Goal: Complete application form

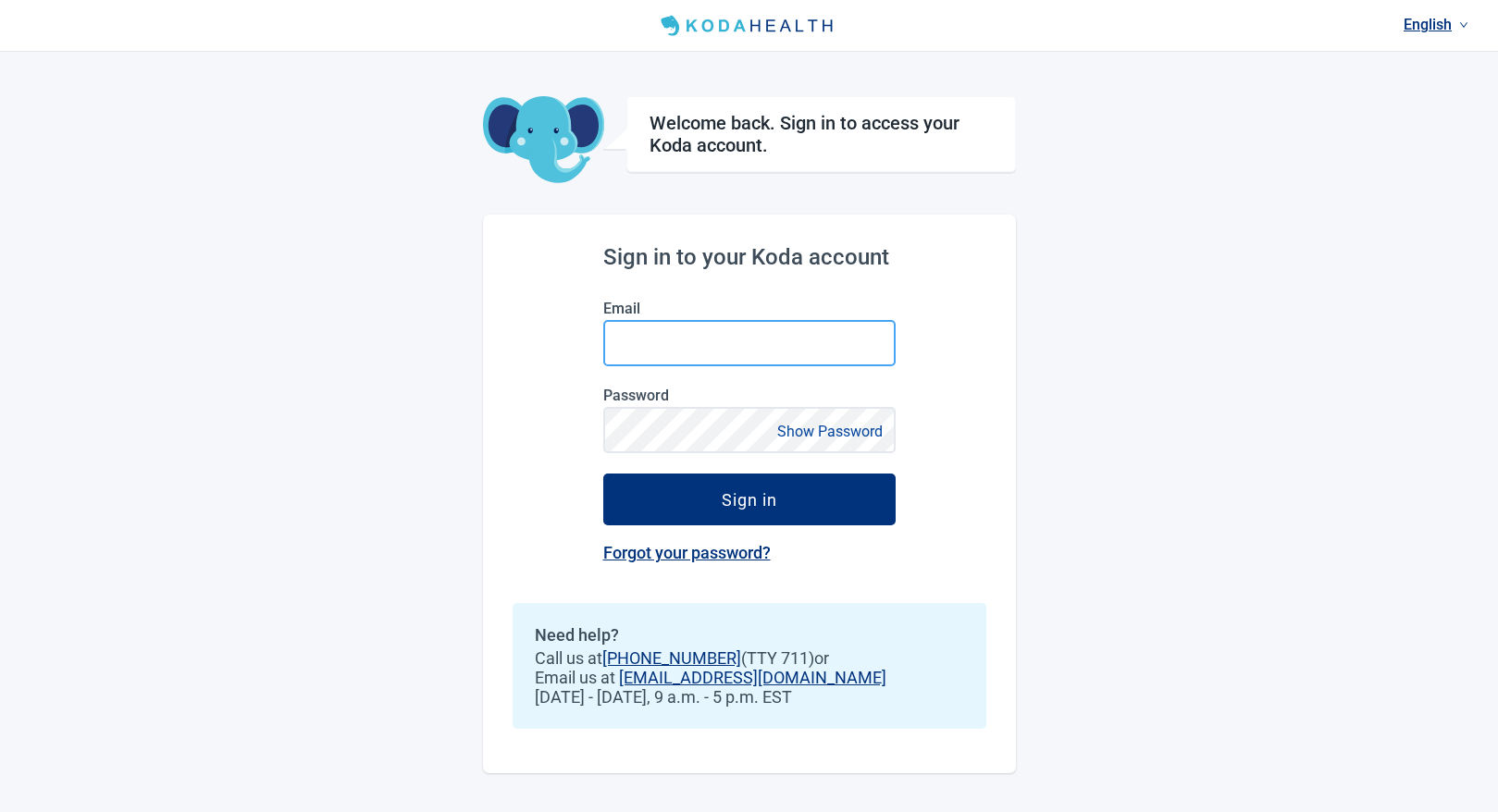
drag, startPoint x: 0, startPoint y: 0, endPoint x: 668, endPoint y: 346, distance: 752.3
click at [668, 346] on input "Email" at bounding box center [749, 343] width 292 height 46
type input "[EMAIL_ADDRESS][DOMAIN_NAME]"
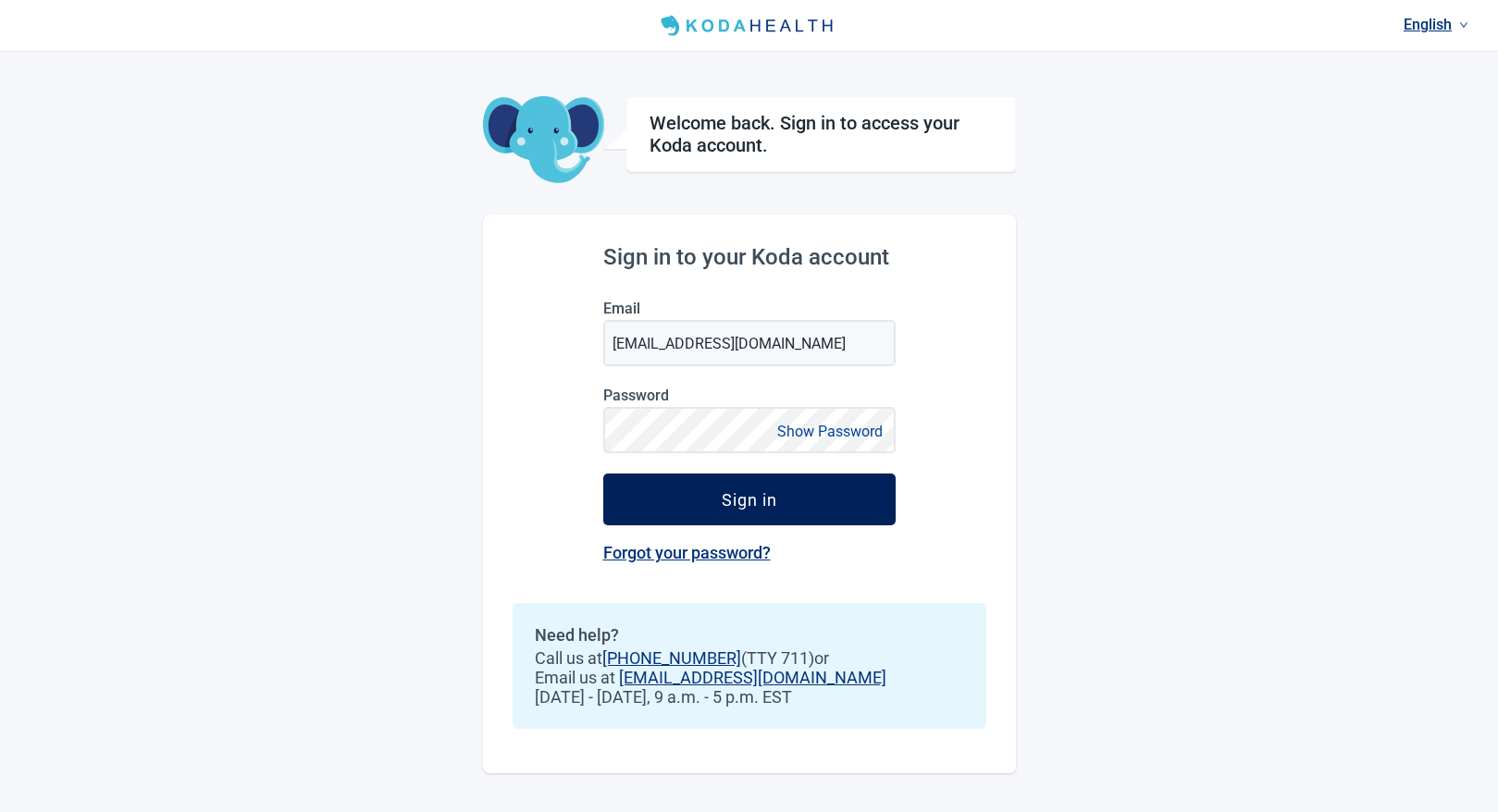
click at [811, 488] on button "Sign in" at bounding box center [749, 498] width 292 height 52
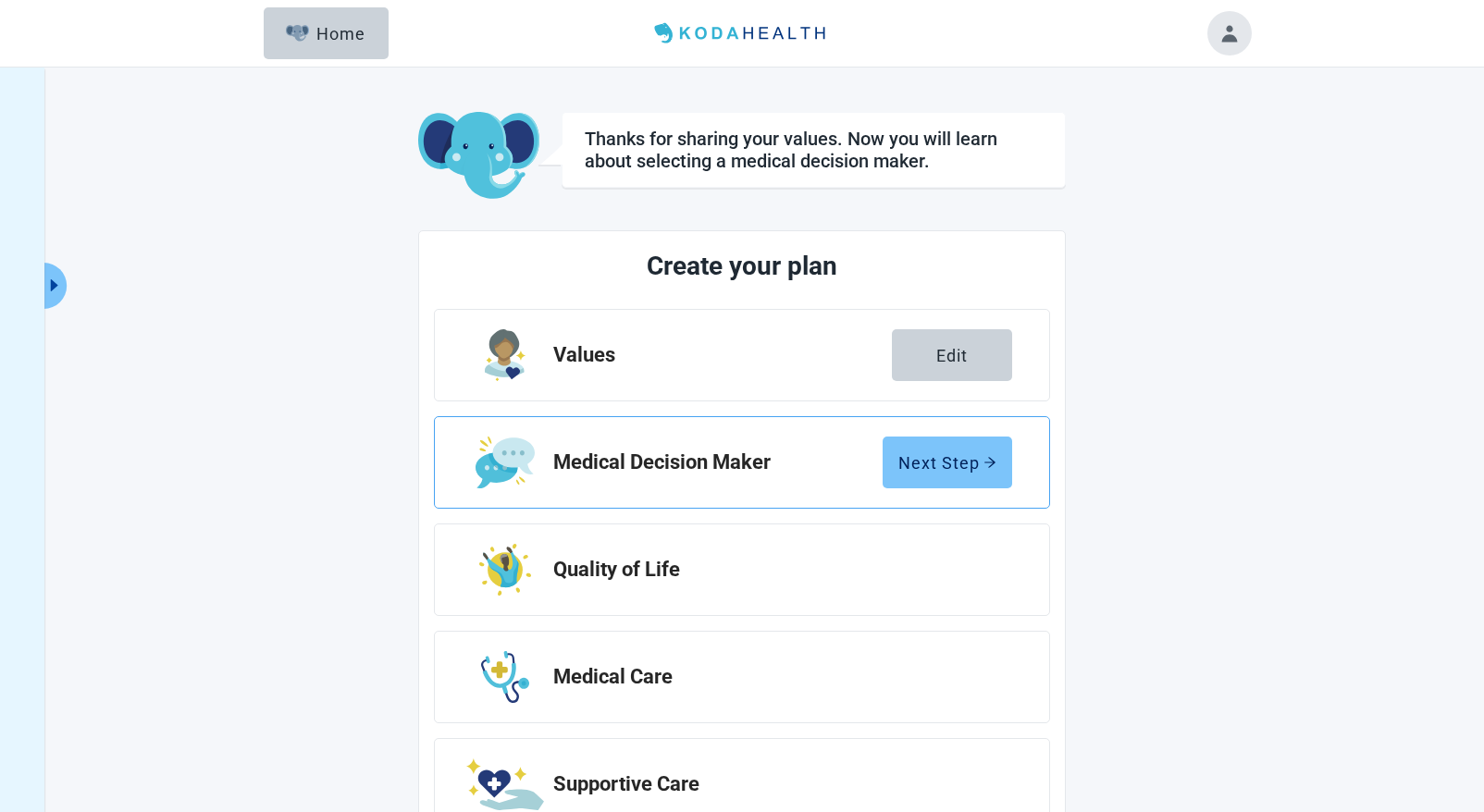
click at [961, 469] on div "Next Step" at bounding box center [948, 463] width 98 height 19
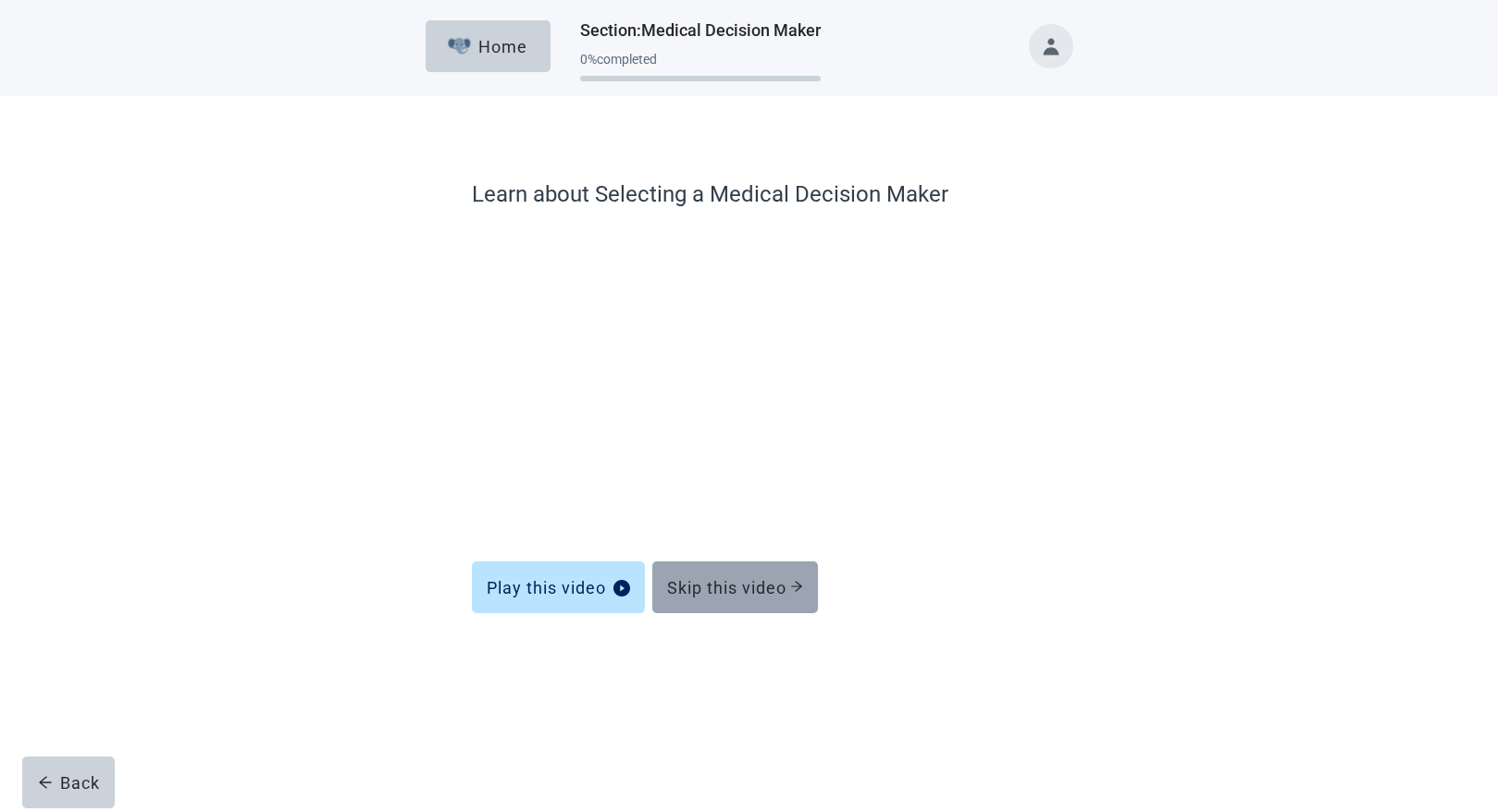
click at [789, 590] on div "Skip this video" at bounding box center [734, 588] width 136 height 19
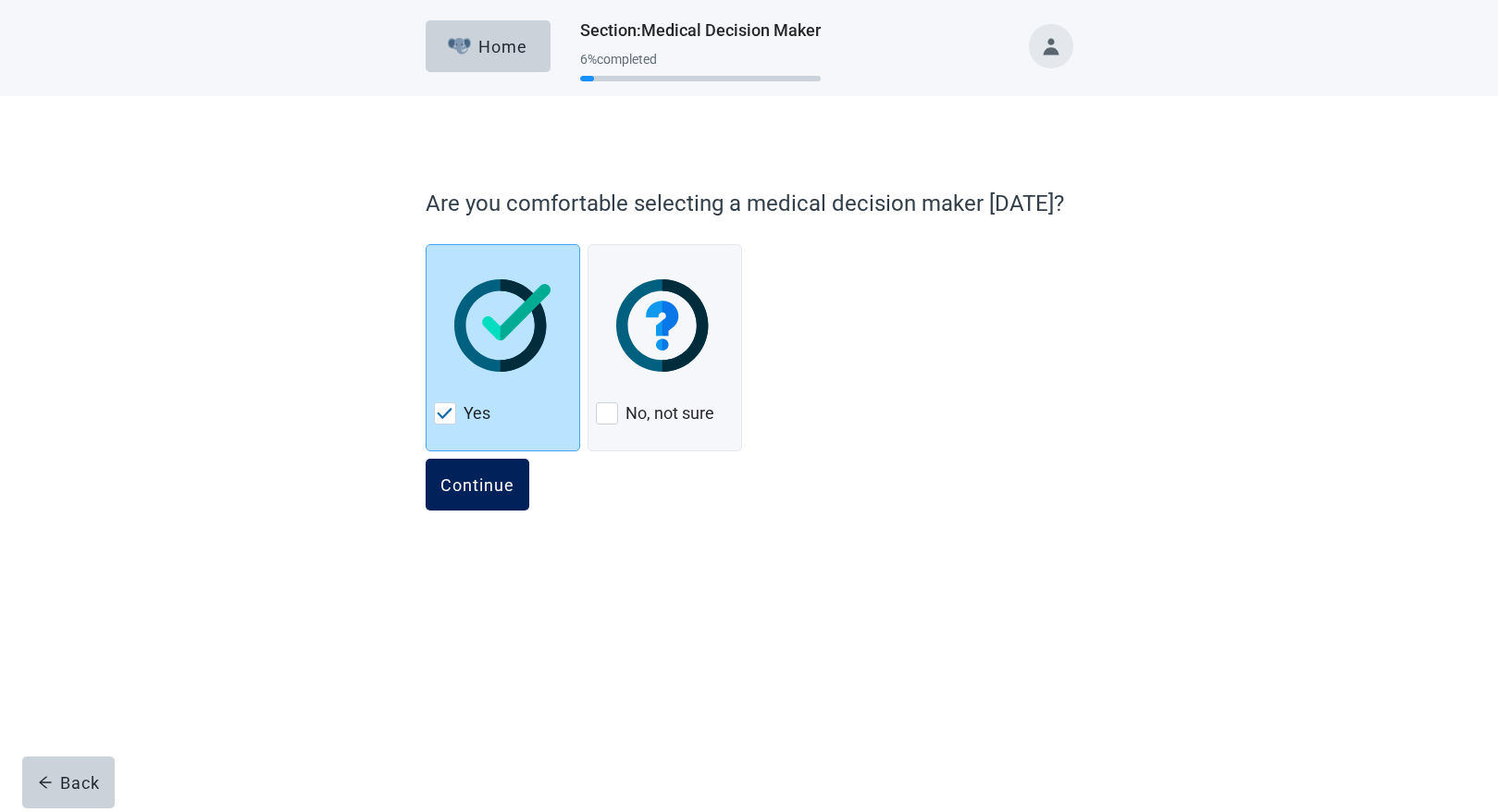
click at [499, 482] on div "Continue" at bounding box center [477, 484] width 74 height 19
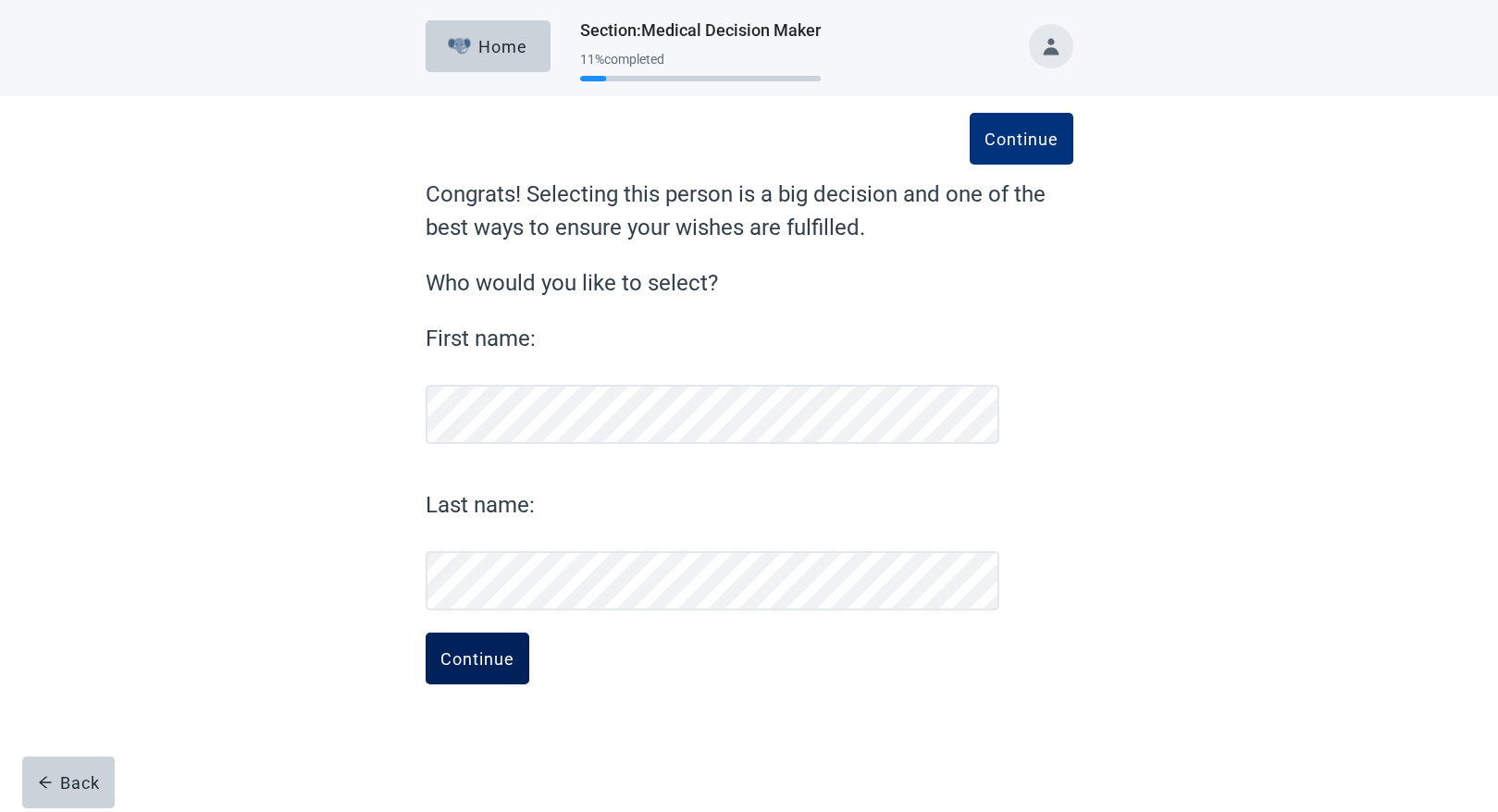
click at [499, 658] on div "Continue" at bounding box center [477, 659] width 74 height 19
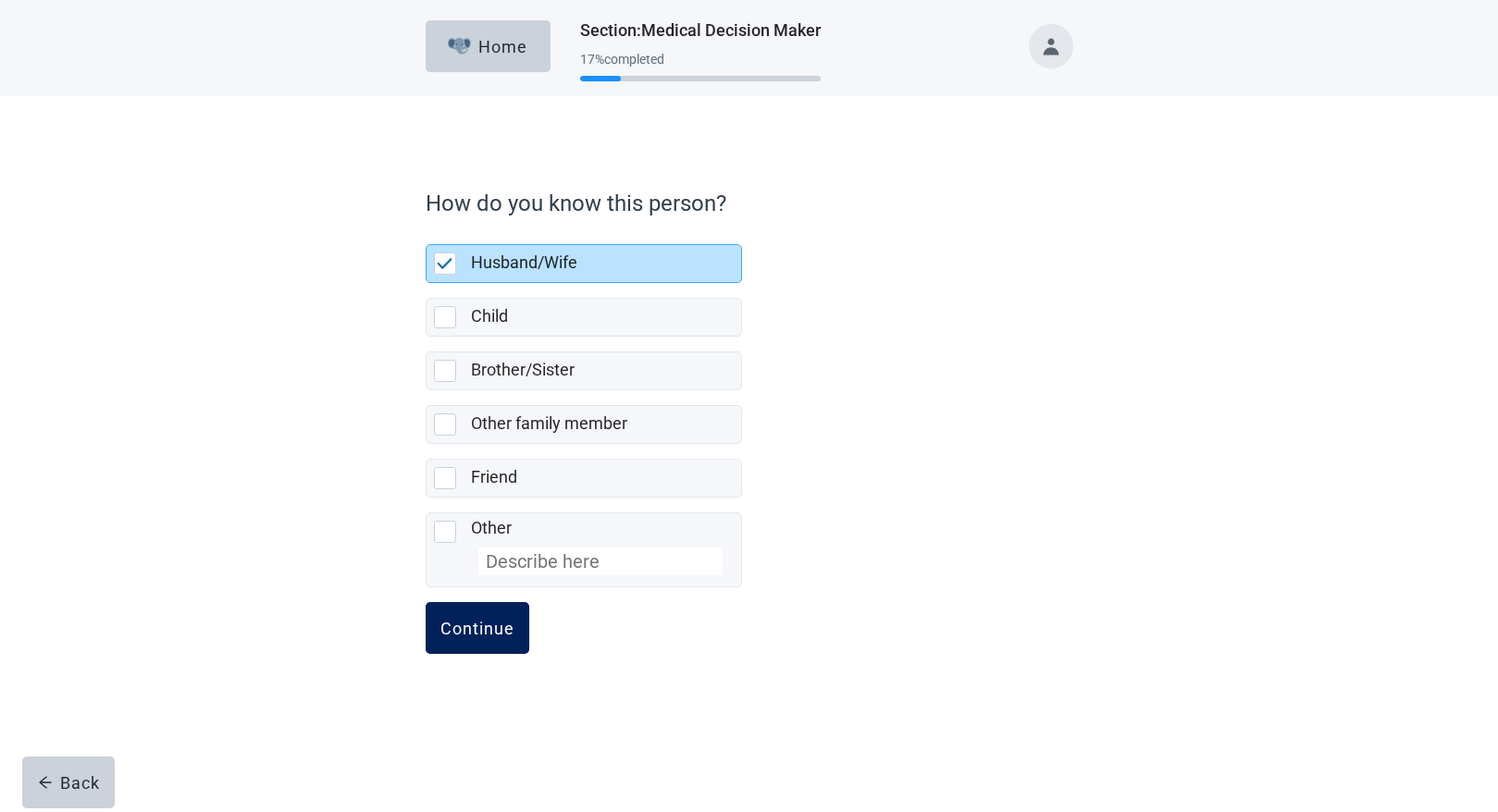
click at [487, 636] on div "Continue" at bounding box center [477, 628] width 74 height 19
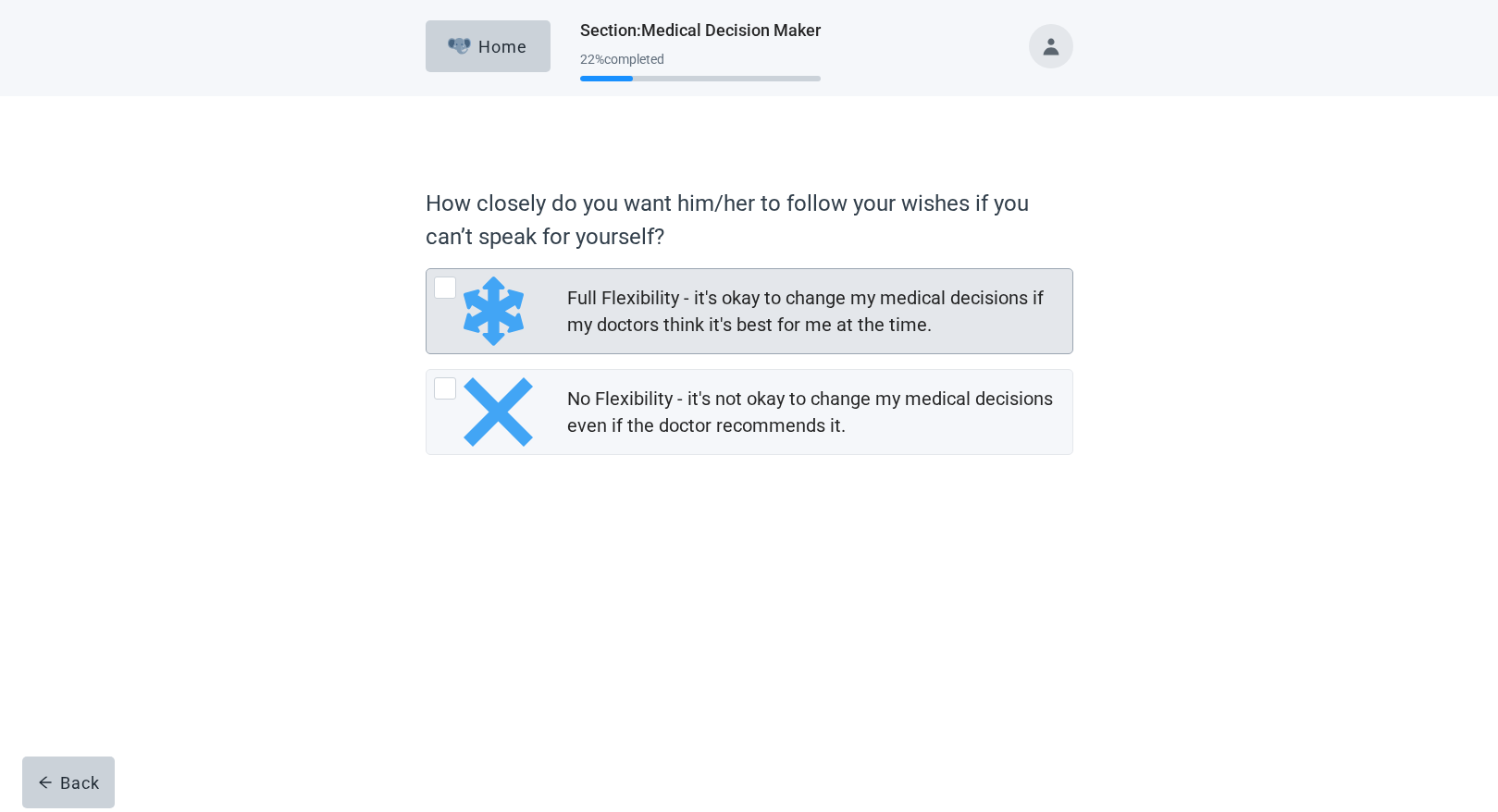
click at [441, 291] on div at bounding box center [445, 288] width 23 height 23
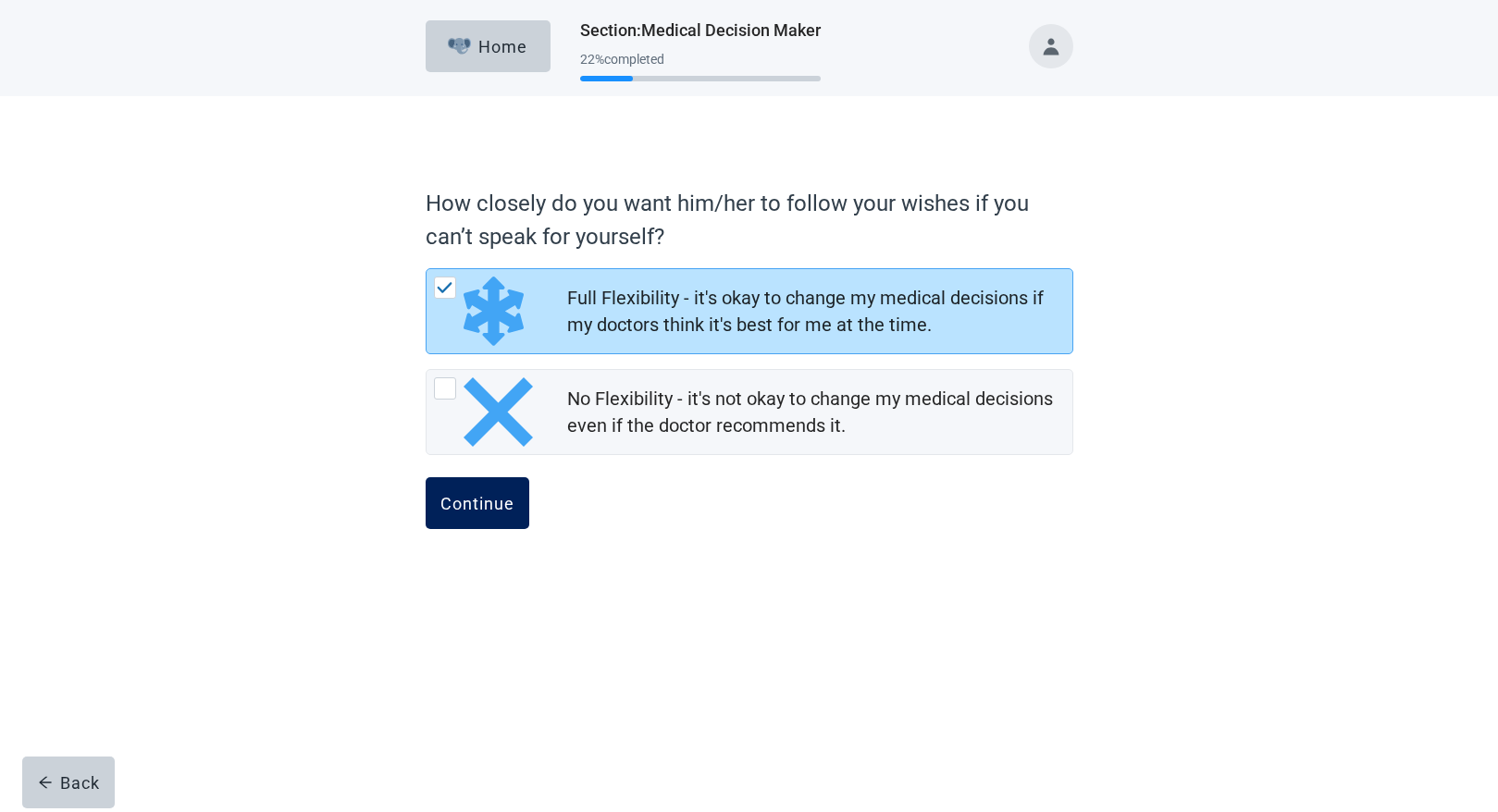
click at [479, 511] on div "Continue" at bounding box center [477, 503] width 74 height 19
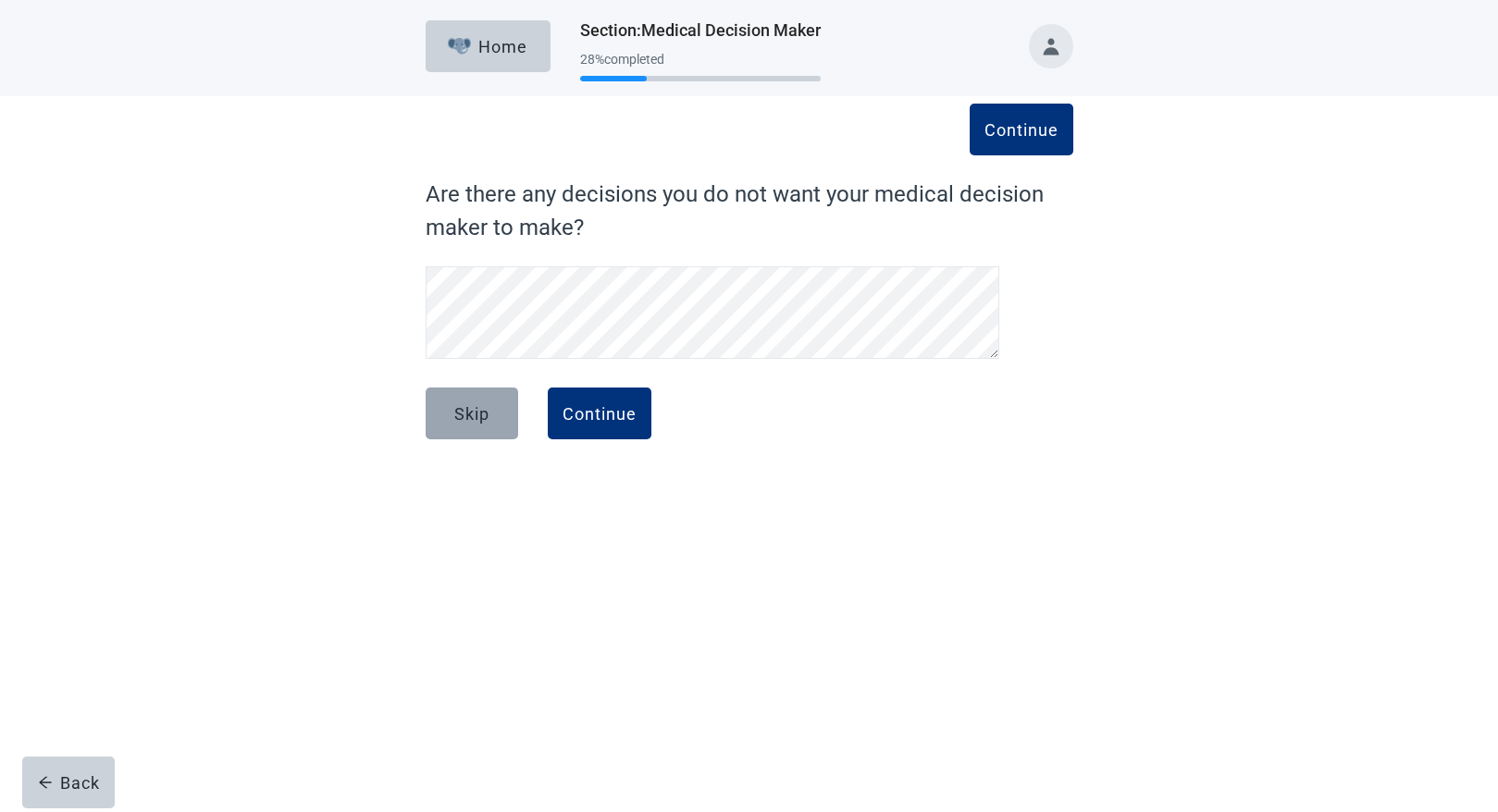
click at [442, 406] on button "Skip" at bounding box center [471, 413] width 93 height 52
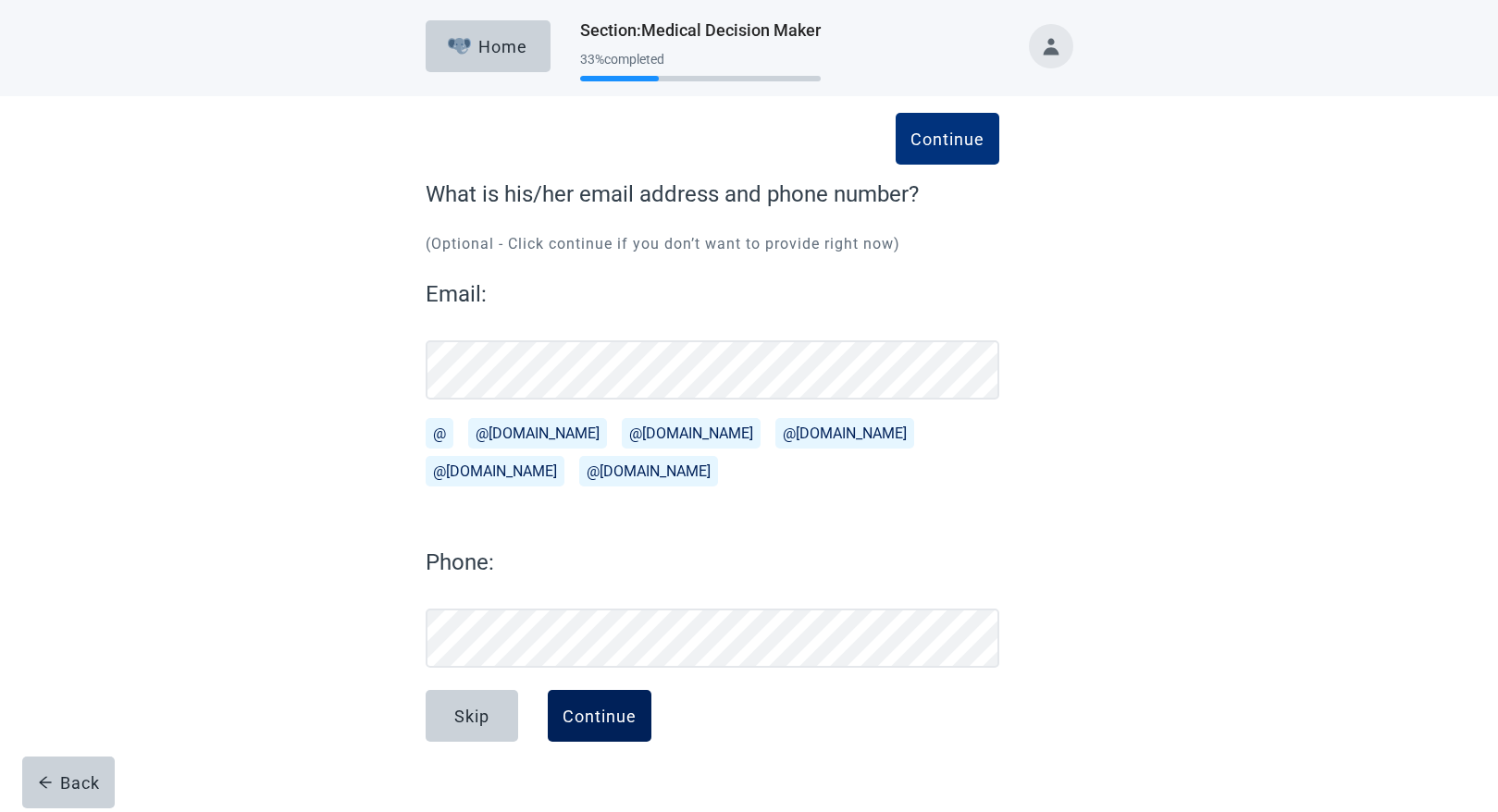
click at [604, 725] on div "Continue" at bounding box center [599, 716] width 74 height 19
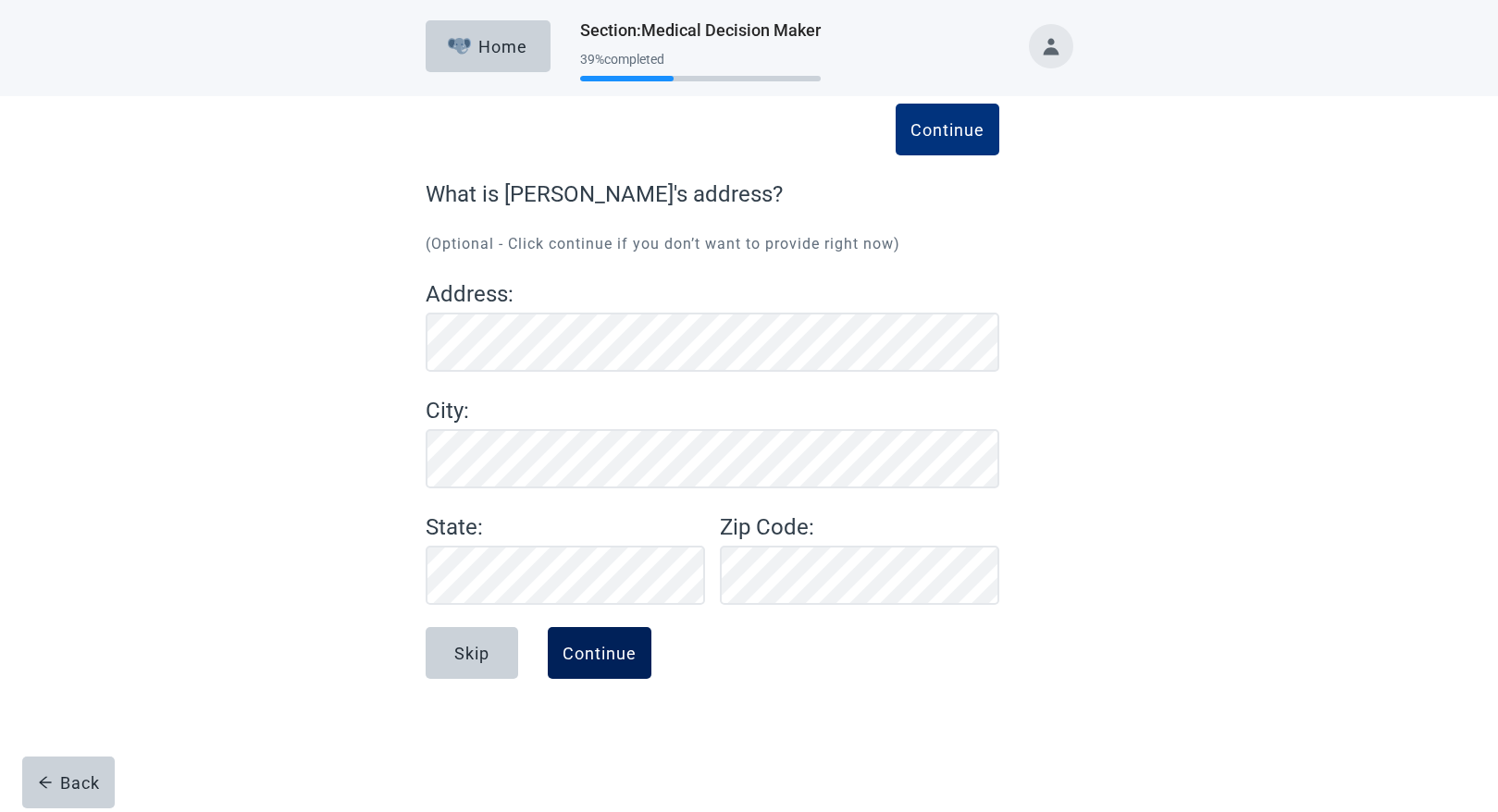
click at [593, 671] on button "Continue" at bounding box center [599, 652] width 103 height 52
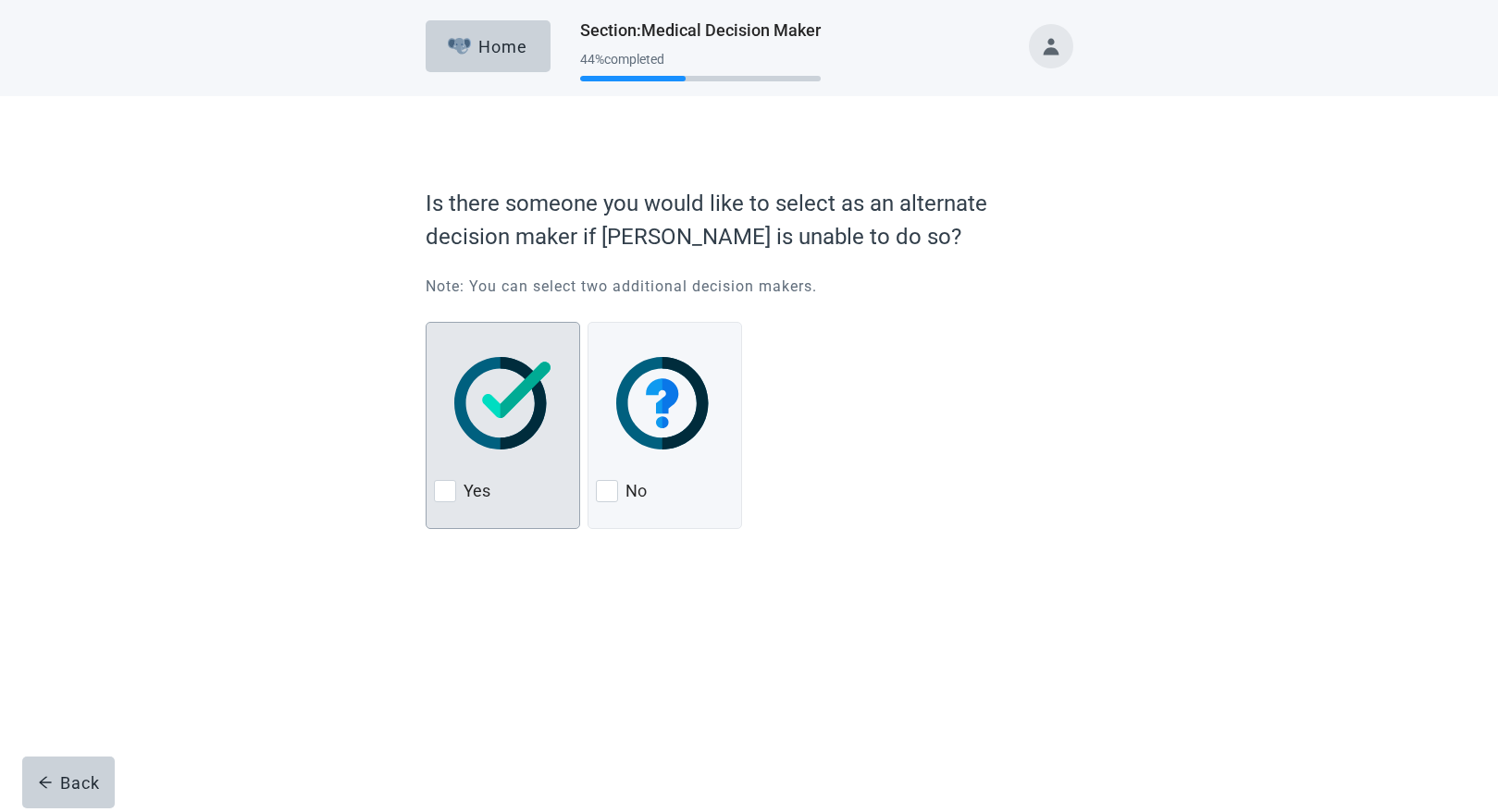
click at [447, 494] on div at bounding box center [445, 491] width 23 height 23
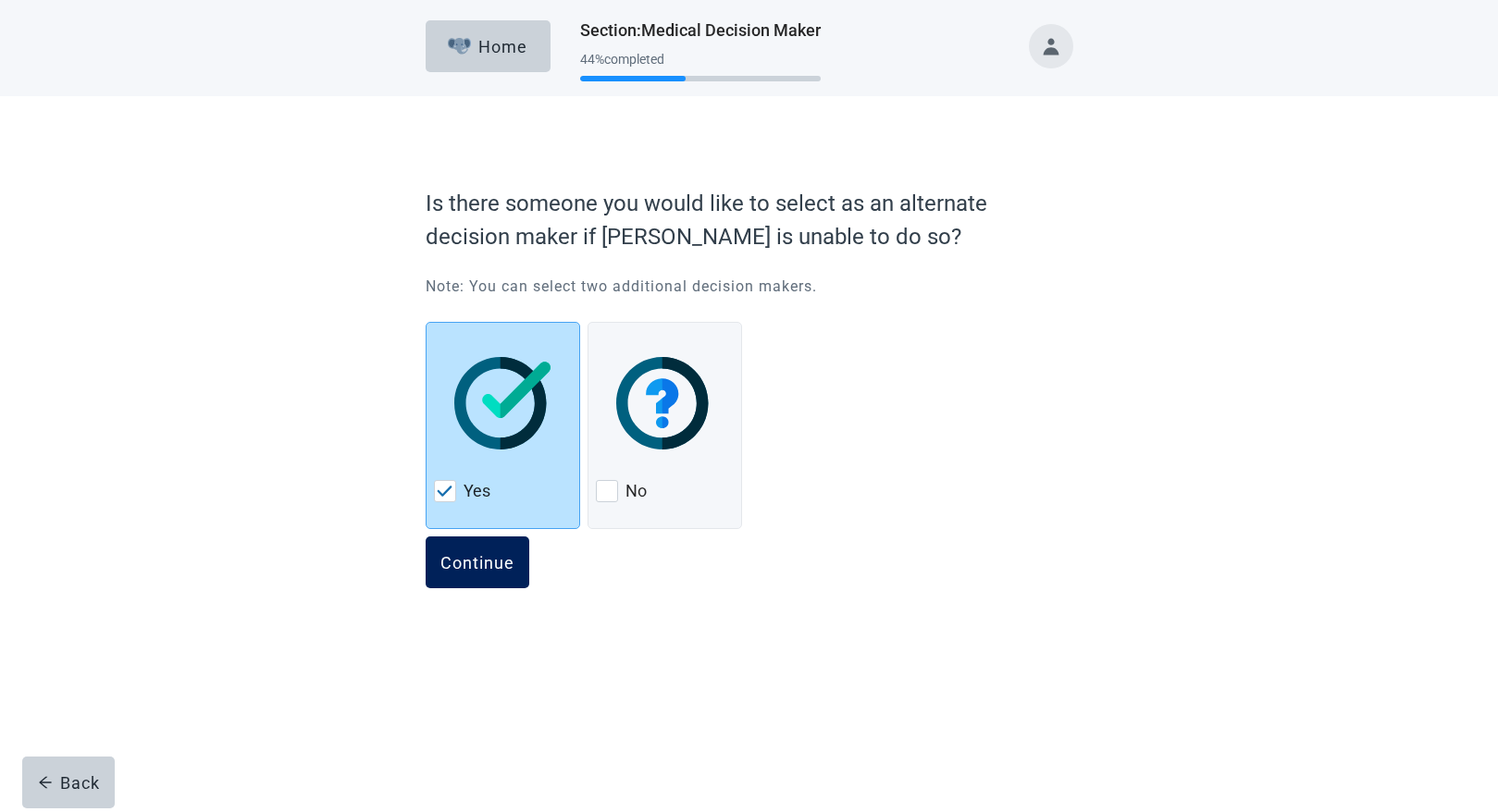
click at [471, 575] on button "Continue" at bounding box center [477, 561] width 103 height 52
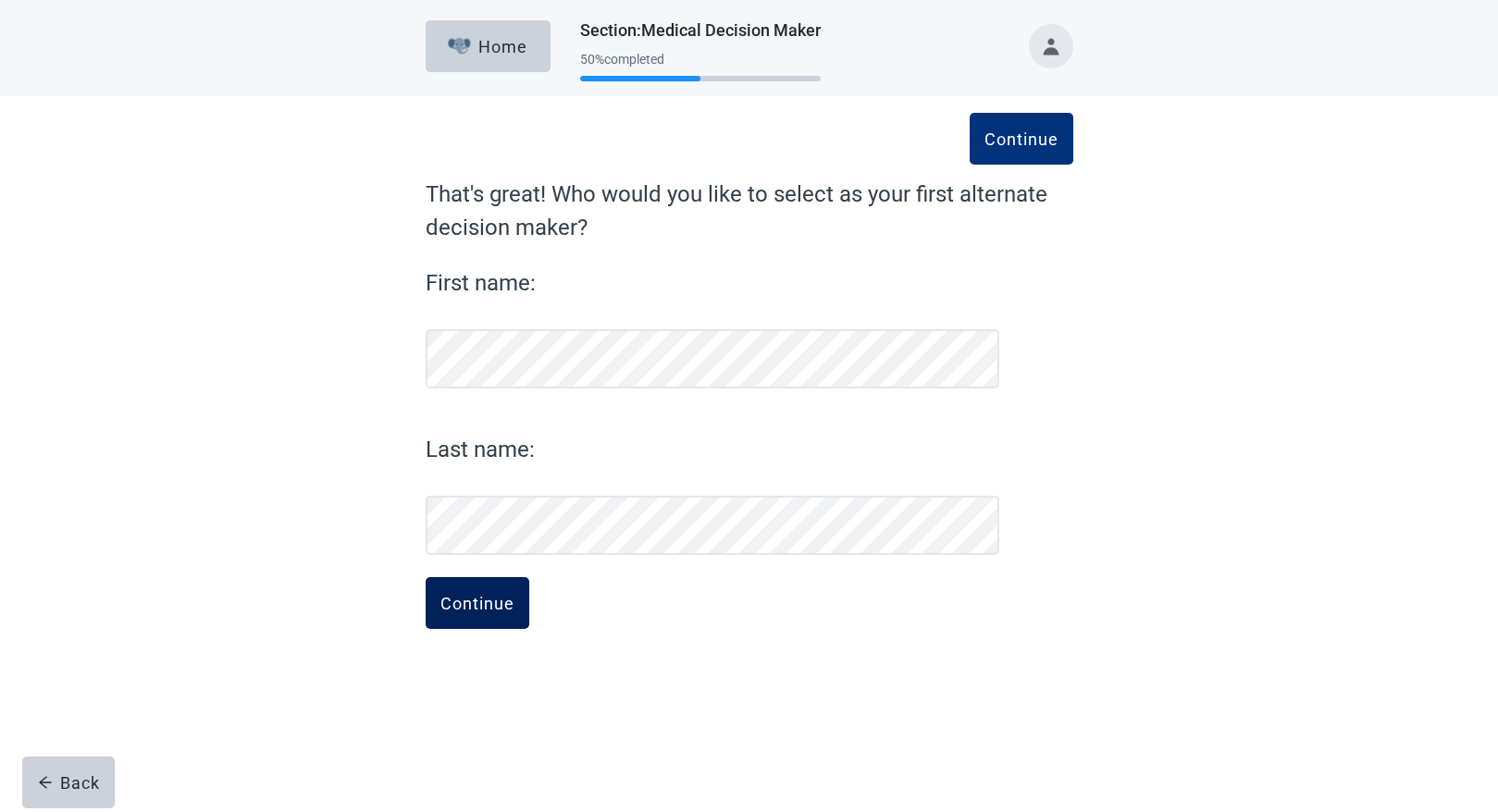
click at [496, 623] on button "Continue" at bounding box center [477, 603] width 103 height 52
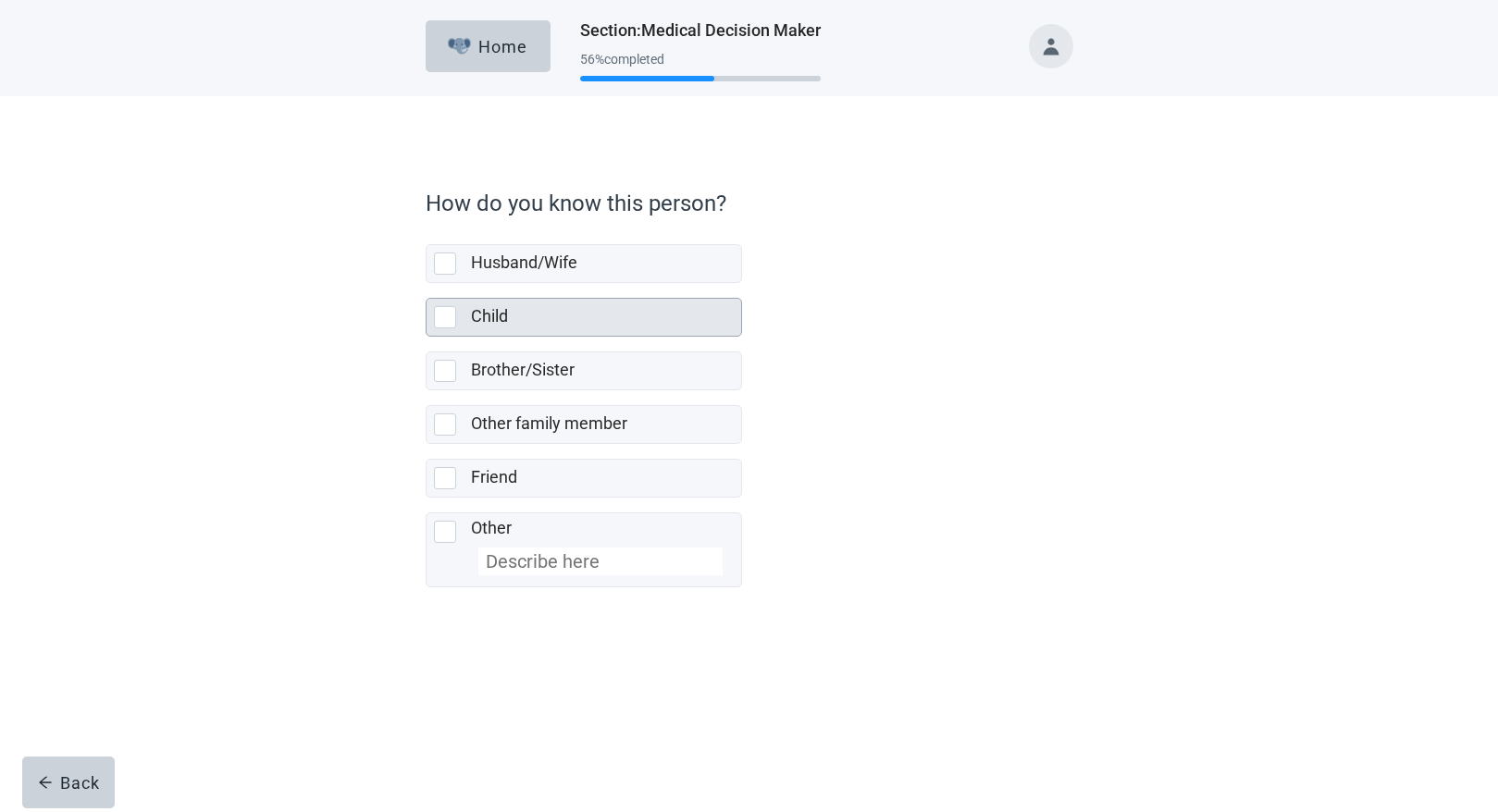
click at [438, 316] on div at bounding box center [445, 317] width 23 height 23
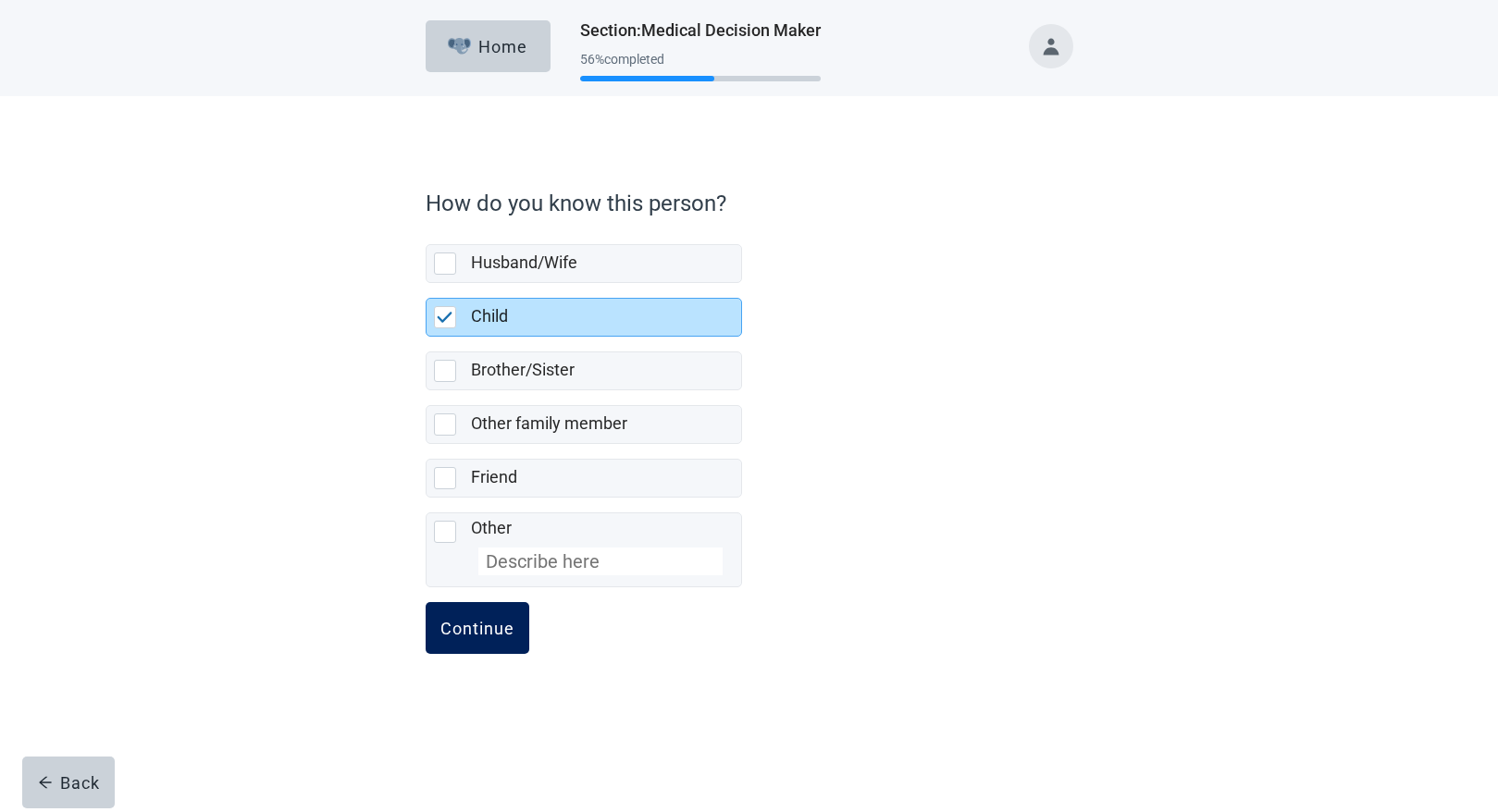
click at [485, 643] on button "Continue" at bounding box center [477, 627] width 103 height 52
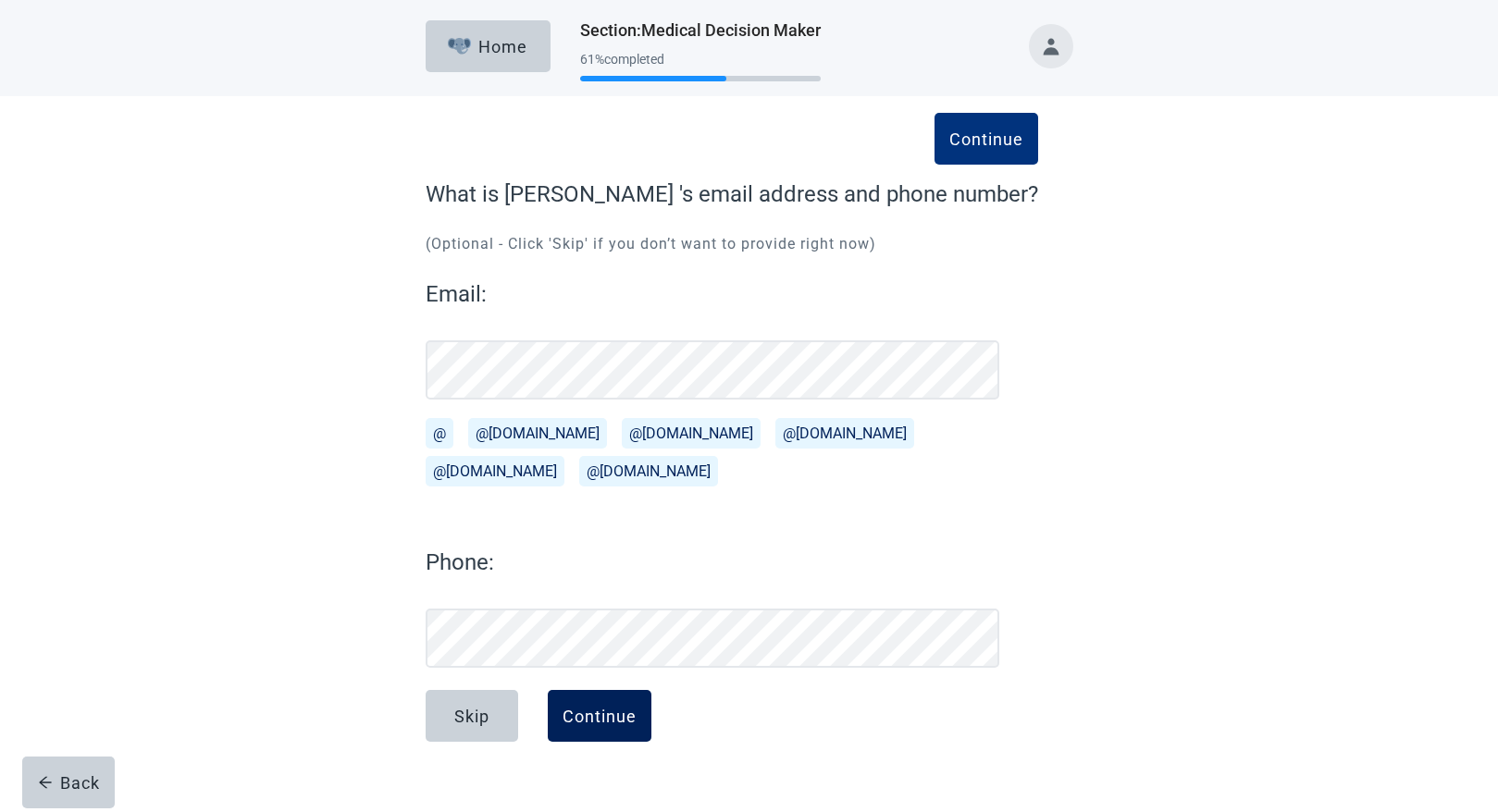
click at [601, 727] on button "Continue" at bounding box center [599, 715] width 103 height 52
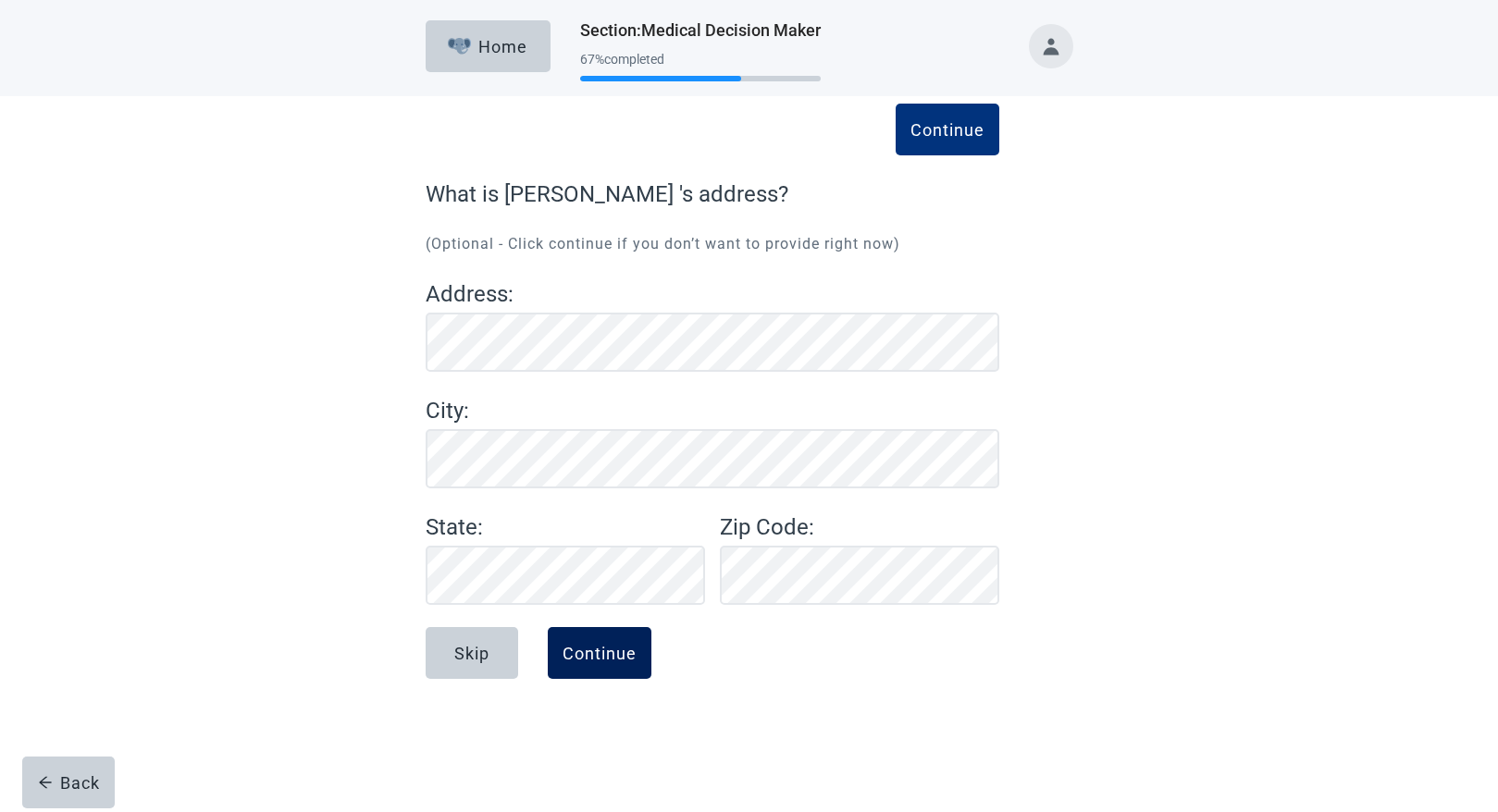
click at [564, 666] on button "Continue" at bounding box center [599, 652] width 103 height 52
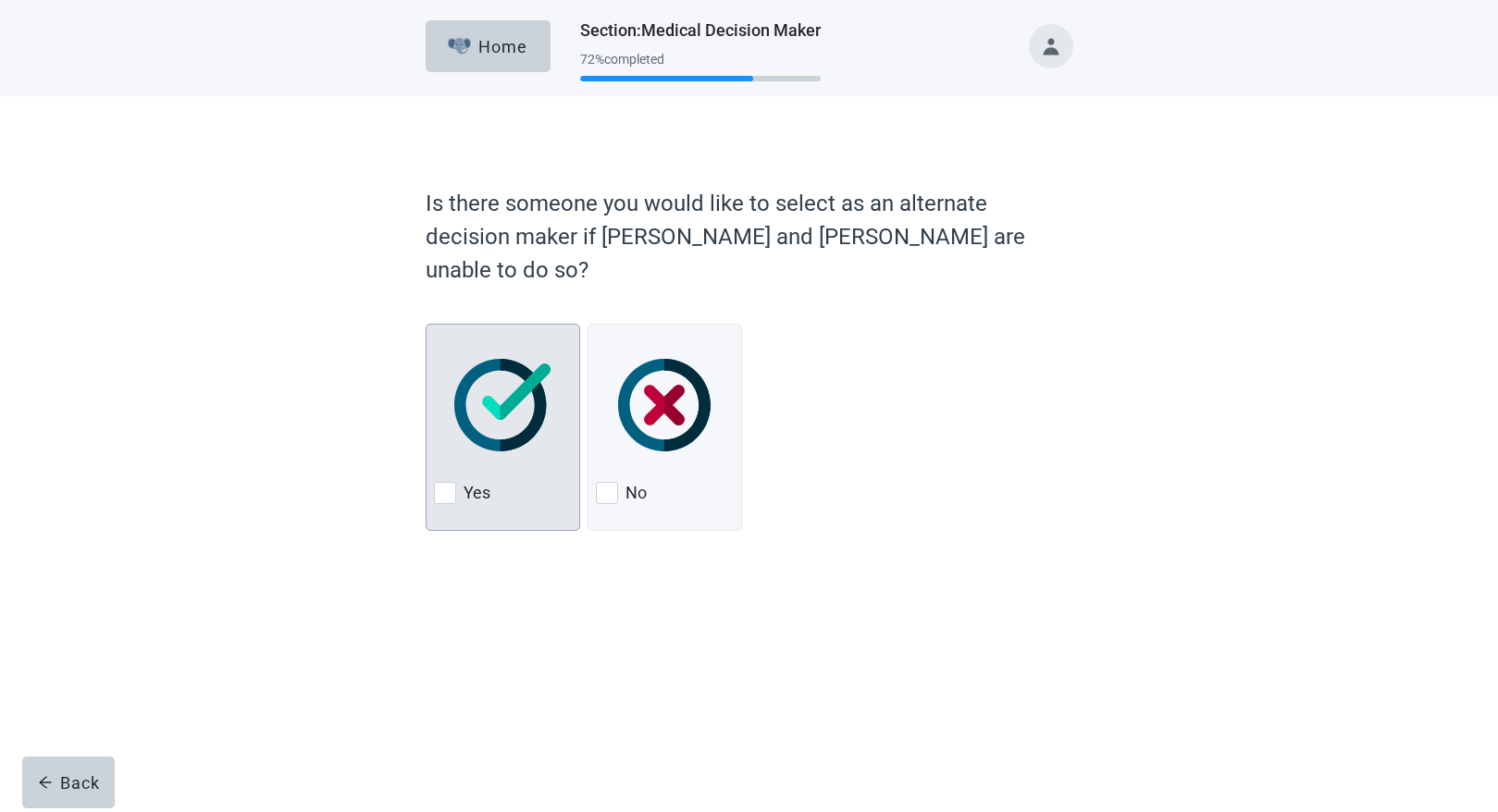
click at [443, 482] on div at bounding box center [445, 493] width 23 height 23
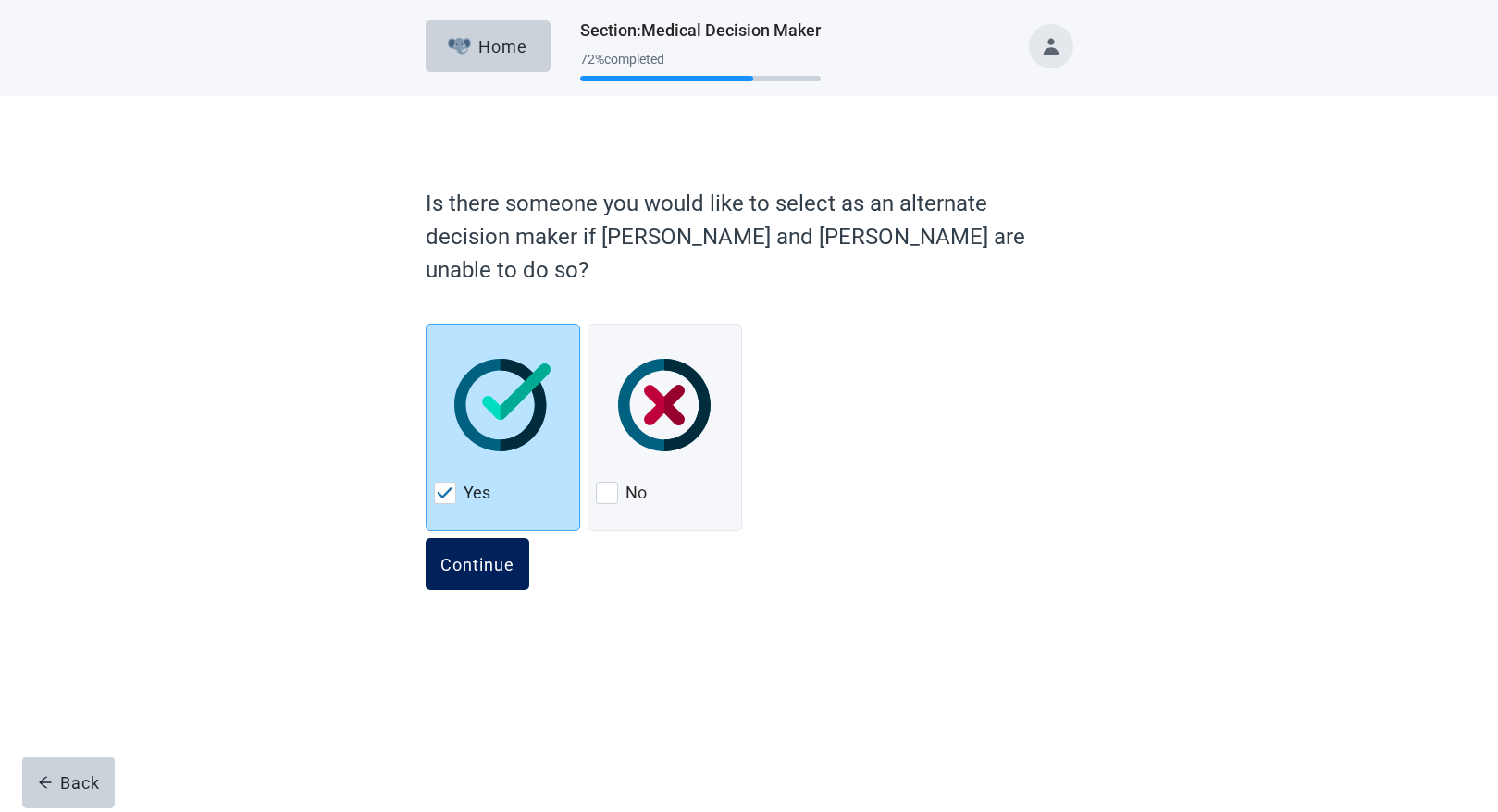
click at [504, 542] on button "Continue" at bounding box center [477, 563] width 103 height 52
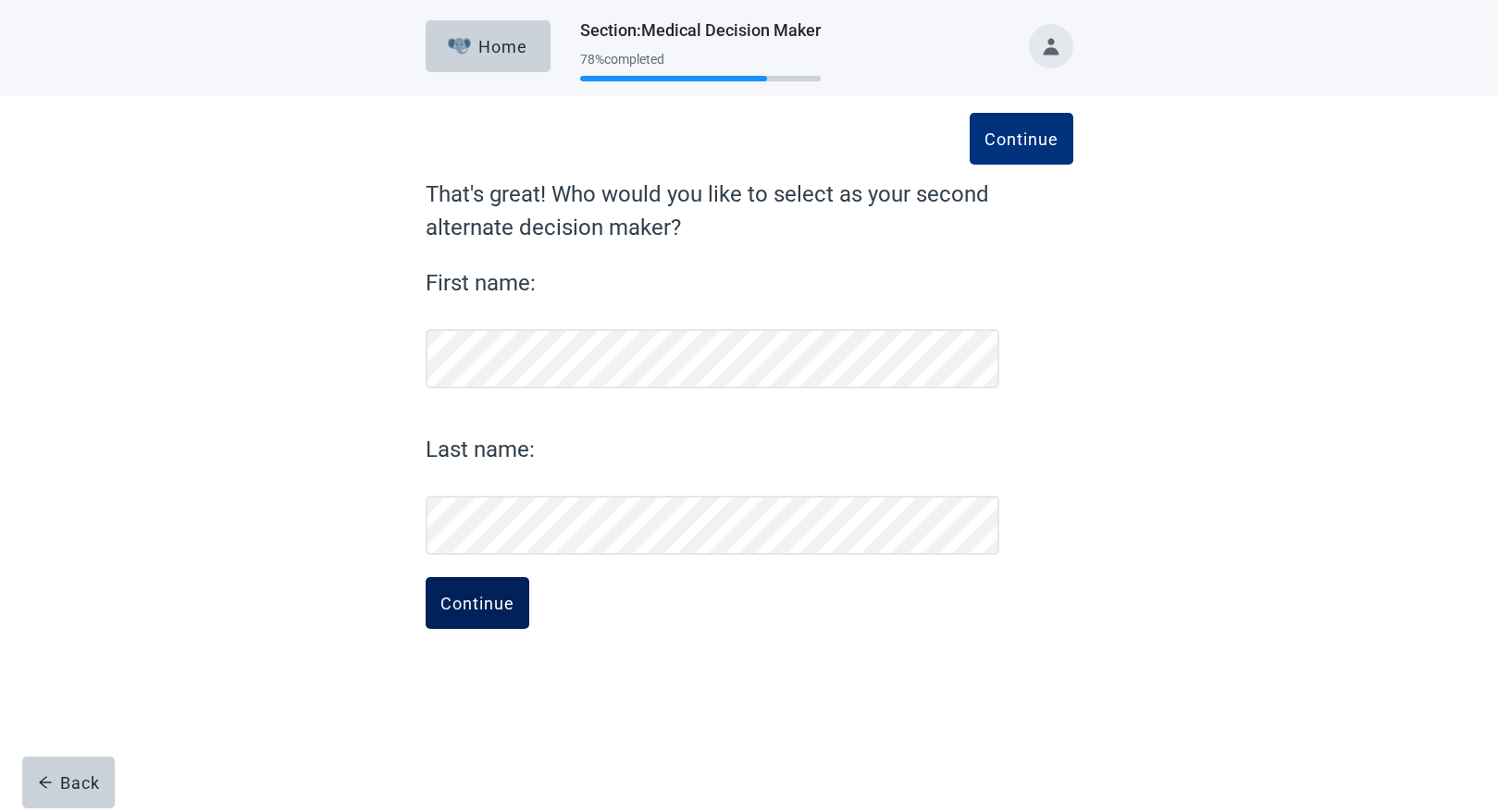
click at [493, 607] on div "Continue" at bounding box center [477, 604] width 74 height 19
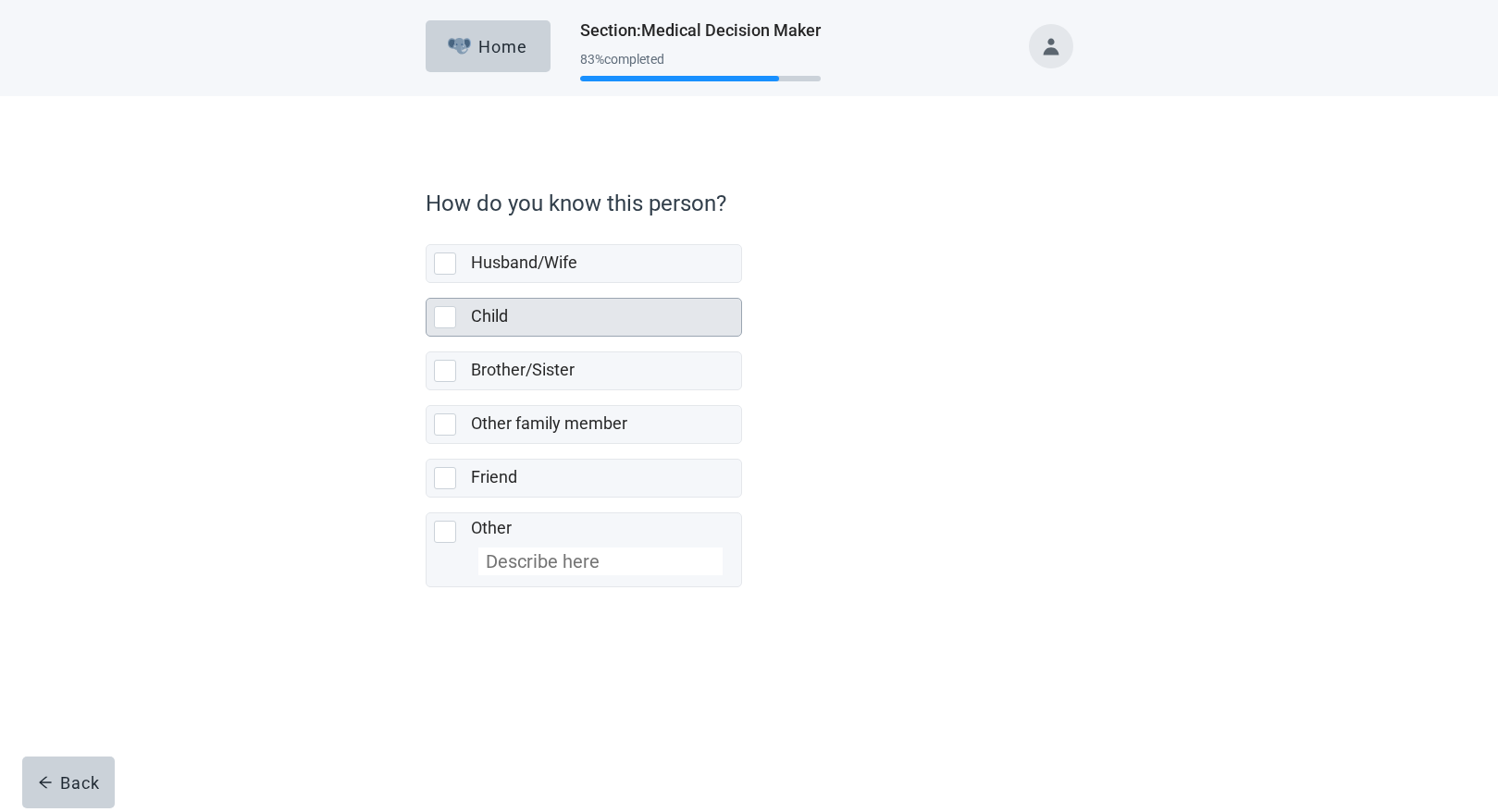
click at [448, 317] on div at bounding box center [445, 317] width 23 height 23
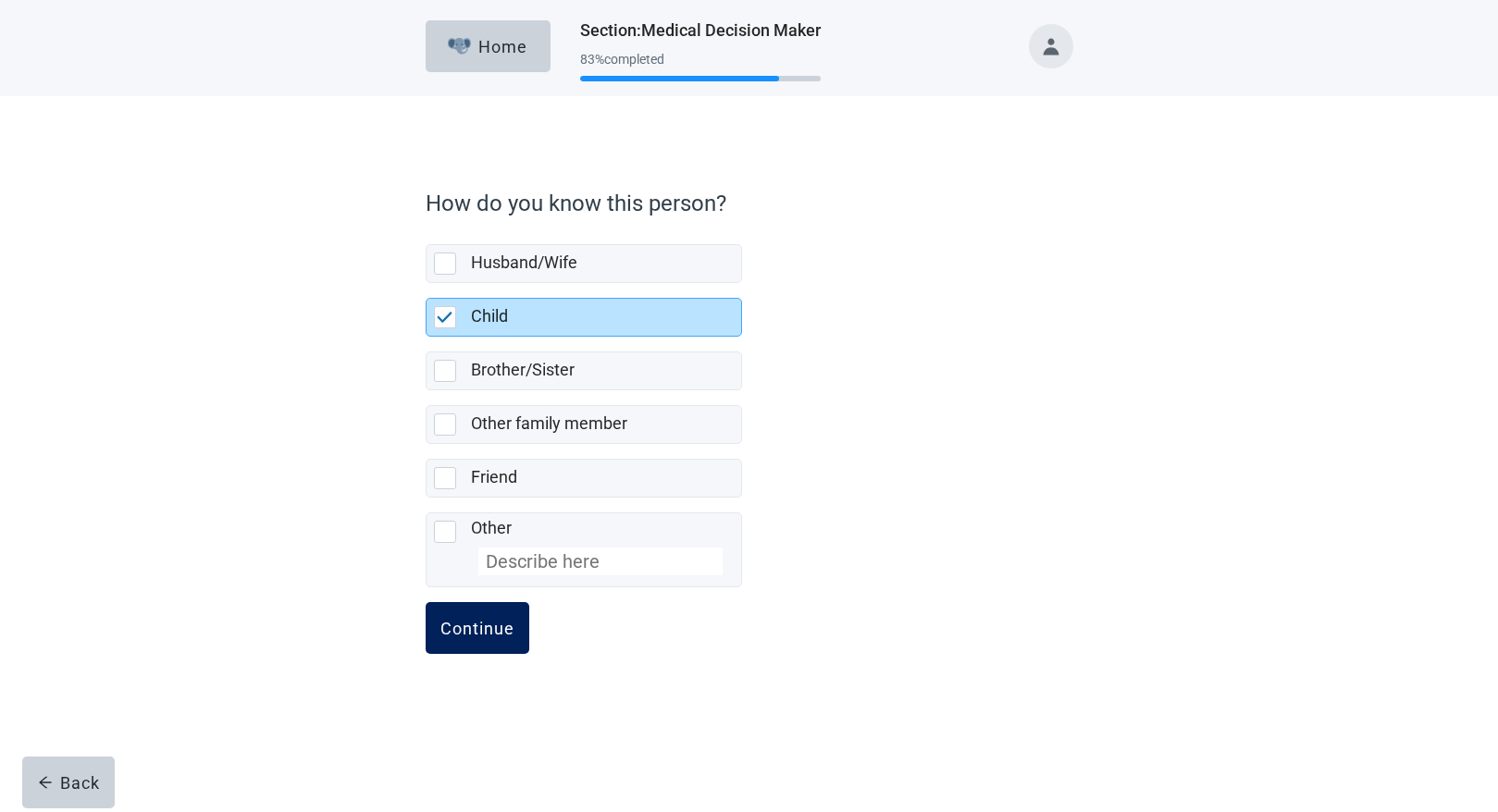
click at [485, 629] on div "Continue" at bounding box center [477, 628] width 74 height 19
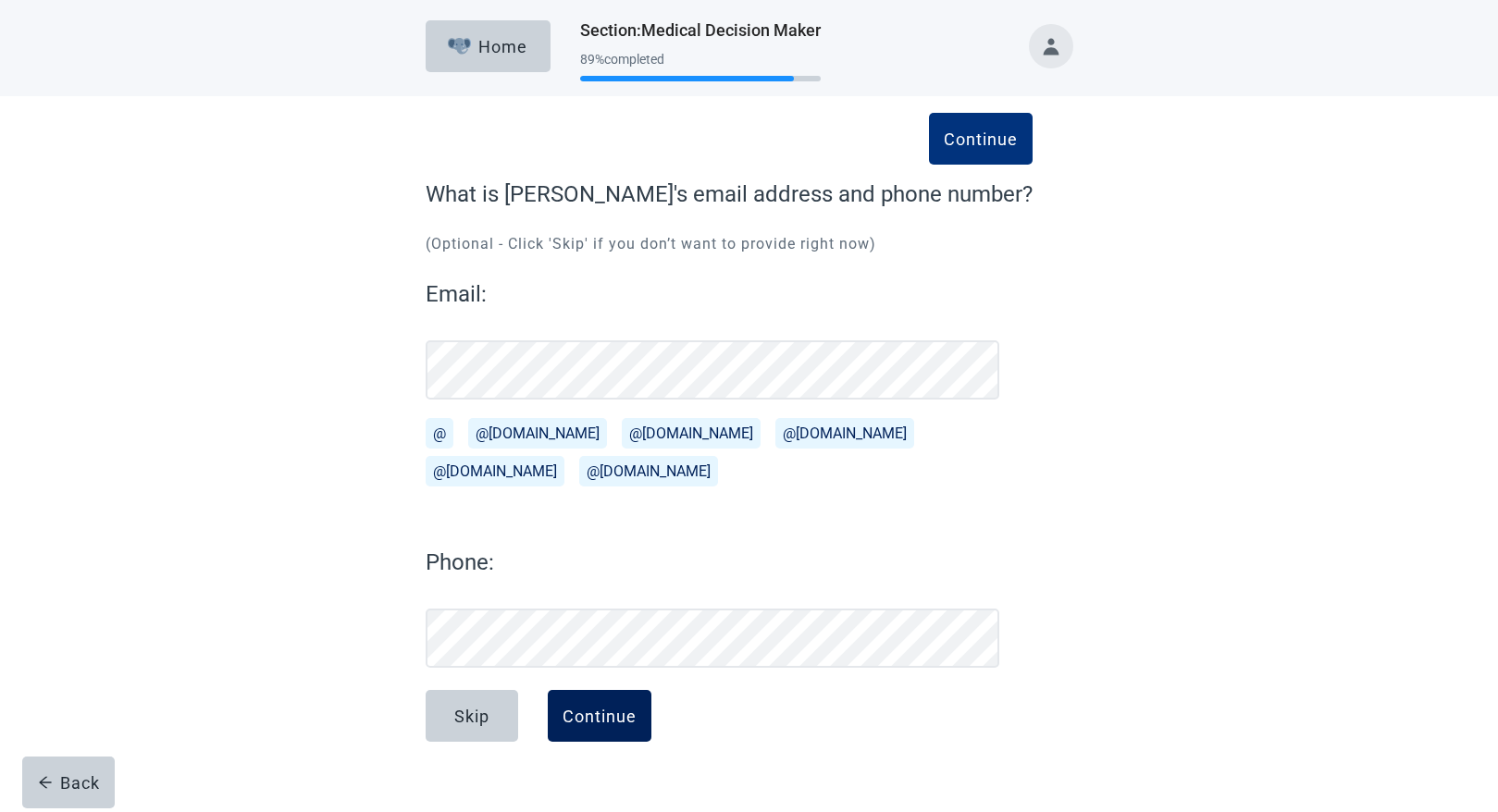
click at [591, 698] on button "Continue" at bounding box center [599, 715] width 103 height 52
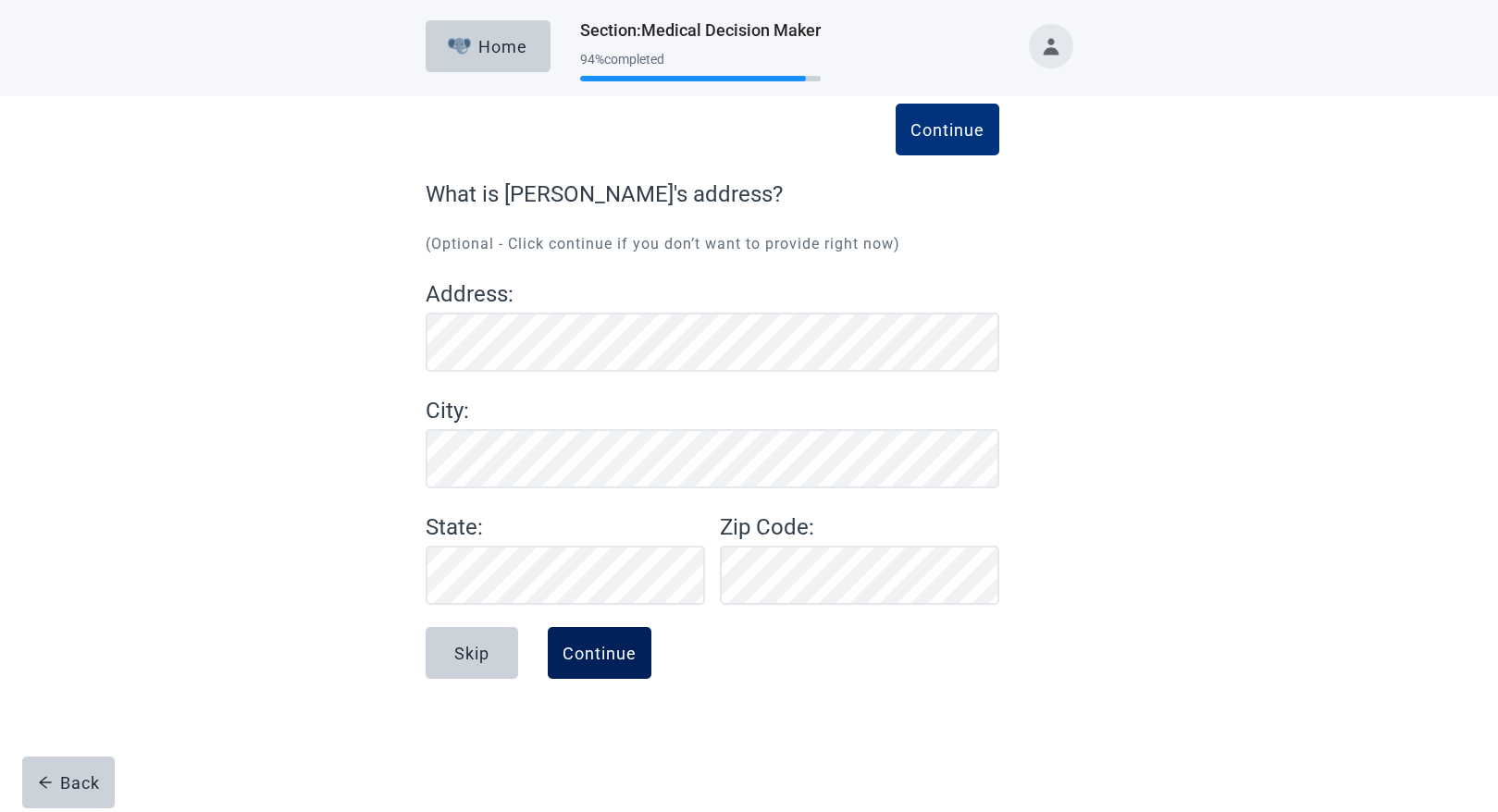
click at [579, 652] on div "Continue" at bounding box center [599, 653] width 74 height 19
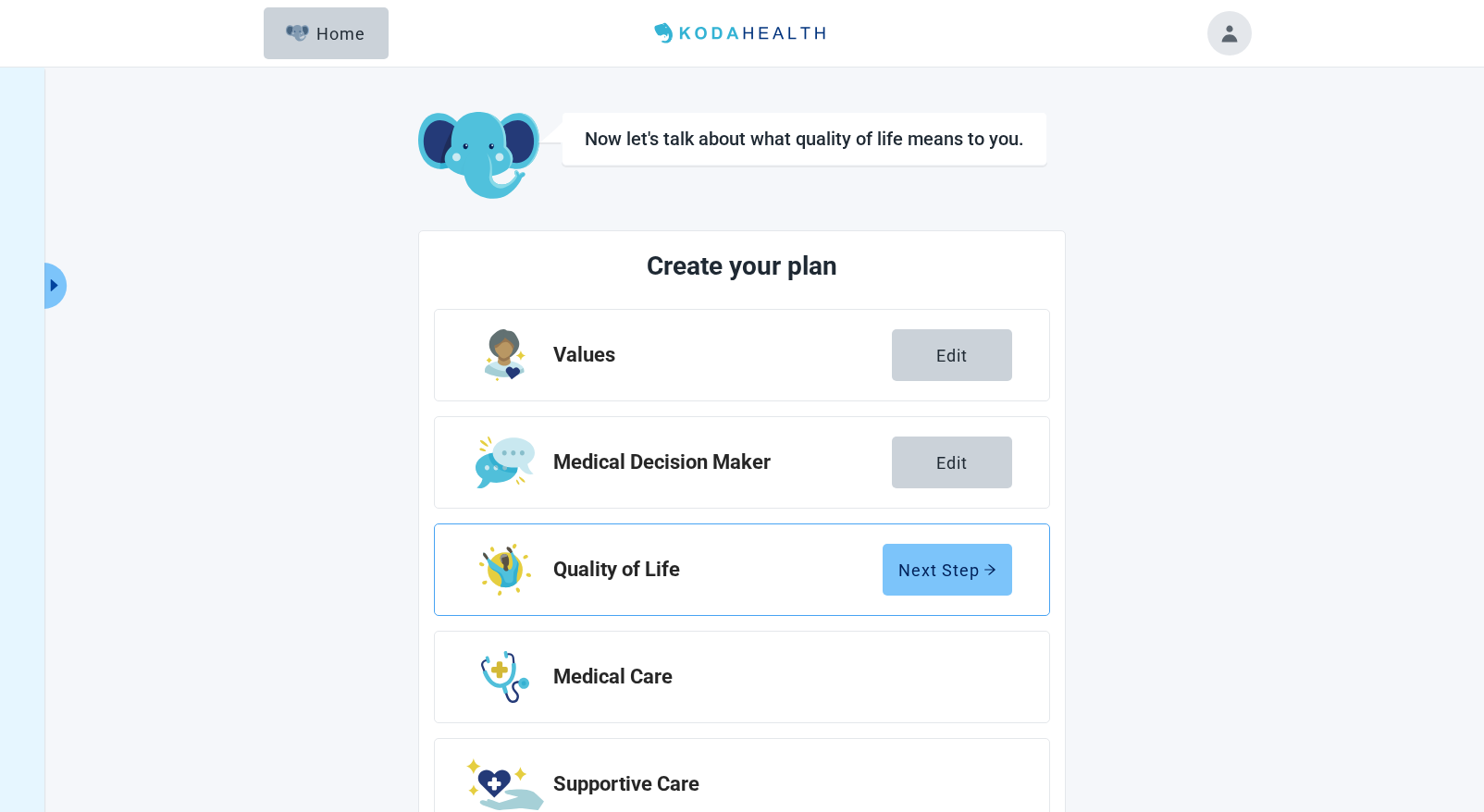
click at [895, 574] on button "Next Step" at bounding box center [948, 569] width 130 height 52
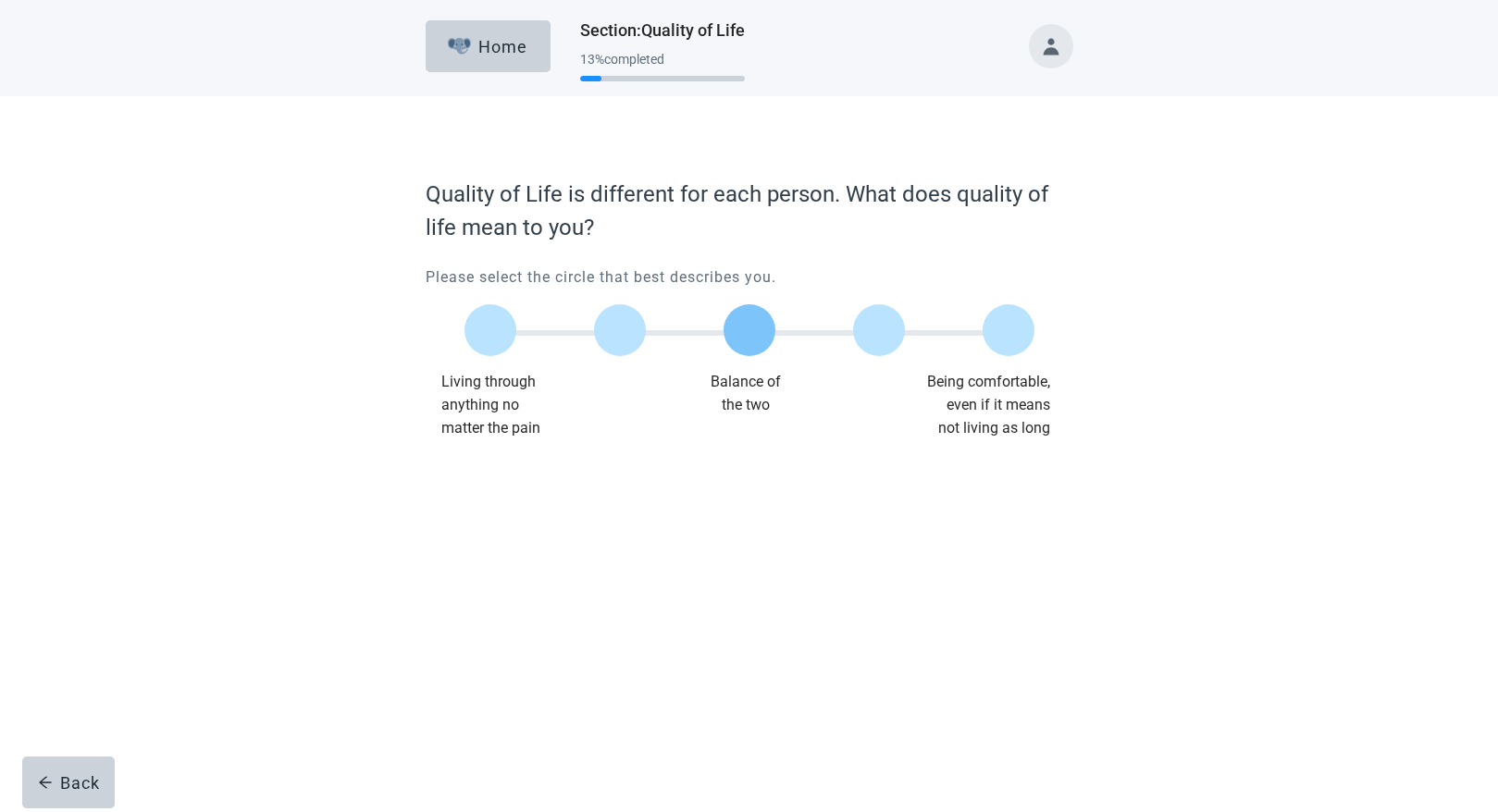
click at [744, 343] on div at bounding box center [749, 329] width 52 height 52
click at [487, 478] on div "Continue" at bounding box center [477, 478] width 74 height 19
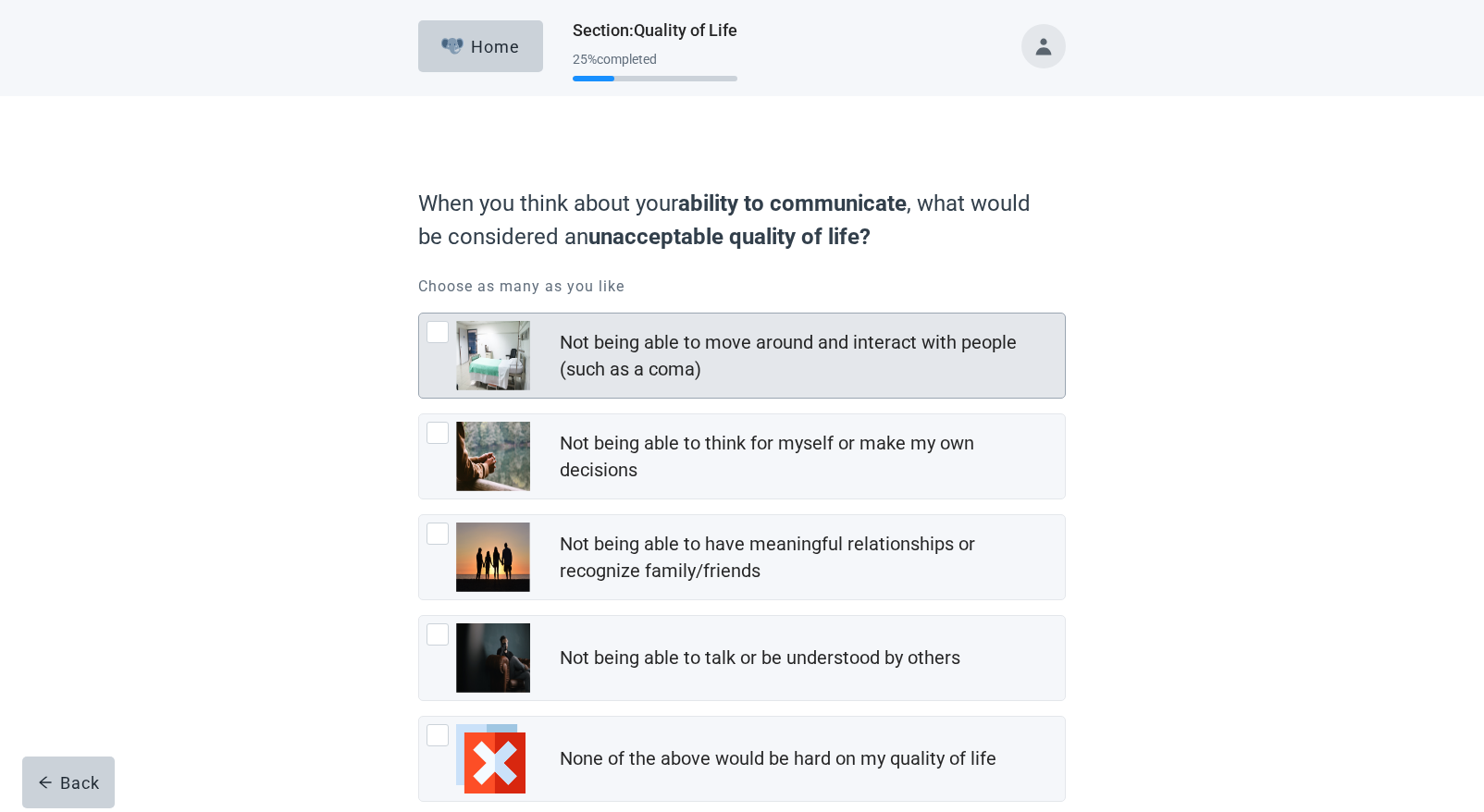
click at [435, 323] on div at bounding box center [438, 332] width 23 height 23
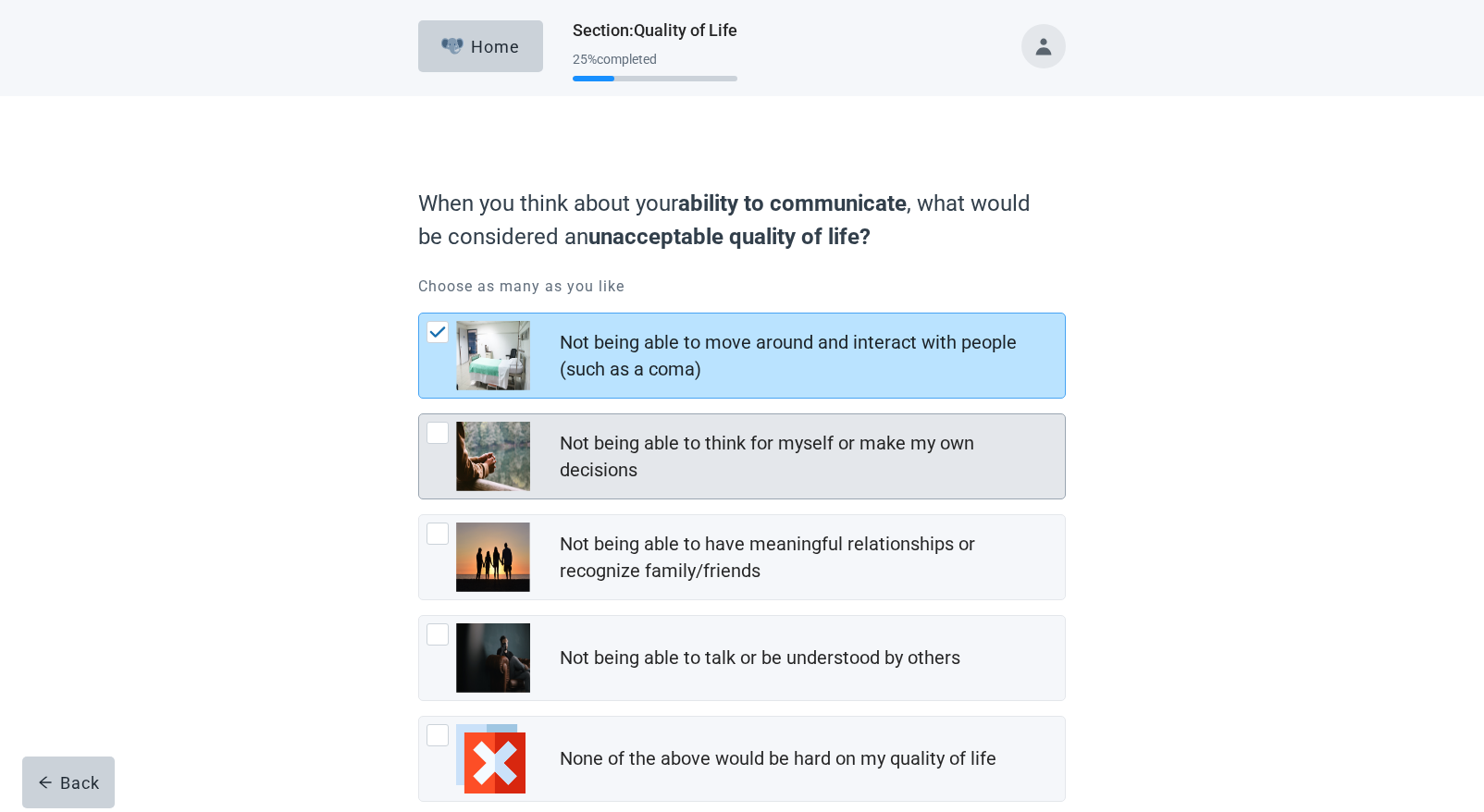
click at [431, 430] on div at bounding box center [438, 433] width 23 height 23
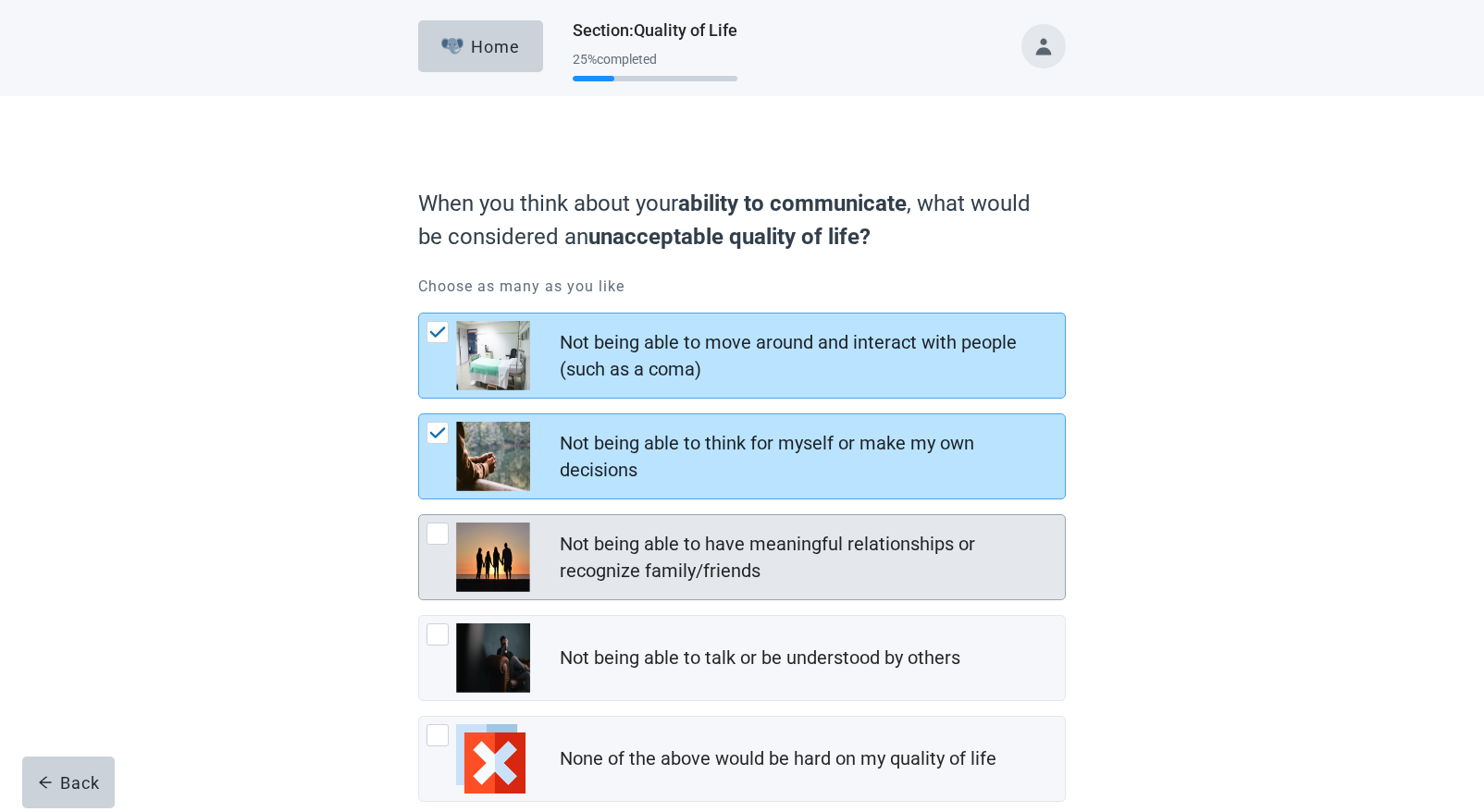
click at [445, 529] on div at bounding box center [438, 534] width 23 height 23
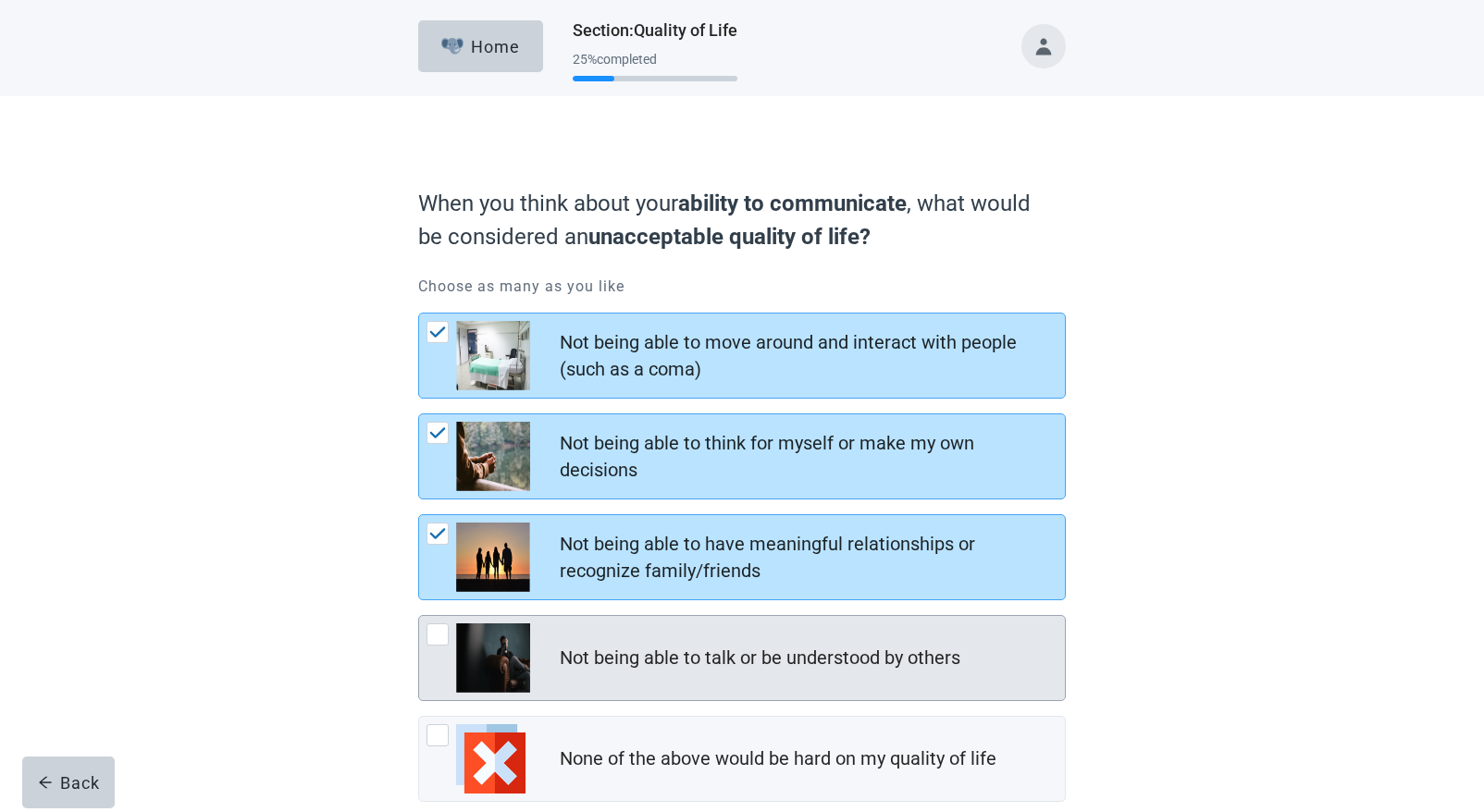
click at [438, 630] on div at bounding box center [438, 635] width 23 height 23
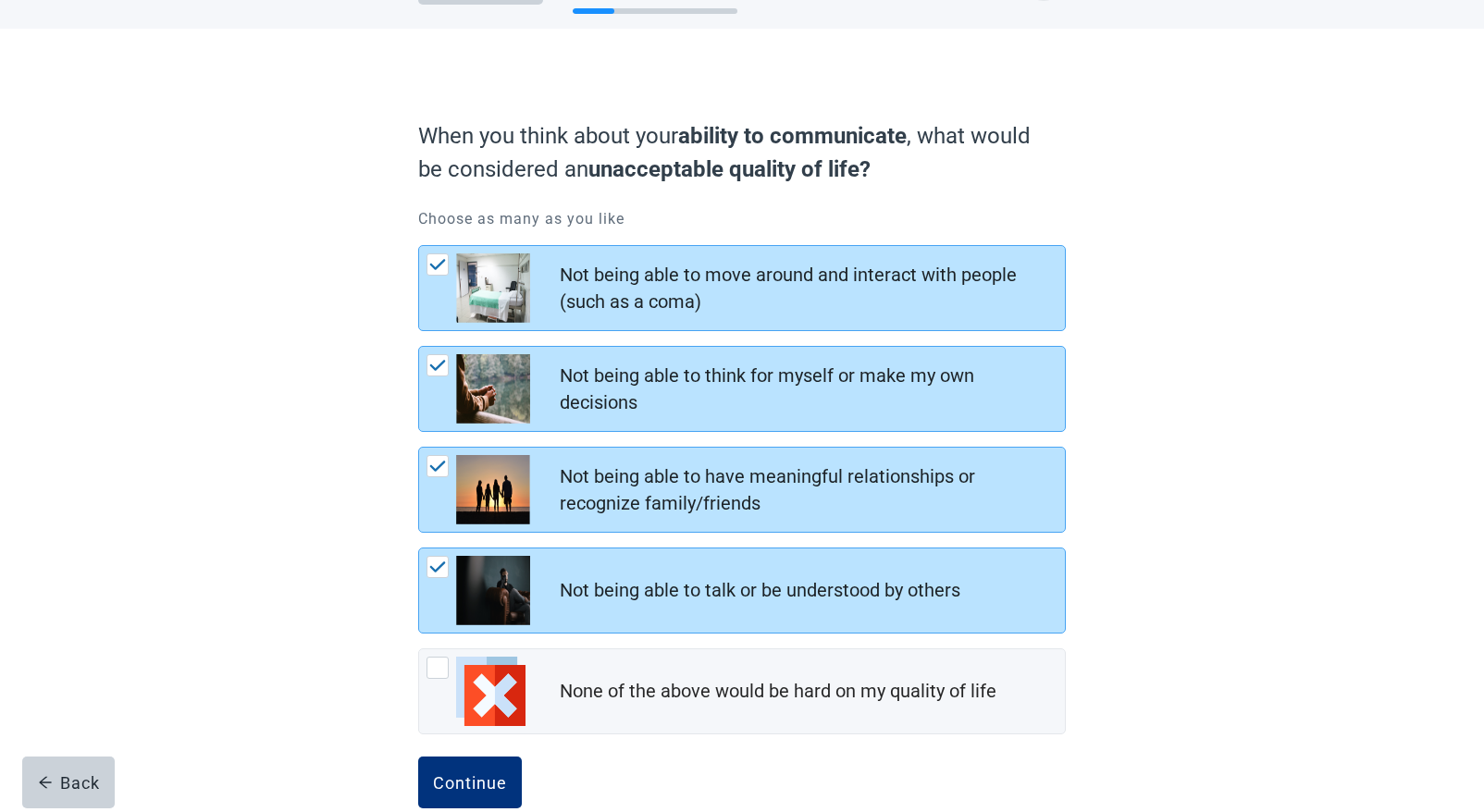
scroll to position [104, 0]
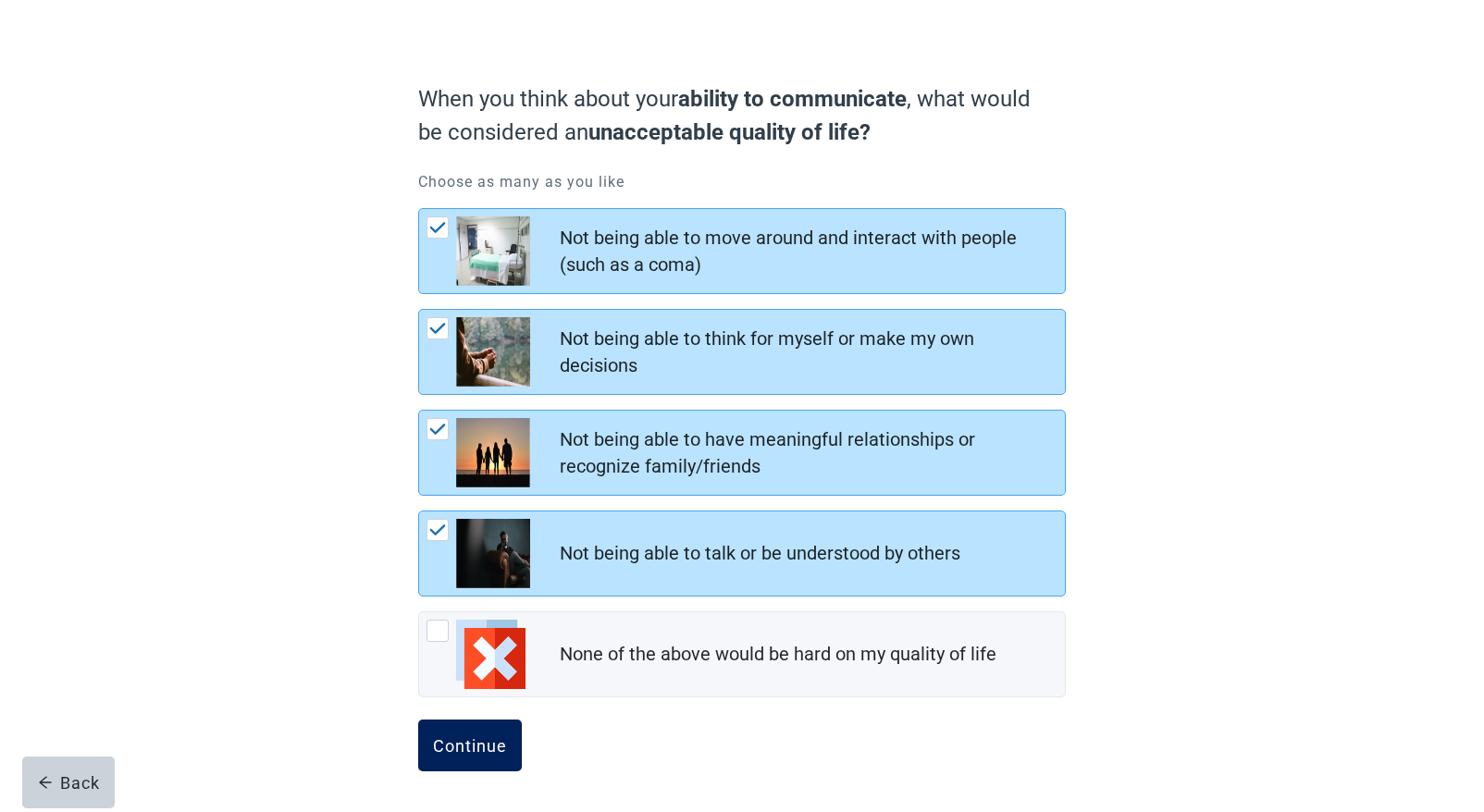
click at [478, 747] on div "Continue" at bounding box center [470, 745] width 74 height 19
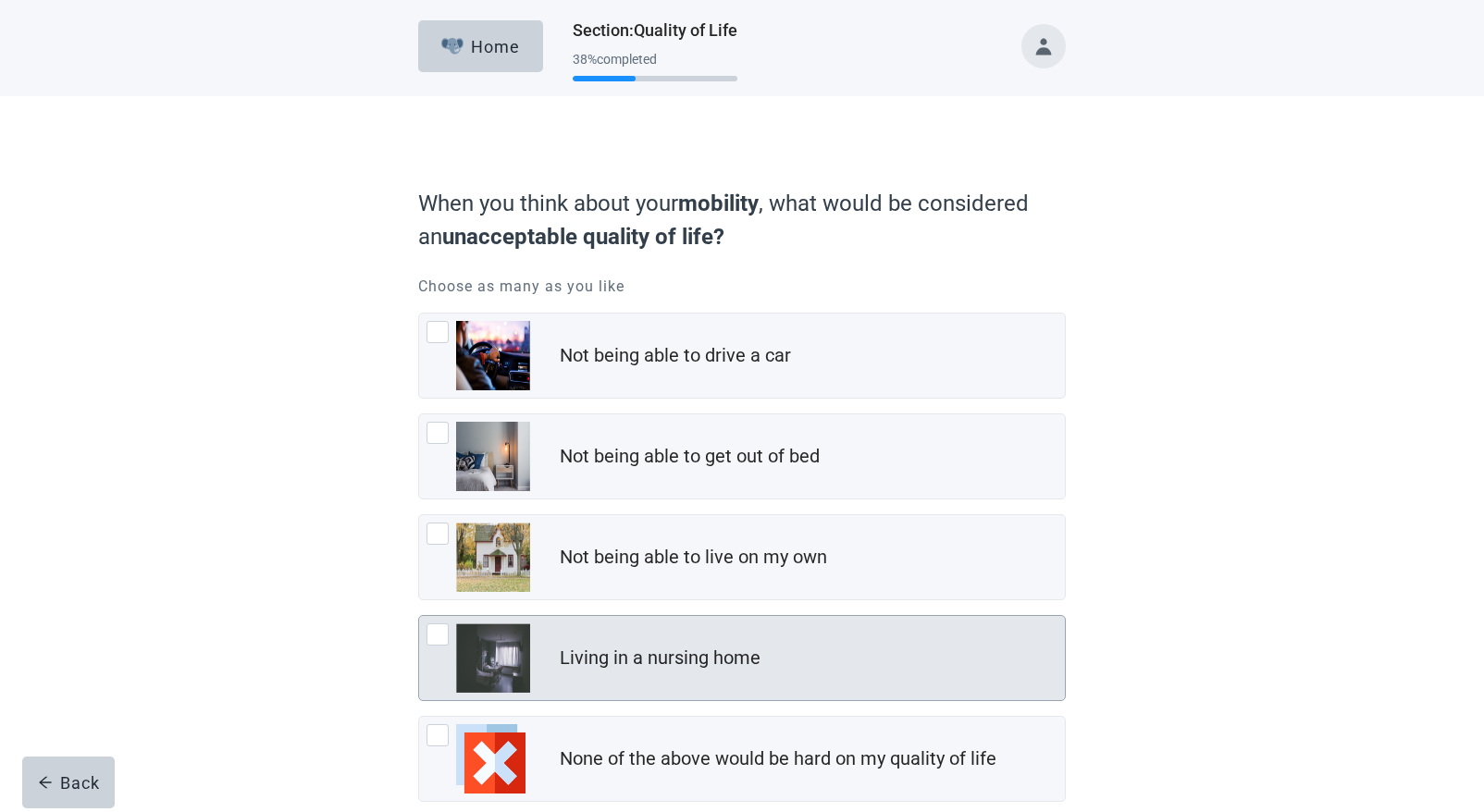
click at [441, 637] on div at bounding box center [438, 635] width 23 height 23
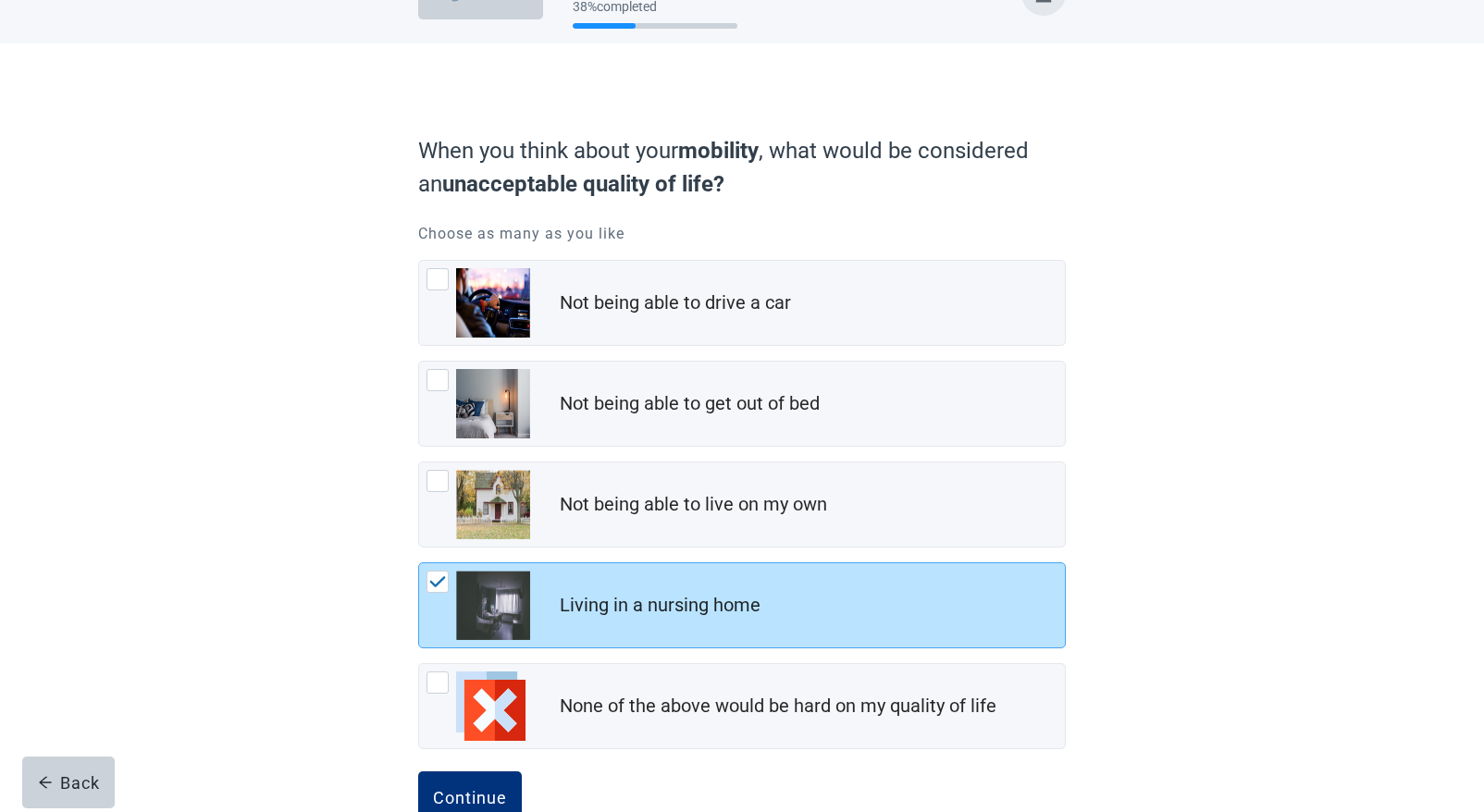
scroll to position [104, 0]
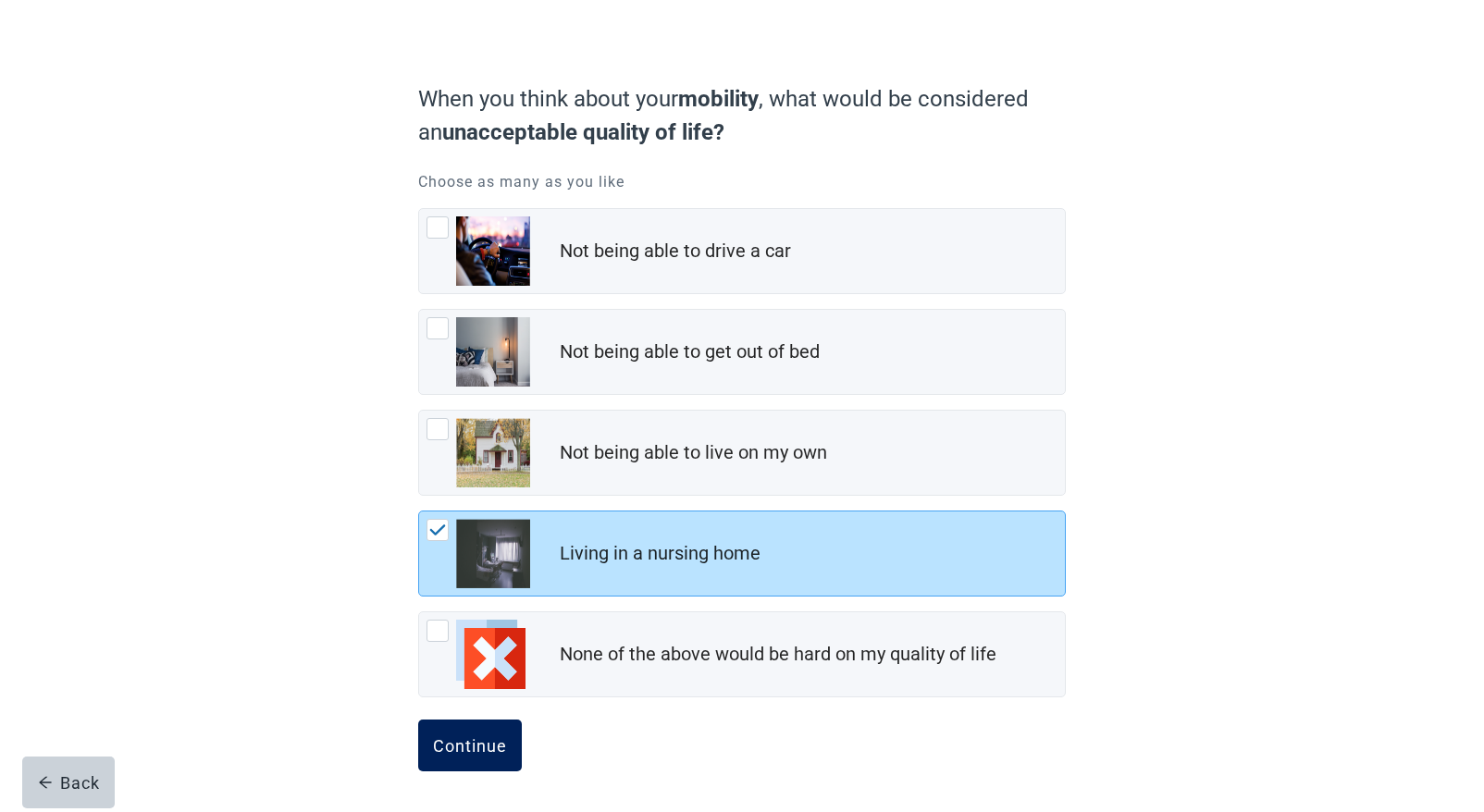
click at [456, 752] on div "Continue" at bounding box center [470, 745] width 74 height 19
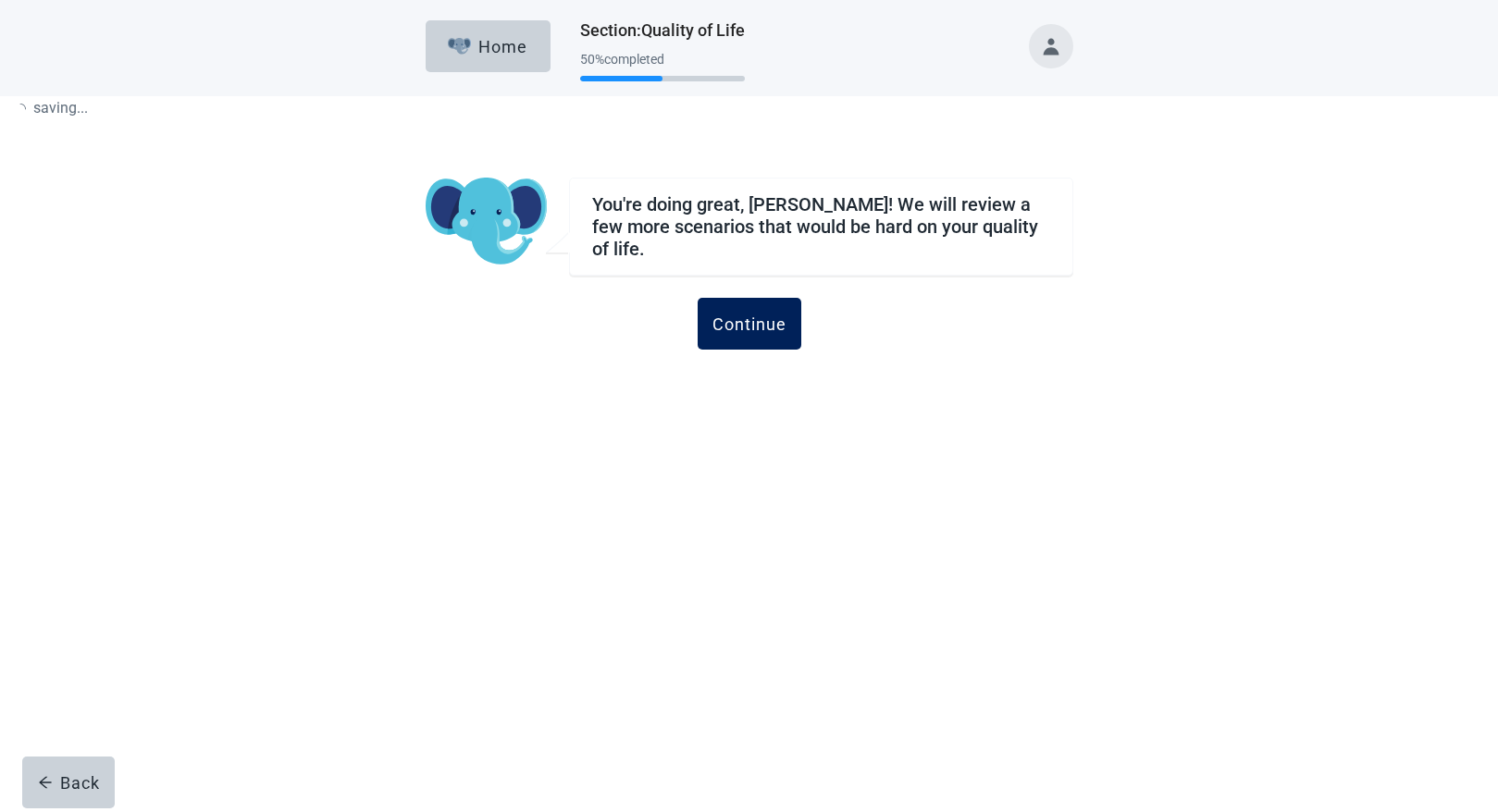
click at [731, 314] on div "Continue" at bounding box center [749, 324] width 74 height 19
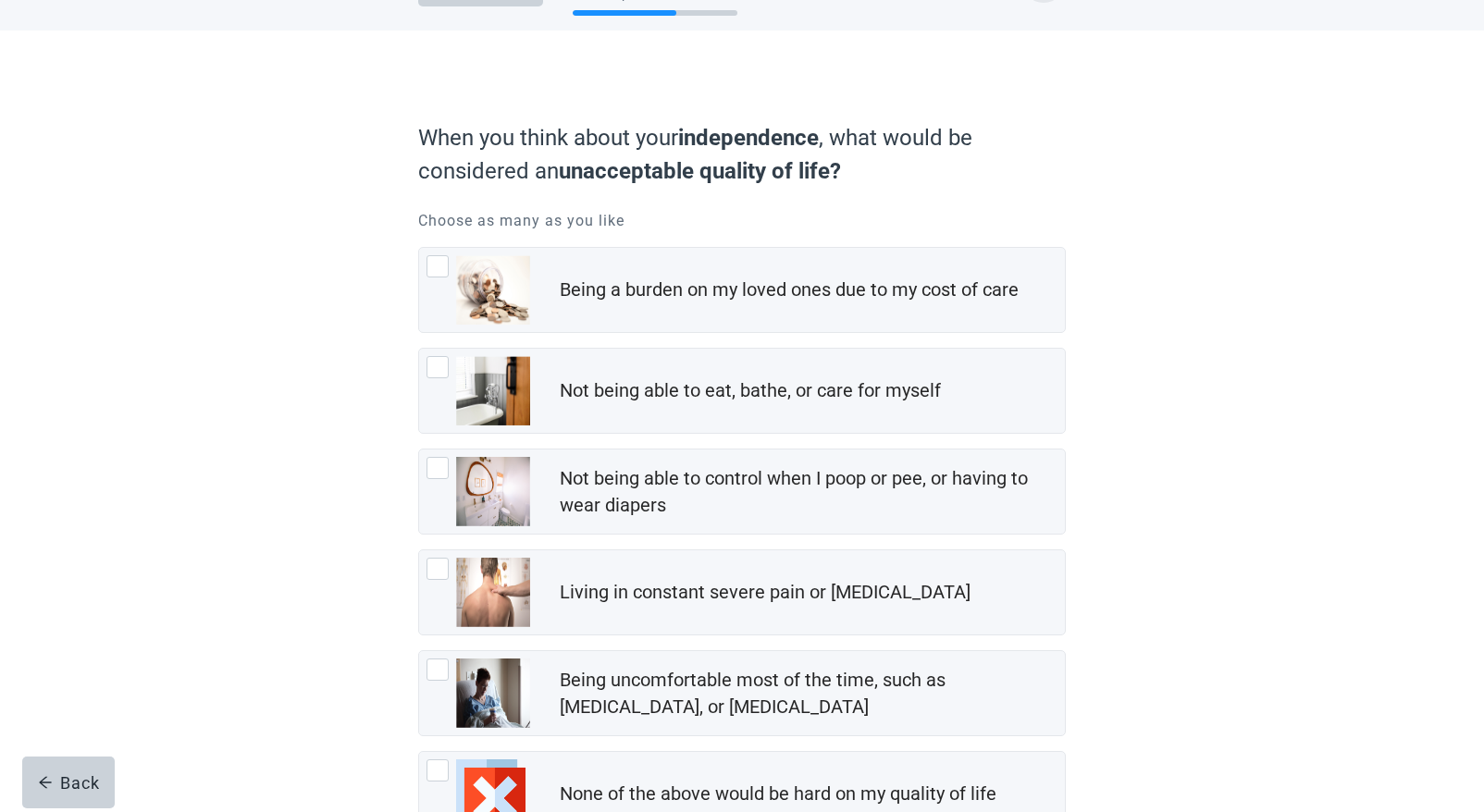
scroll to position [185, 0]
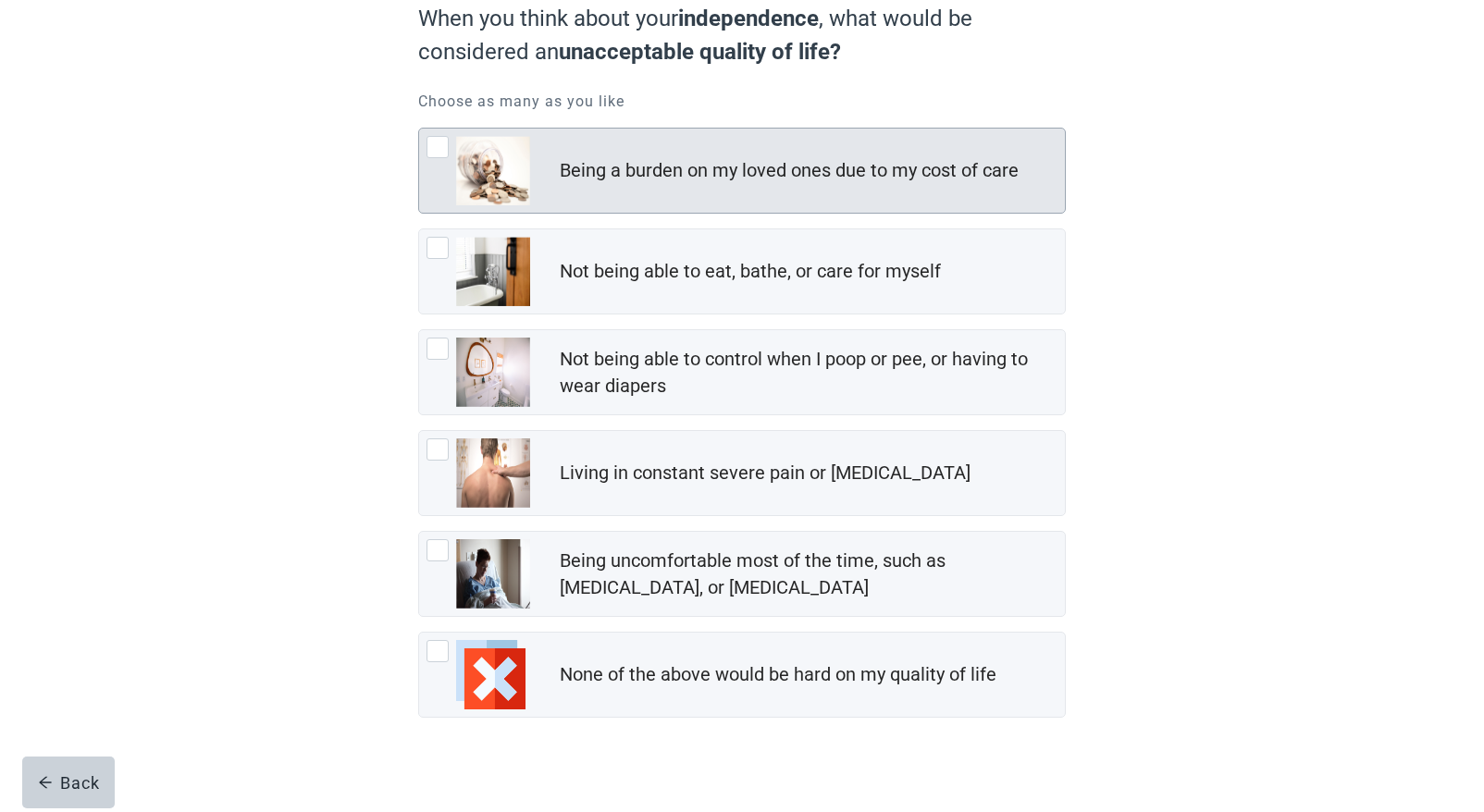
click at [438, 147] on div at bounding box center [438, 147] width 23 height 23
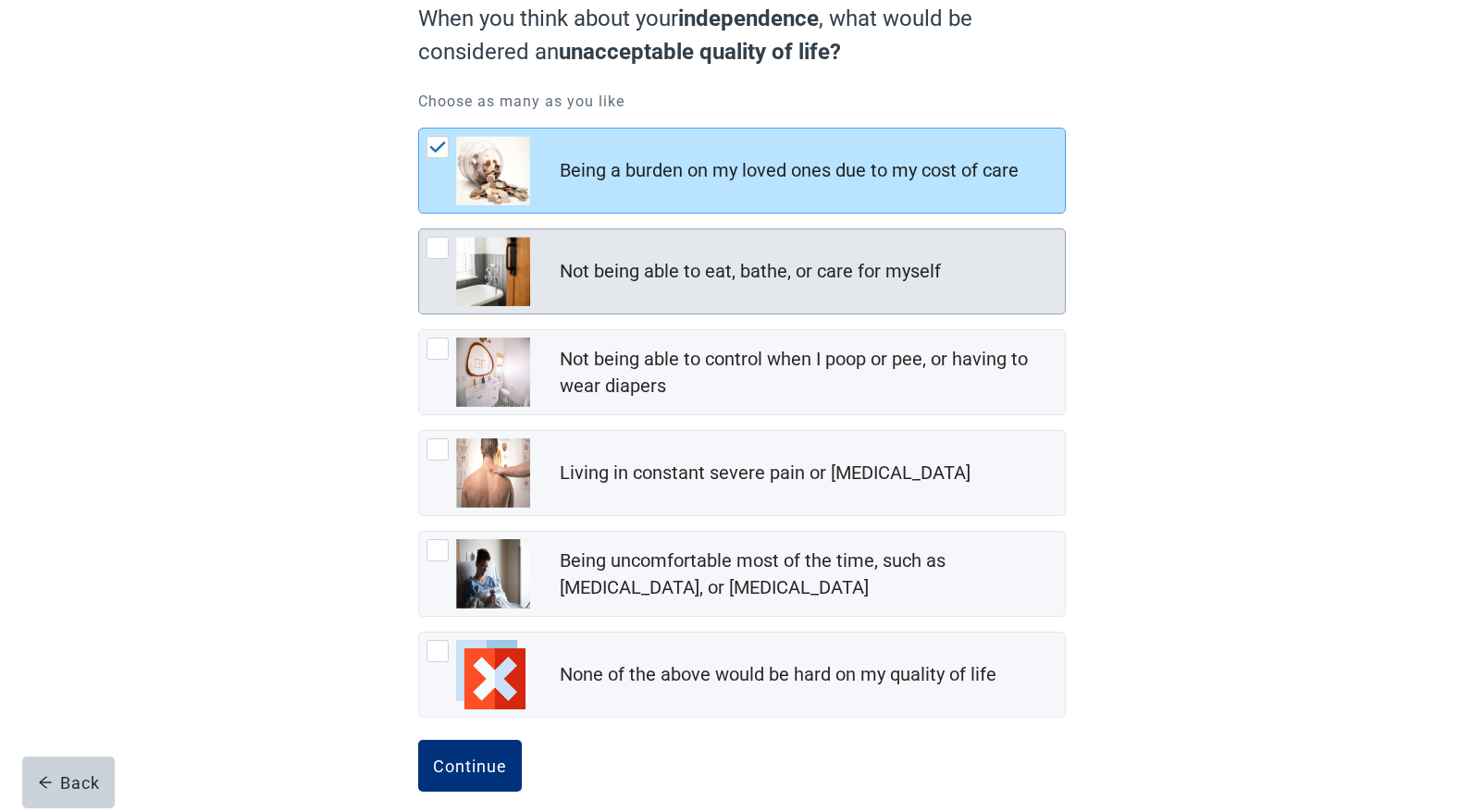
click at [437, 244] on div at bounding box center [438, 248] width 23 height 23
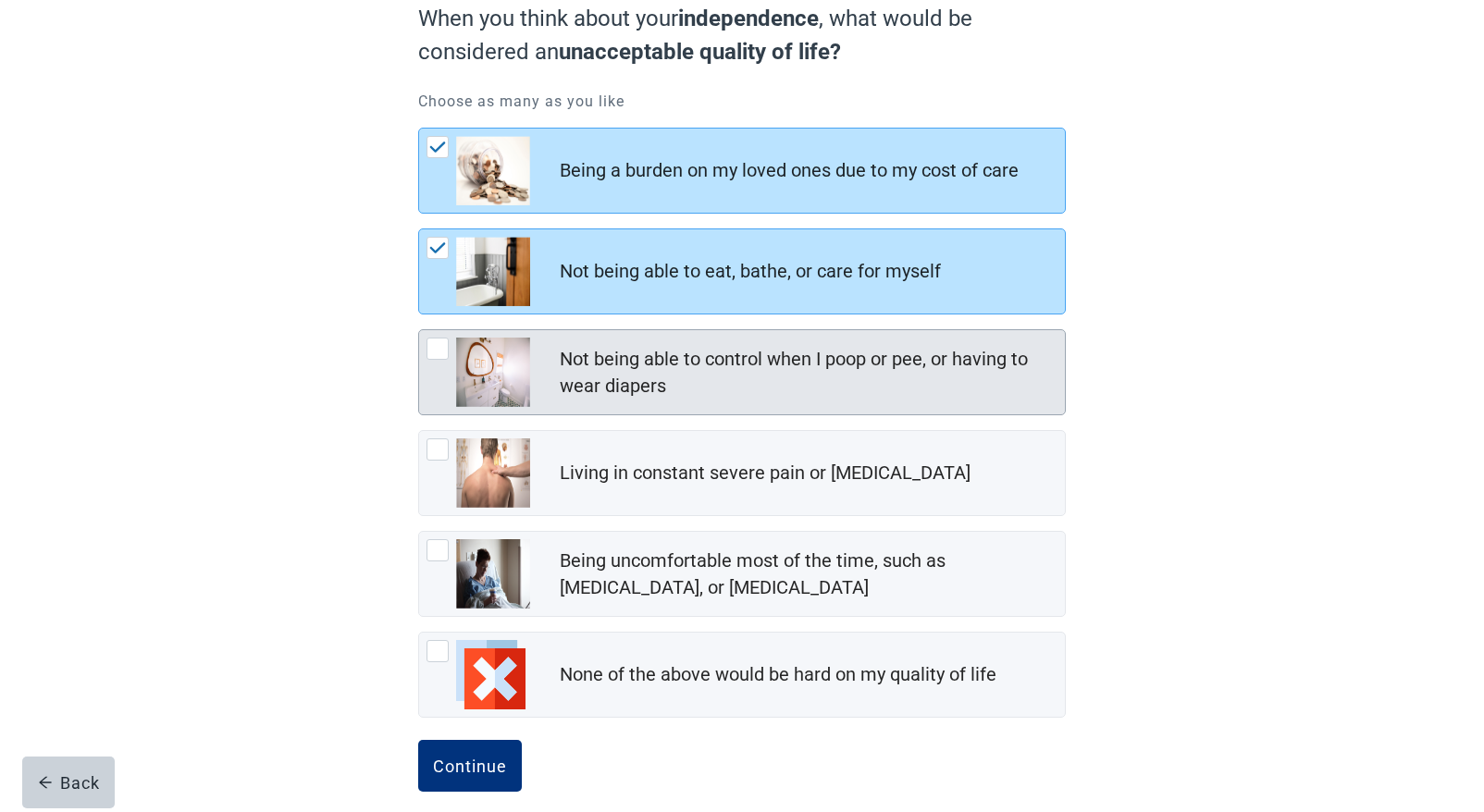
click at [442, 346] on div at bounding box center [438, 349] width 23 height 23
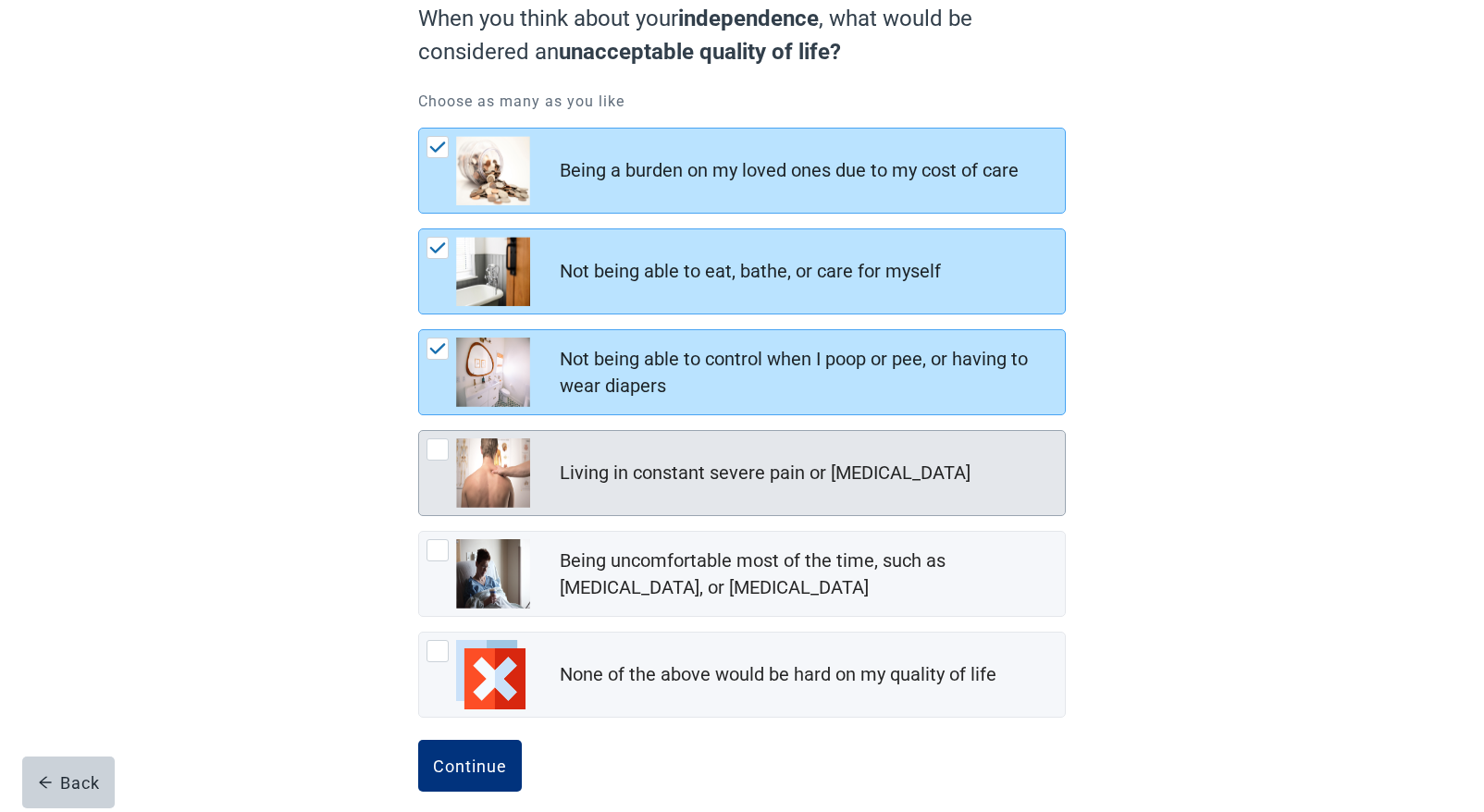
click at [429, 447] on div at bounding box center [438, 450] width 23 height 23
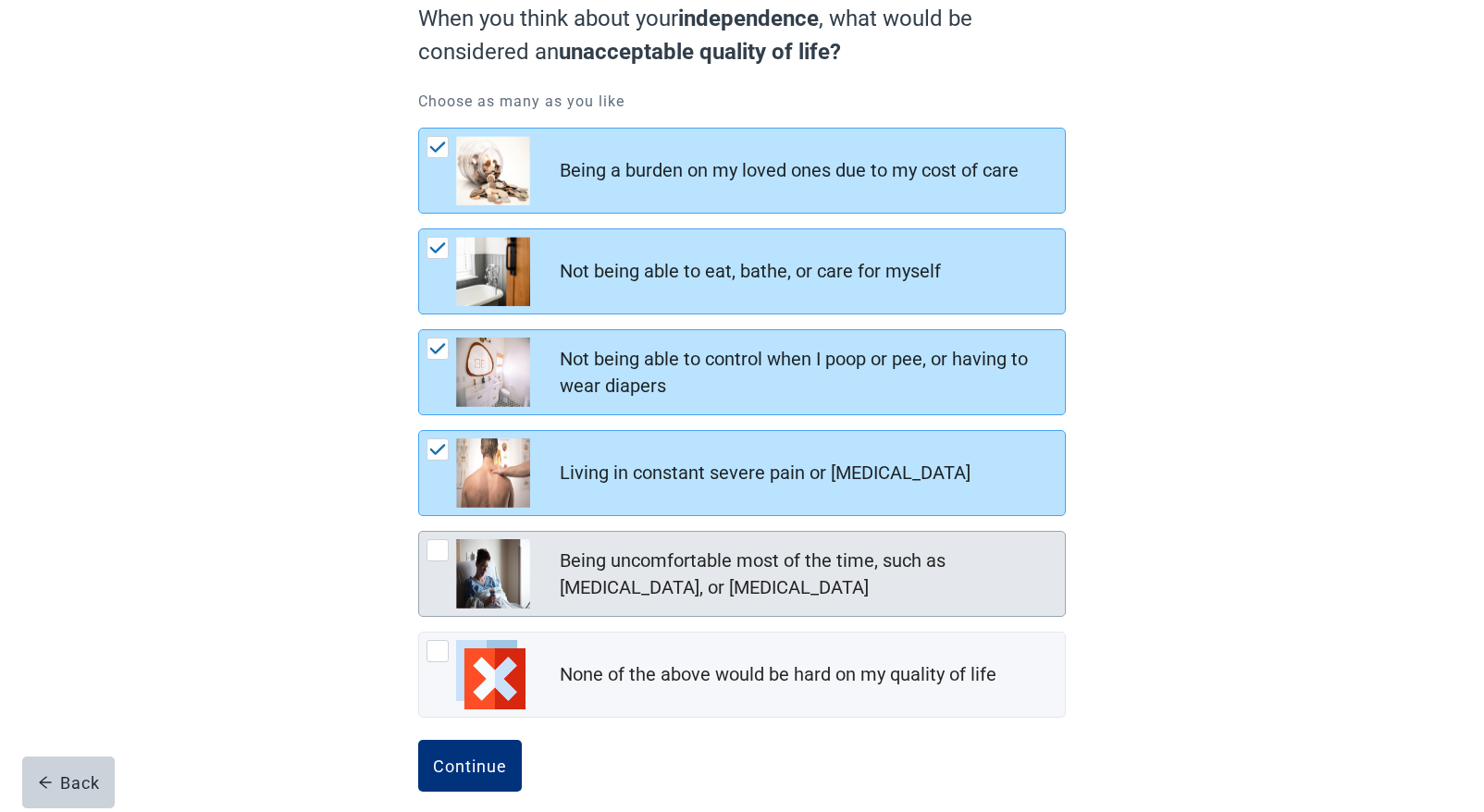
click at [436, 544] on div at bounding box center [438, 550] width 23 height 23
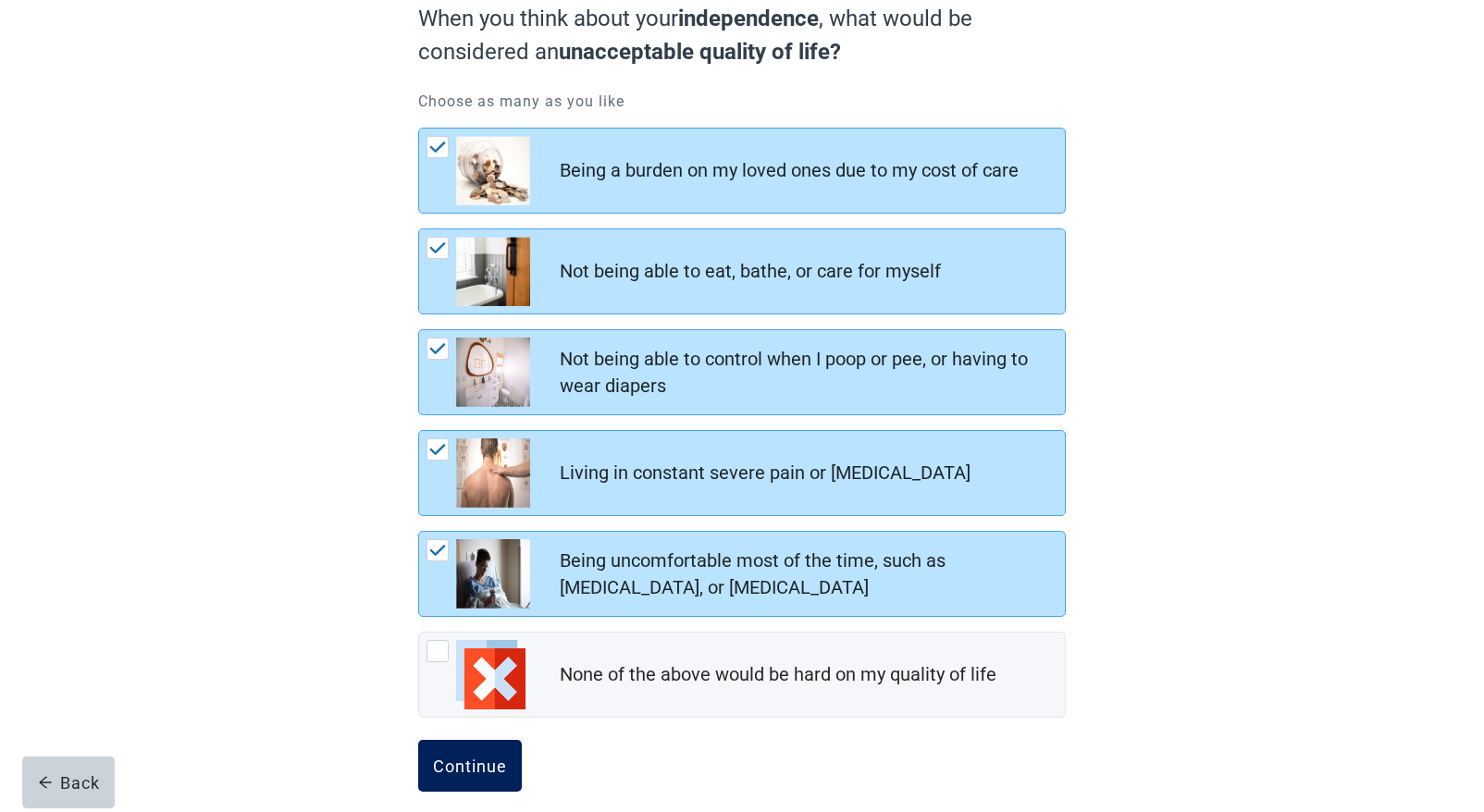
click at [472, 781] on button "Continue" at bounding box center [470, 765] width 103 height 52
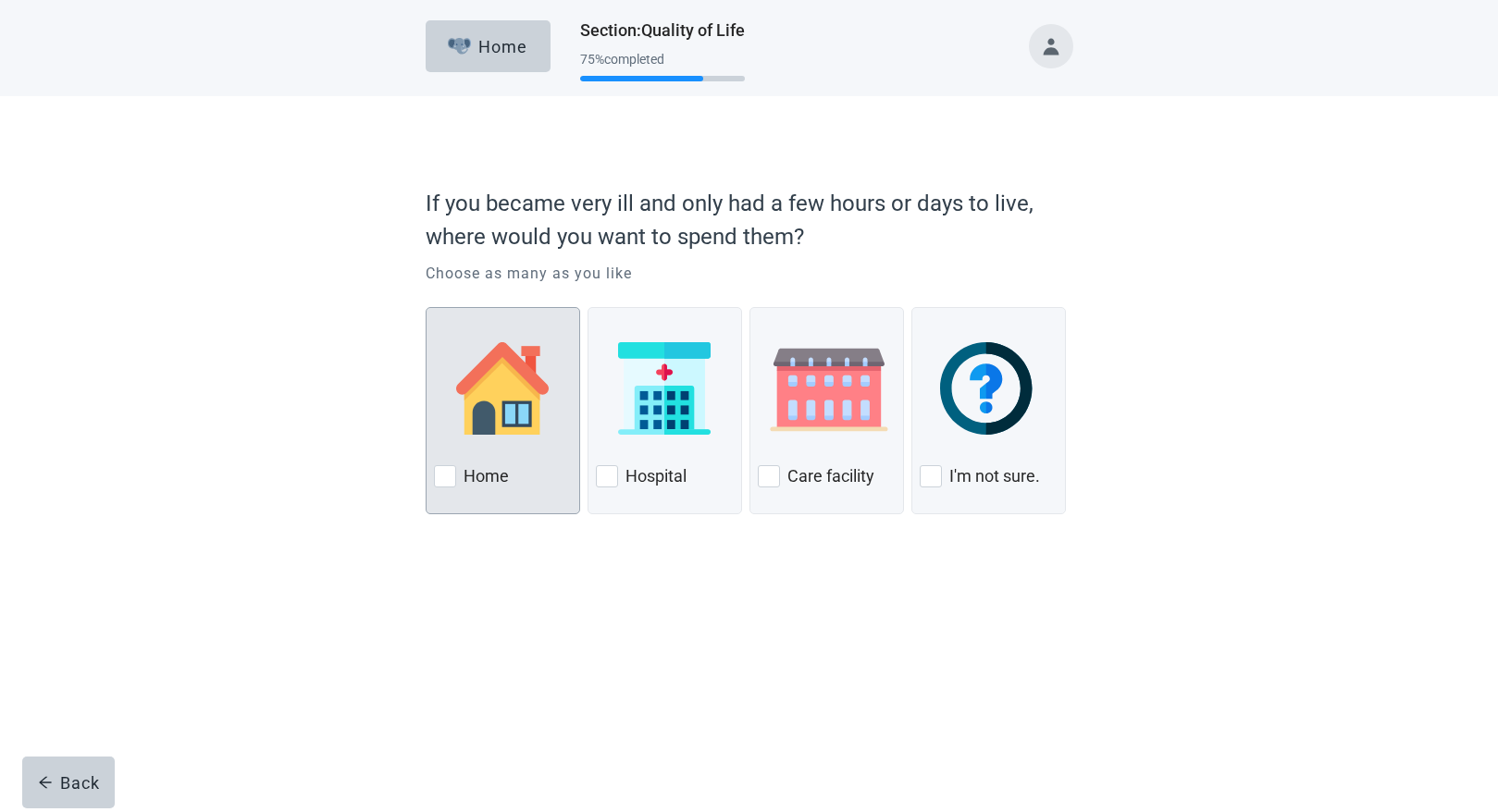
click at [442, 483] on div at bounding box center [445, 477] width 23 height 23
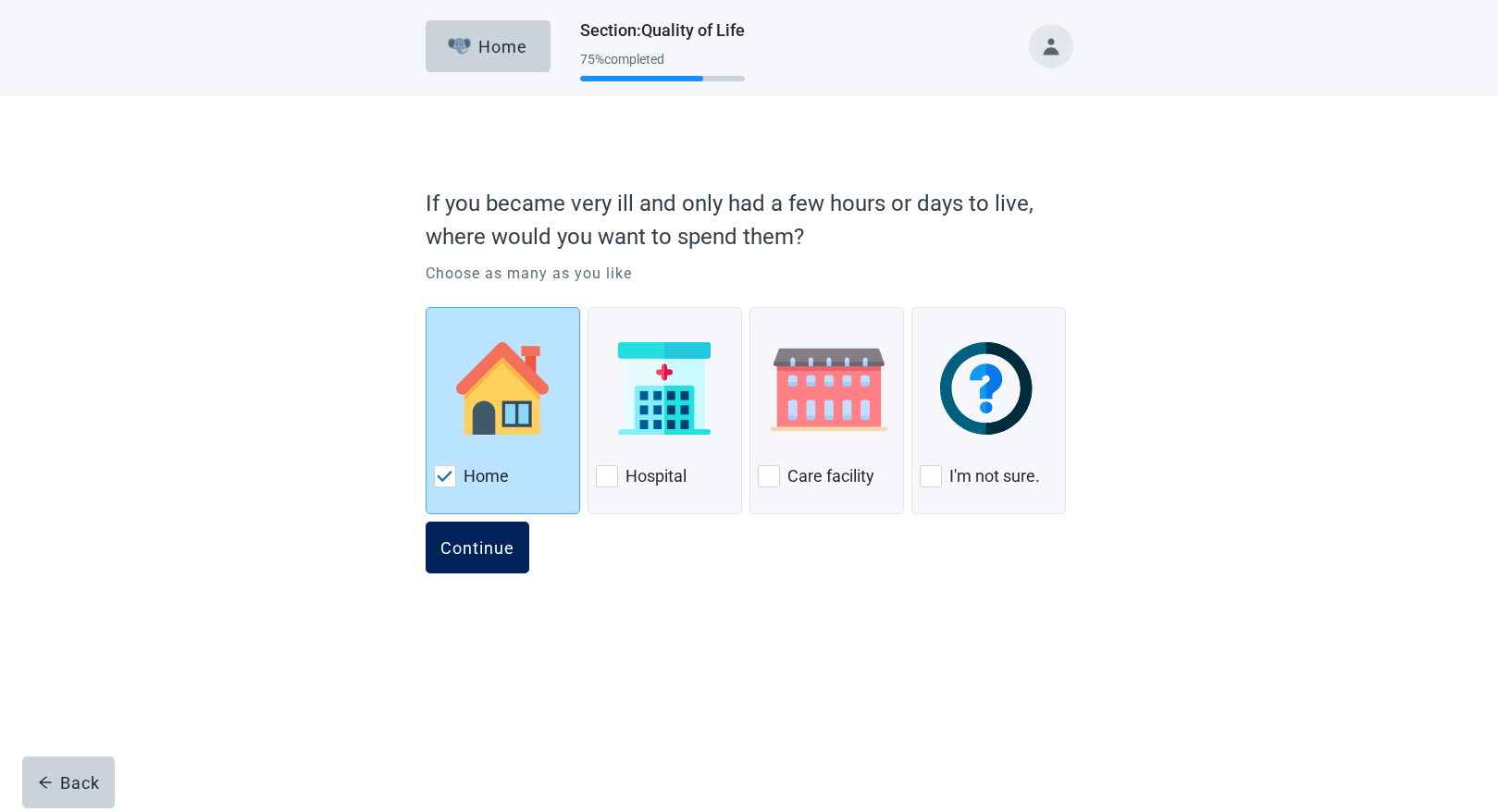
click at [459, 560] on button "Continue" at bounding box center [477, 547] width 103 height 52
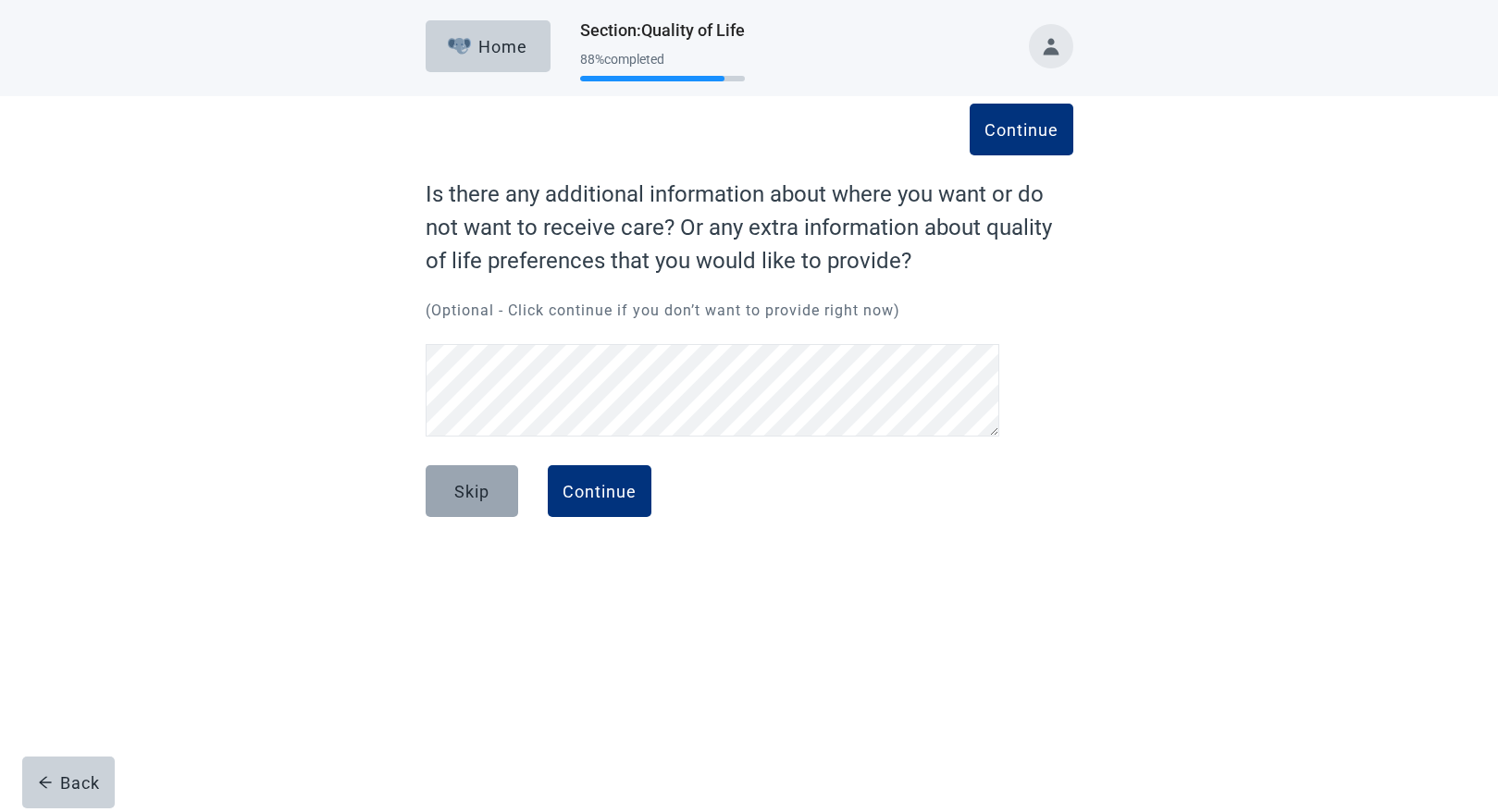
click at [456, 494] on div "Skip" at bounding box center [471, 491] width 35 height 19
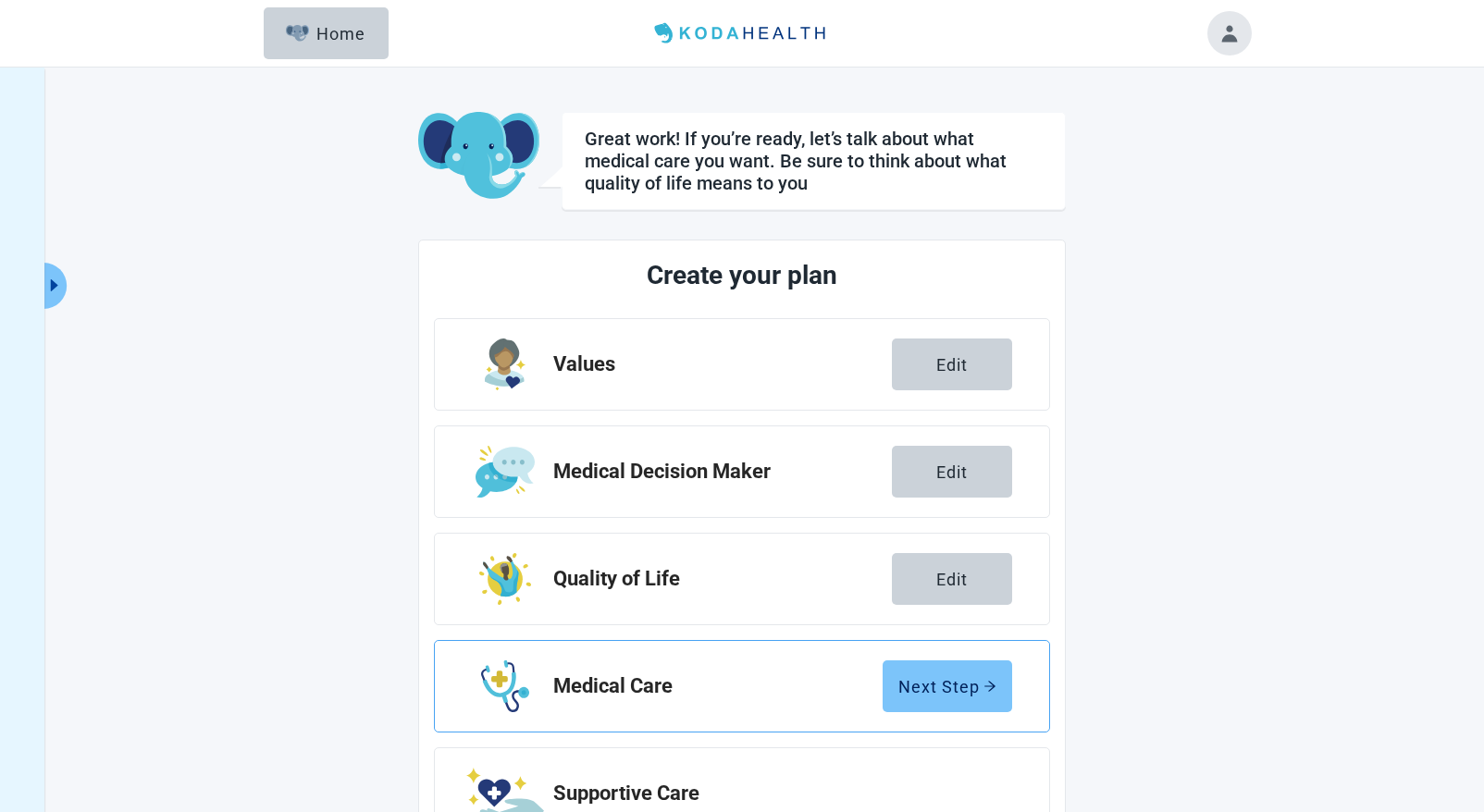
click at [944, 697] on button "Next Step" at bounding box center [948, 686] width 130 height 52
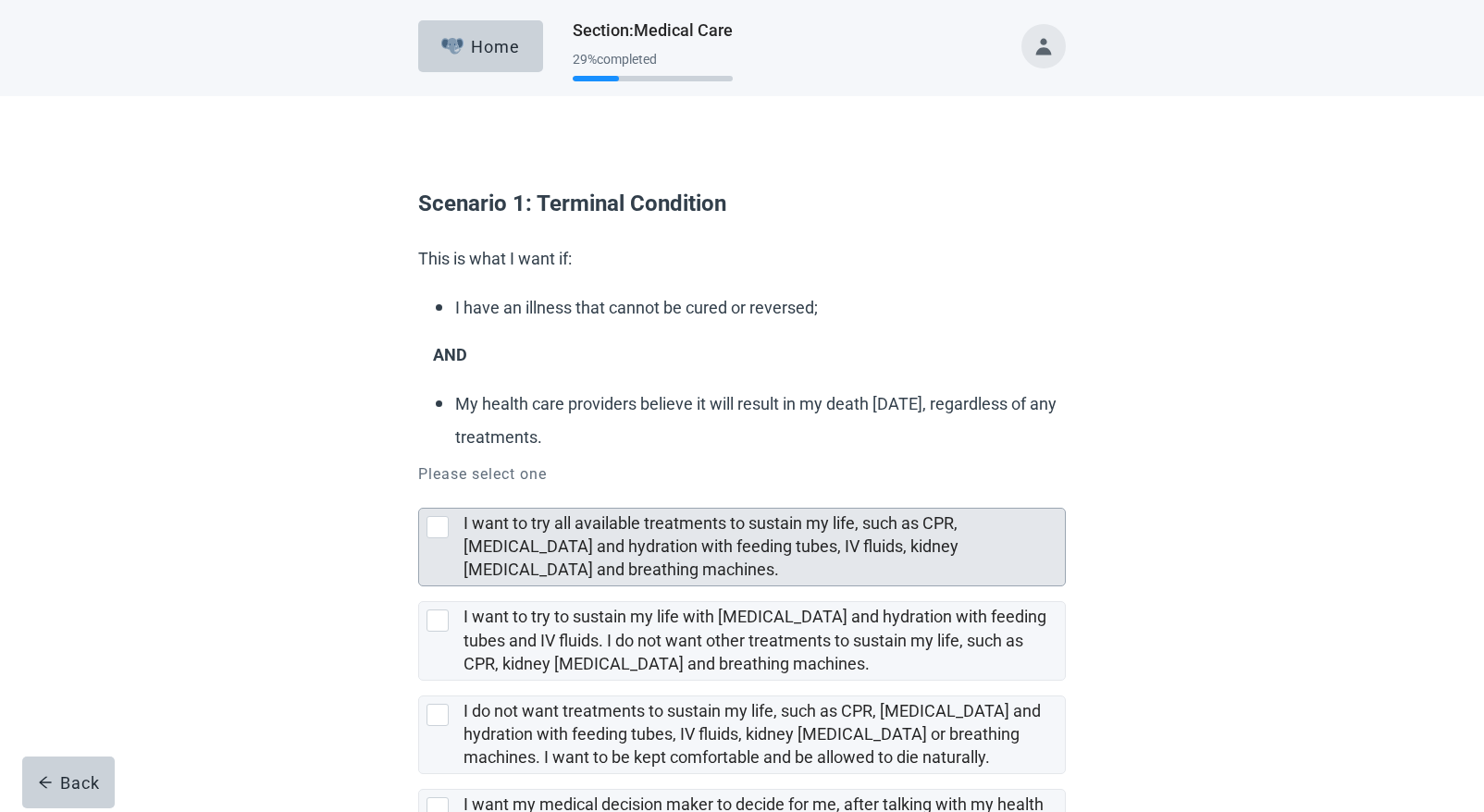
drag, startPoint x: 440, startPoint y: 530, endPoint x: 479, endPoint y: 561, distance: 49.8
click at [439, 530] on div at bounding box center [438, 528] width 23 height 23
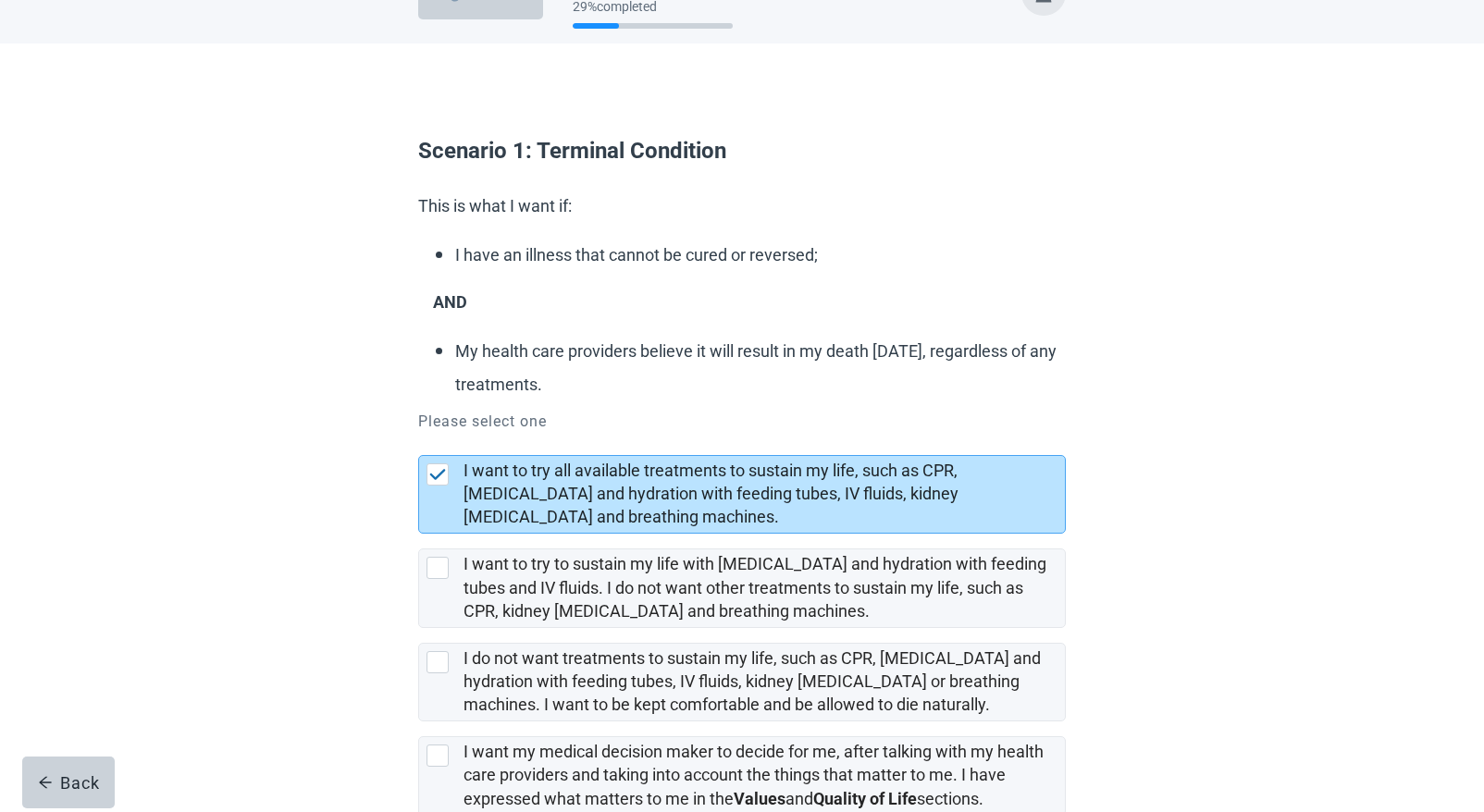
scroll to position [163, 0]
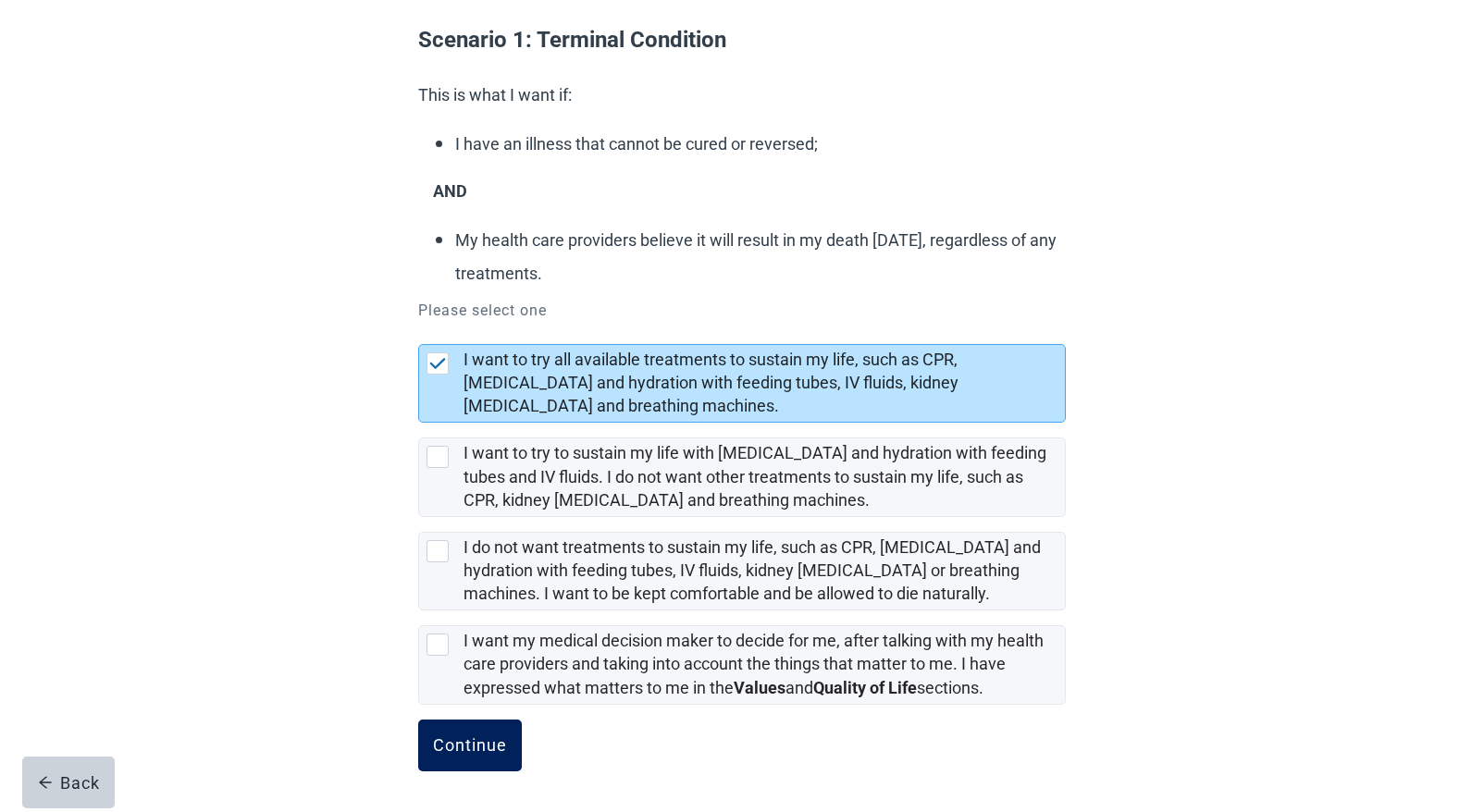
click at [463, 758] on button "Continue" at bounding box center [470, 745] width 103 height 52
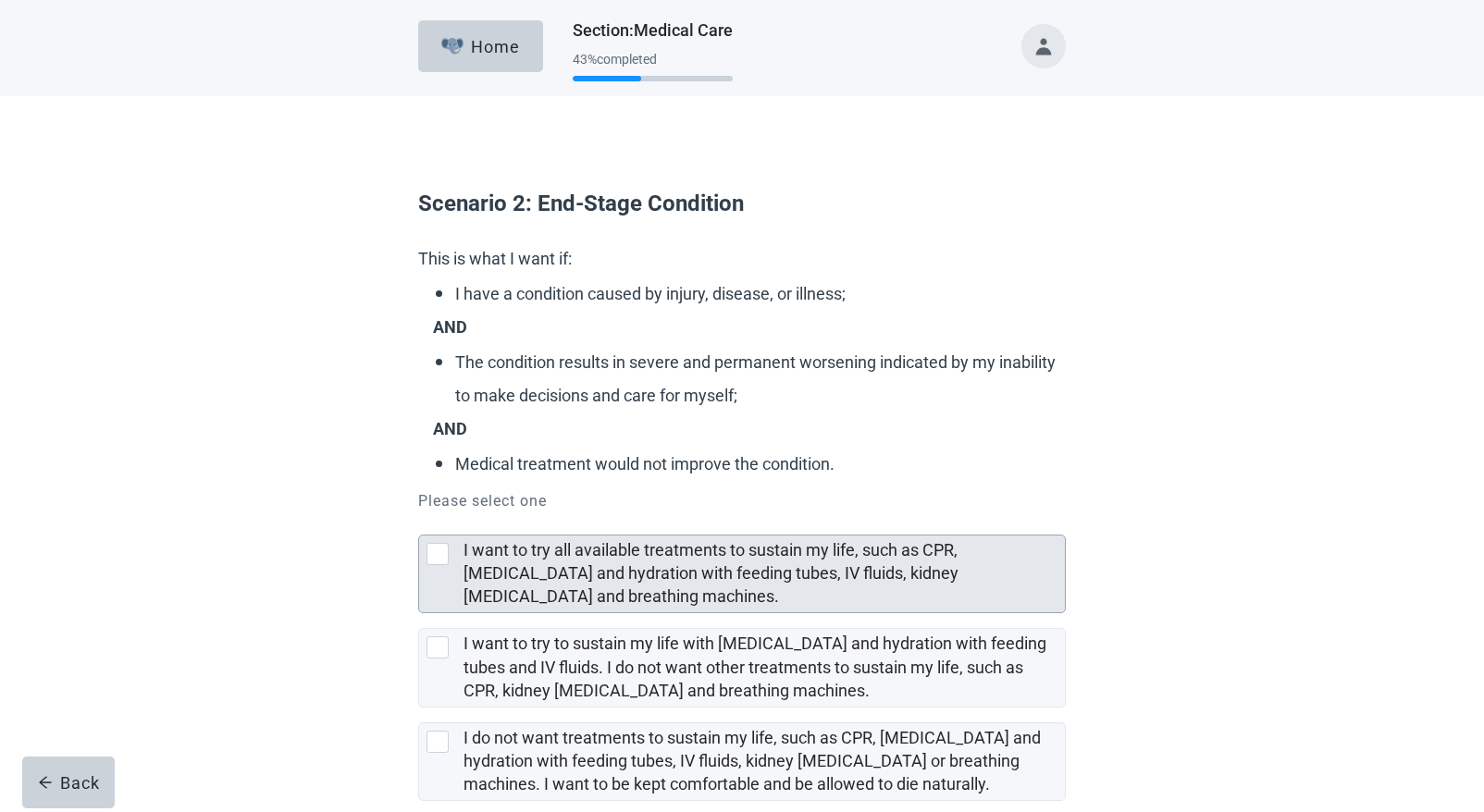
click at [438, 557] on div at bounding box center [438, 554] width 23 height 23
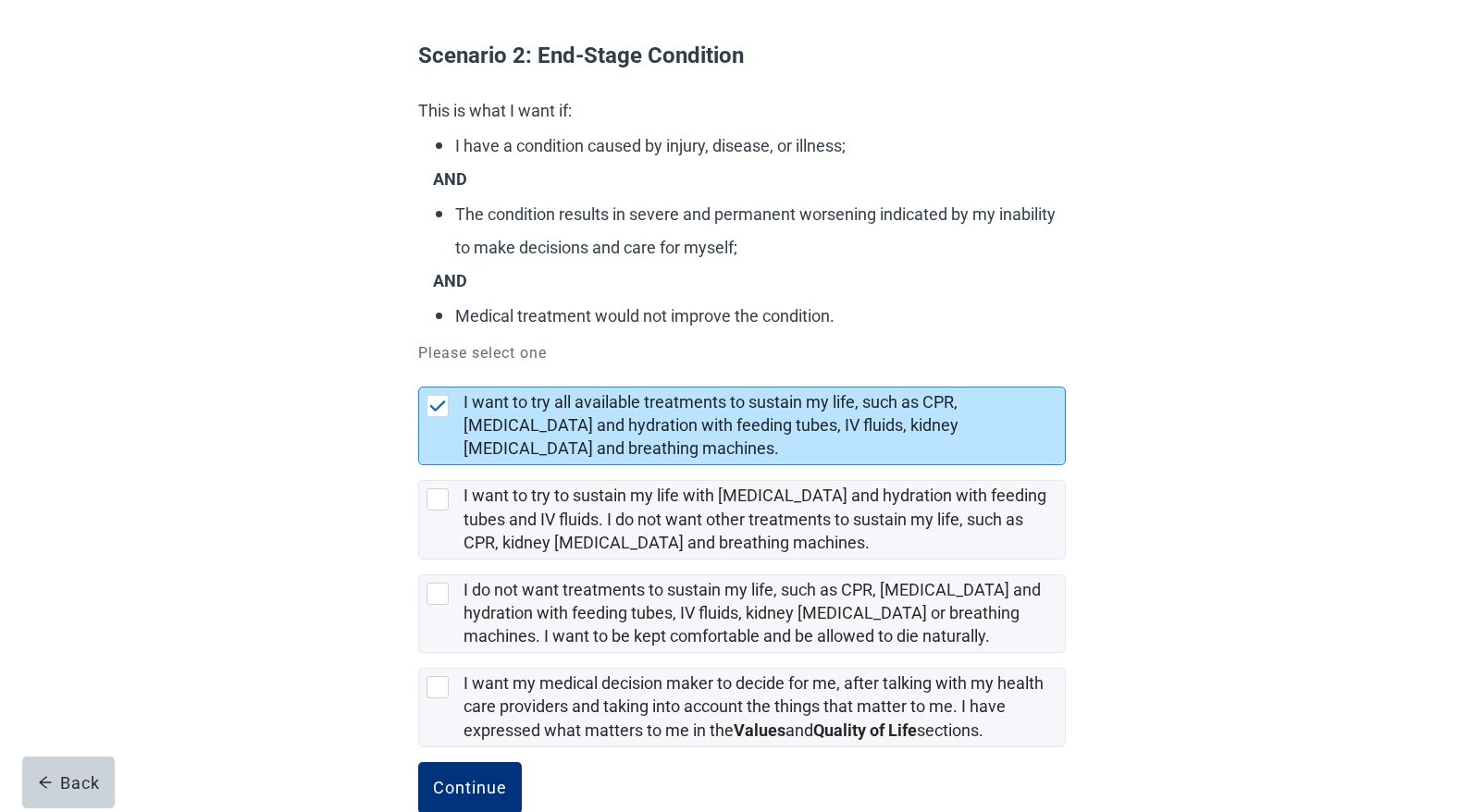
scroll to position [191, 0]
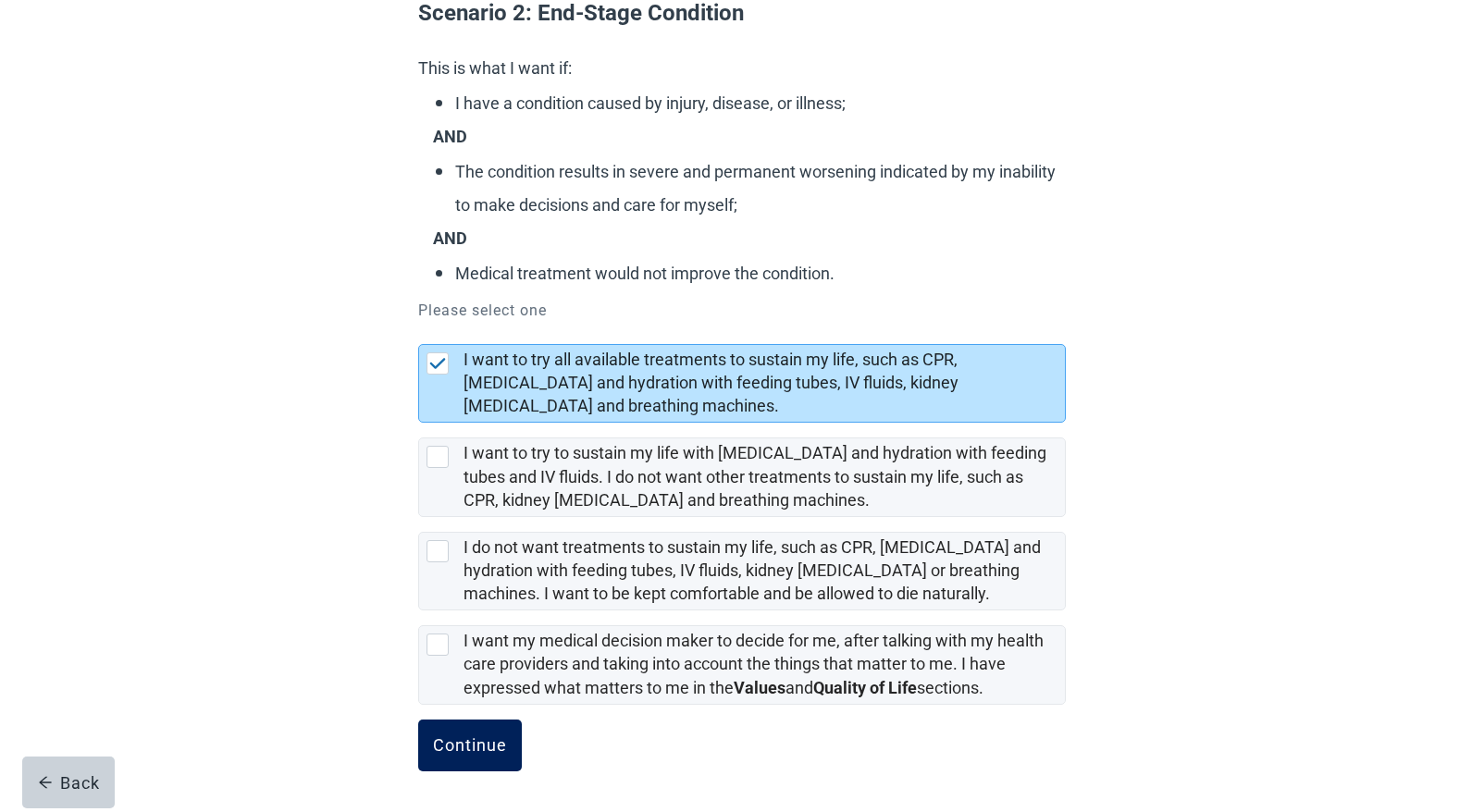
click at [453, 737] on div "Continue" at bounding box center [470, 745] width 74 height 19
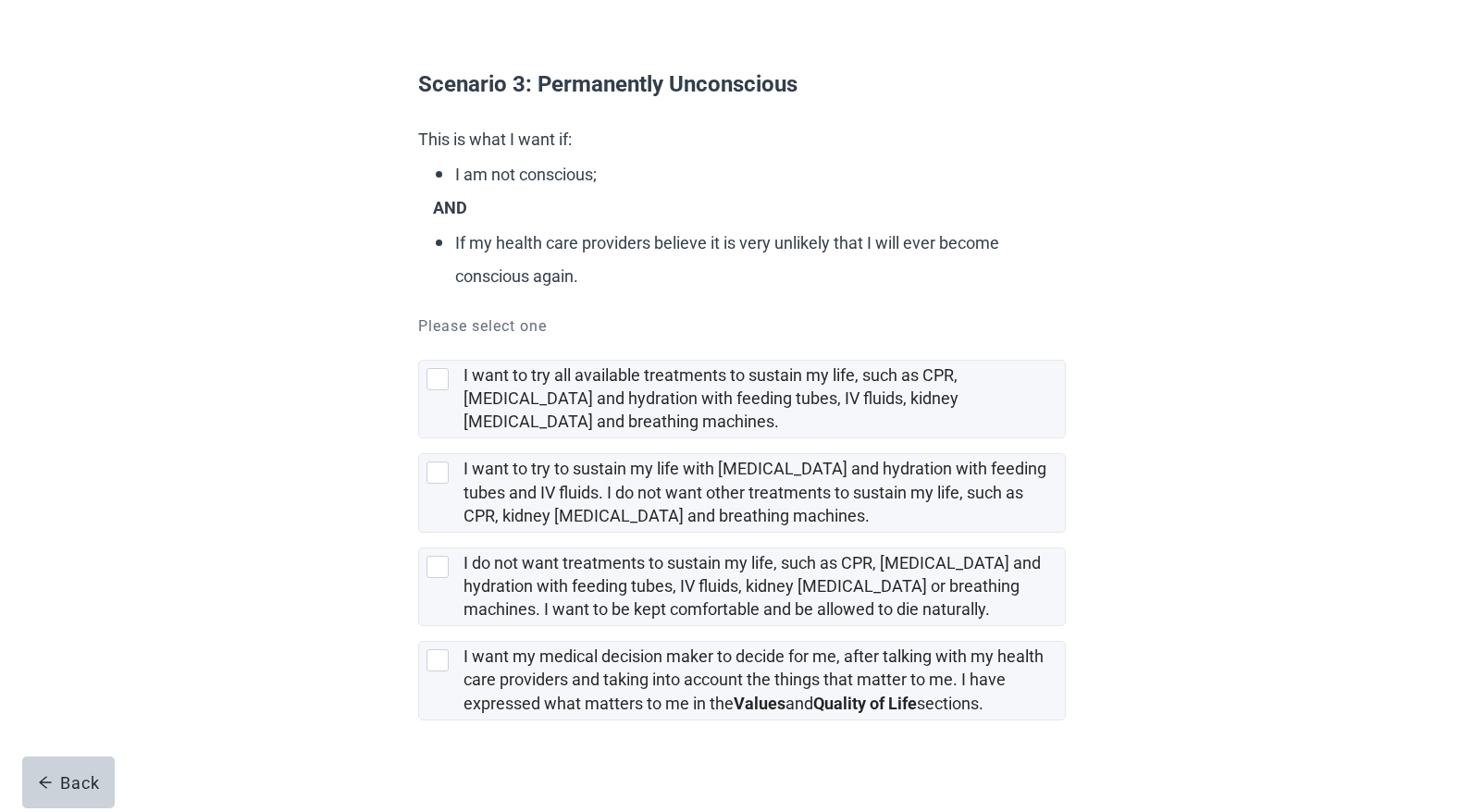
scroll to position [135, 0]
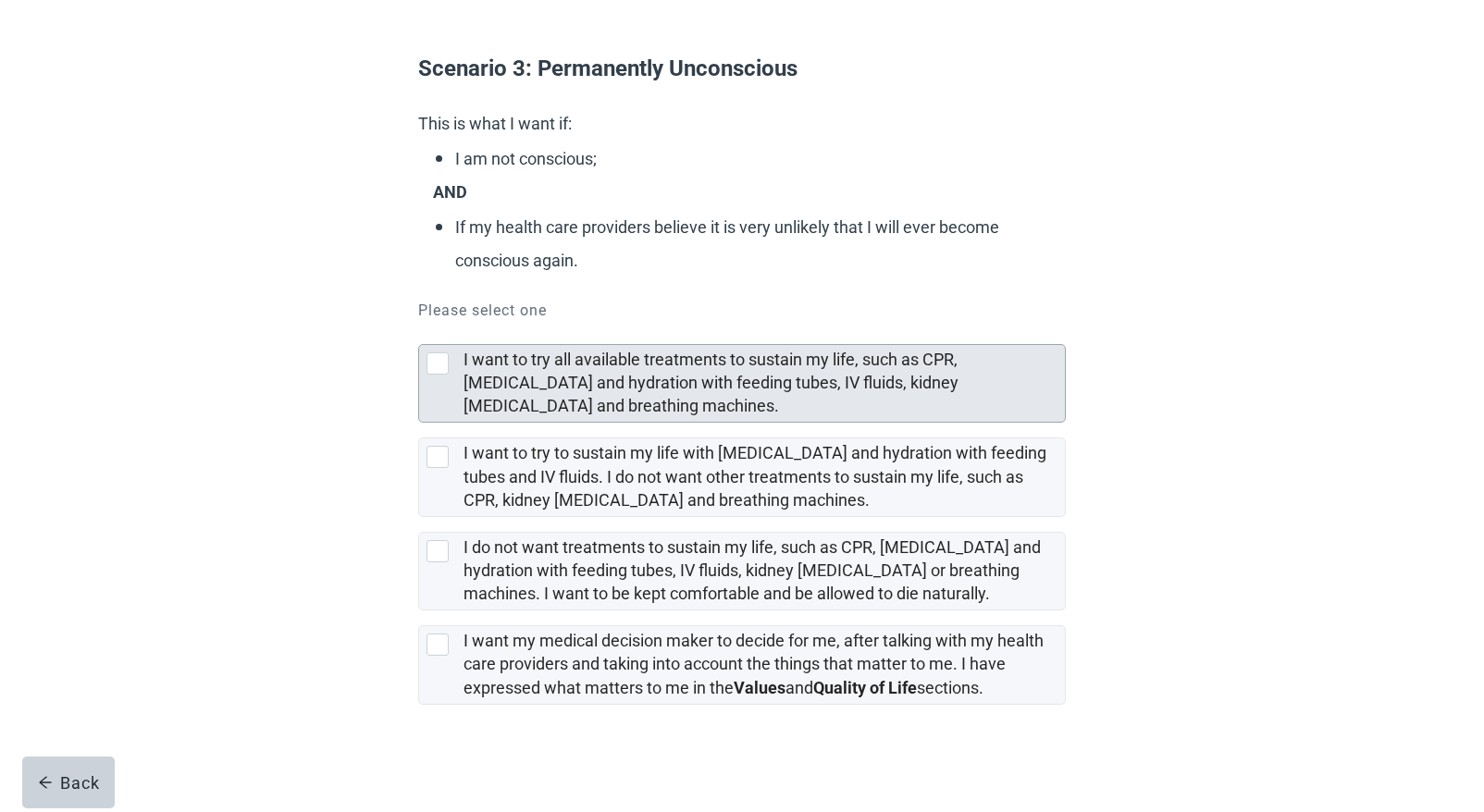
click at [443, 366] on div at bounding box center [438, 363] width 23 height 23
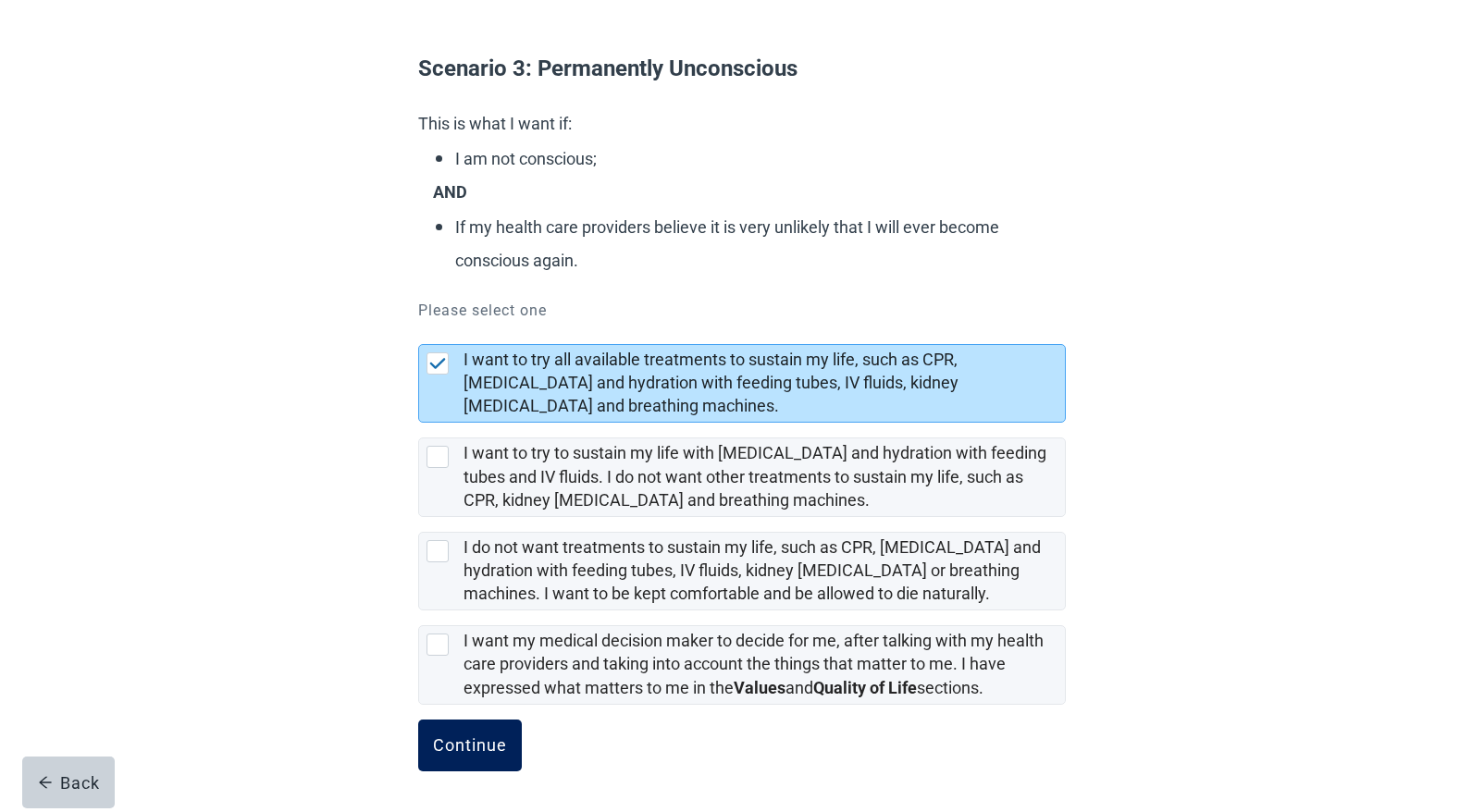
click at [476, 745] on div "Continue" at bounding box center [470, 745] width 74 height 19
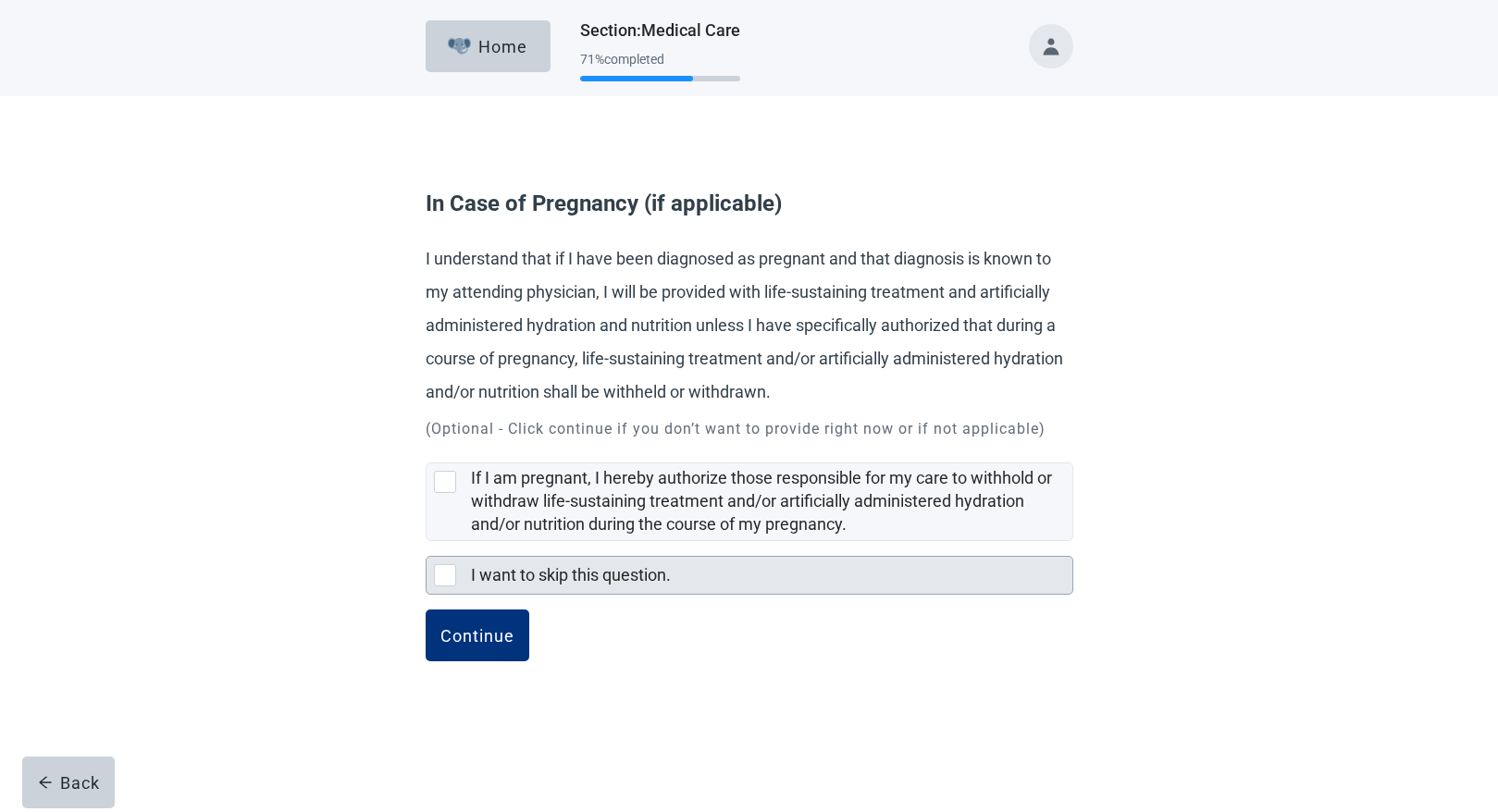
click at [446, 581] on div at bounding box center [445, 575] width 23 height 23
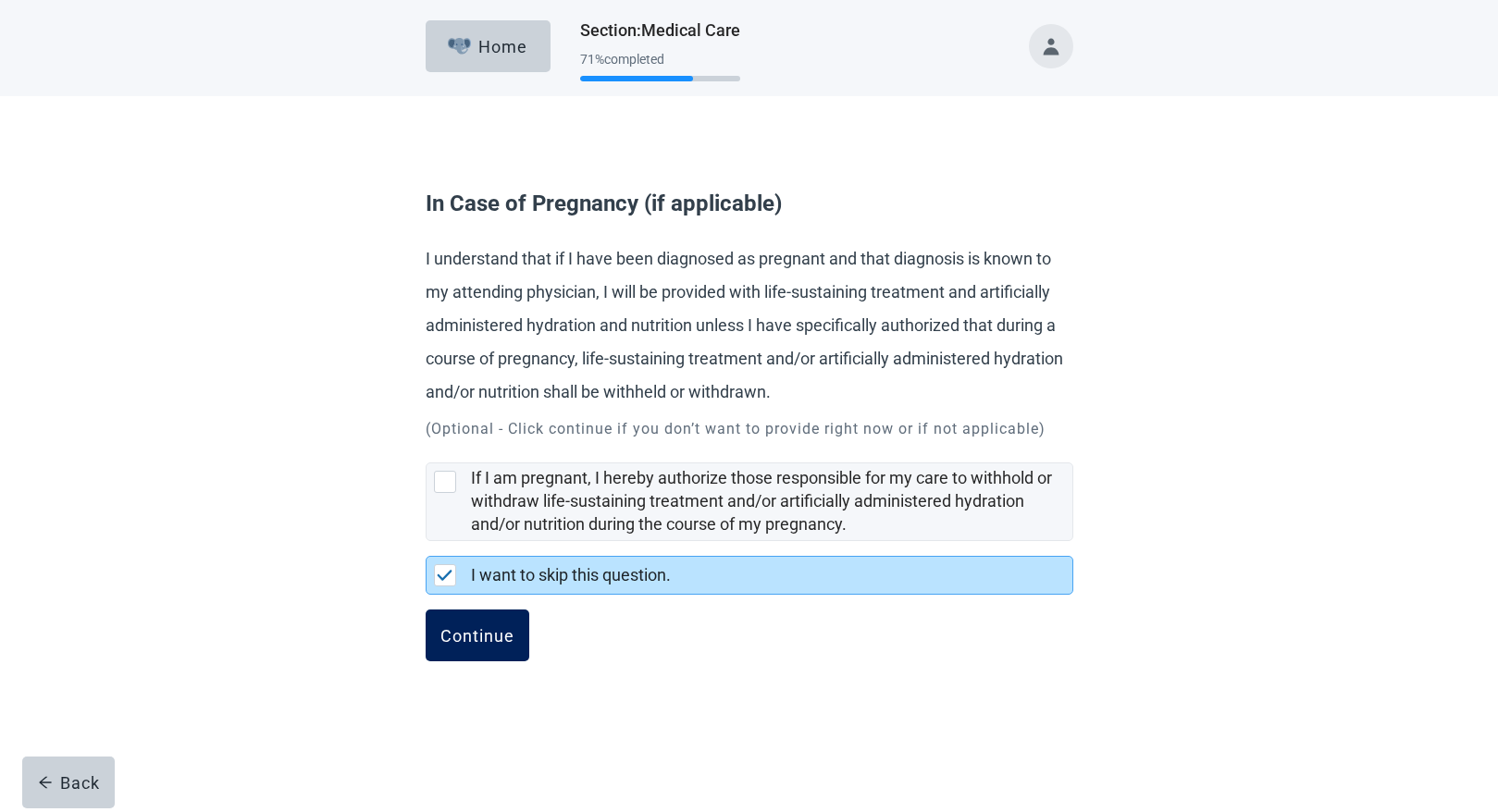
click at [470, 629] on div "Continue" at bounding box center [477, 636] width 74 height 19
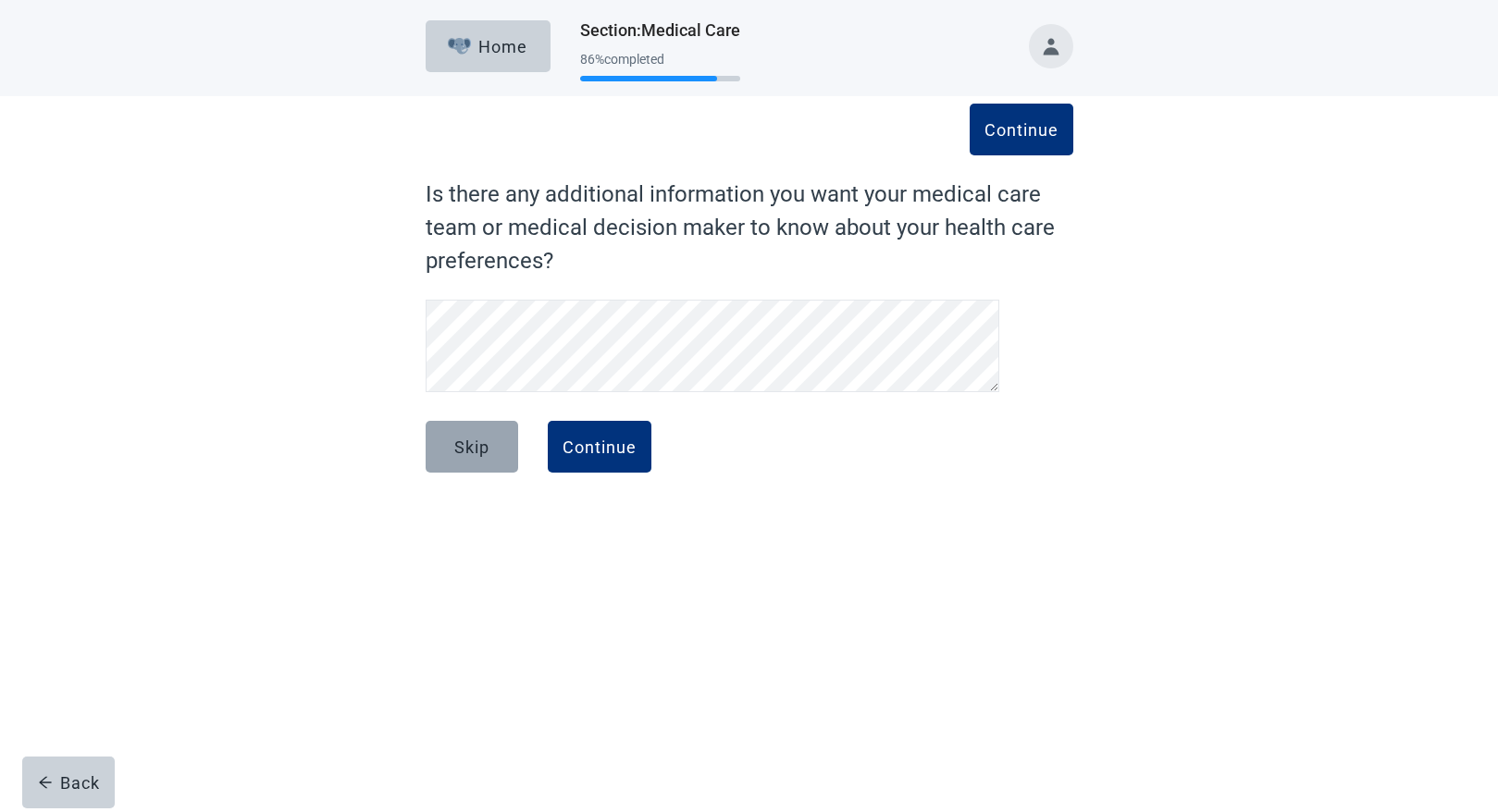
click at [455, 439] on div "Skip" at bounding box center [471, 447] width 35 height 19
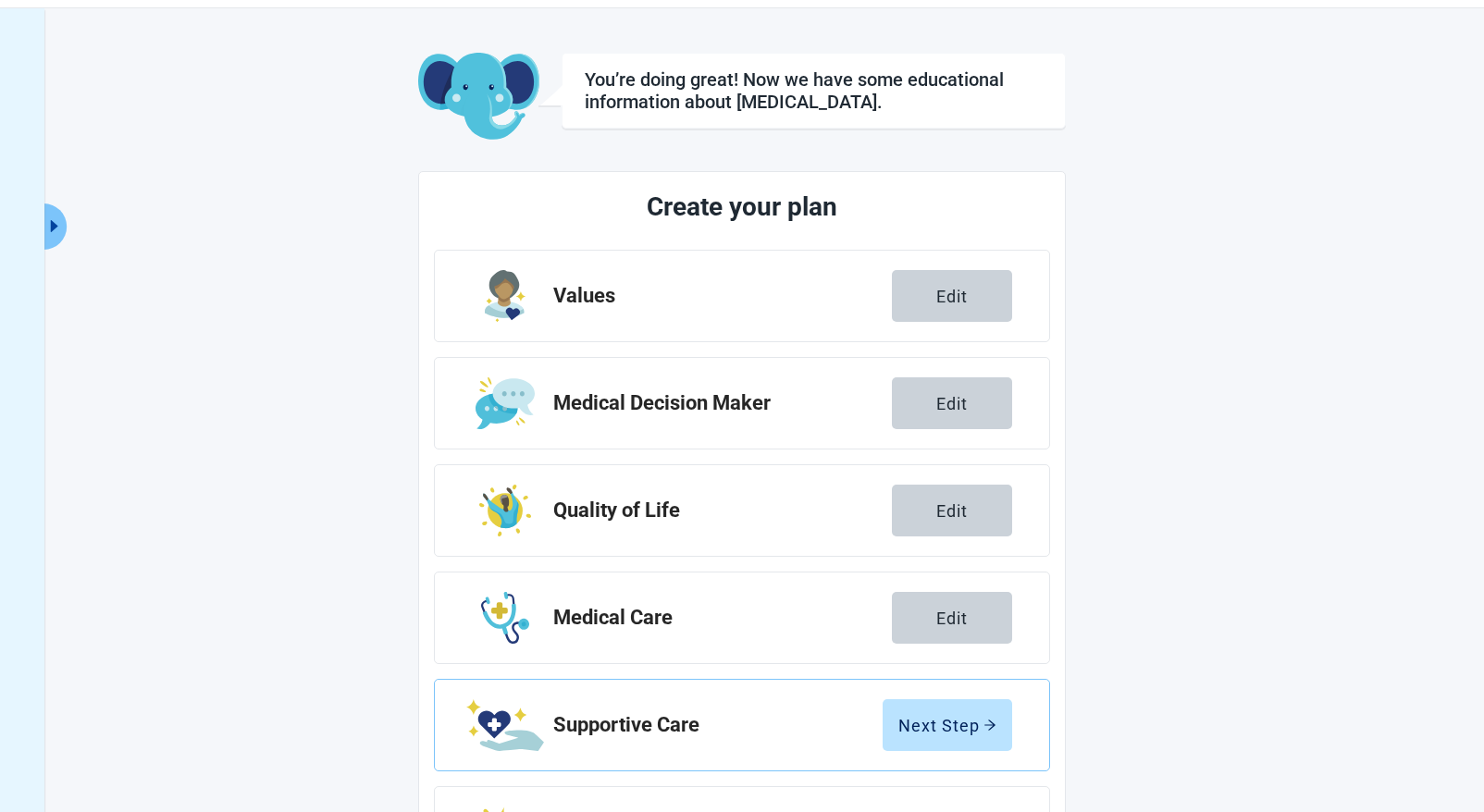
scroll to position [171, 0]
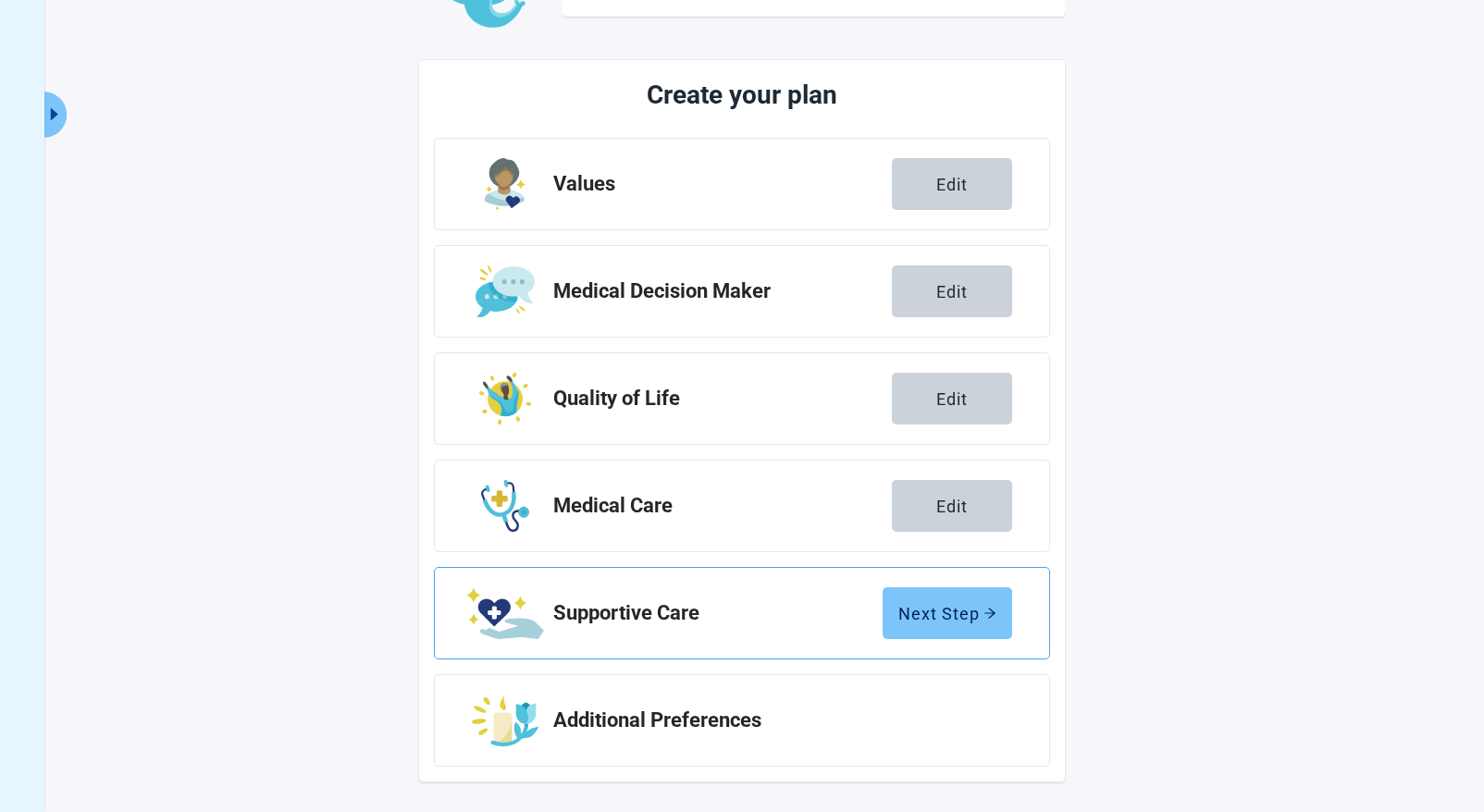
click at [950, 608] on div "Next Step" at bounding box center [948, 613] width 98 height 19
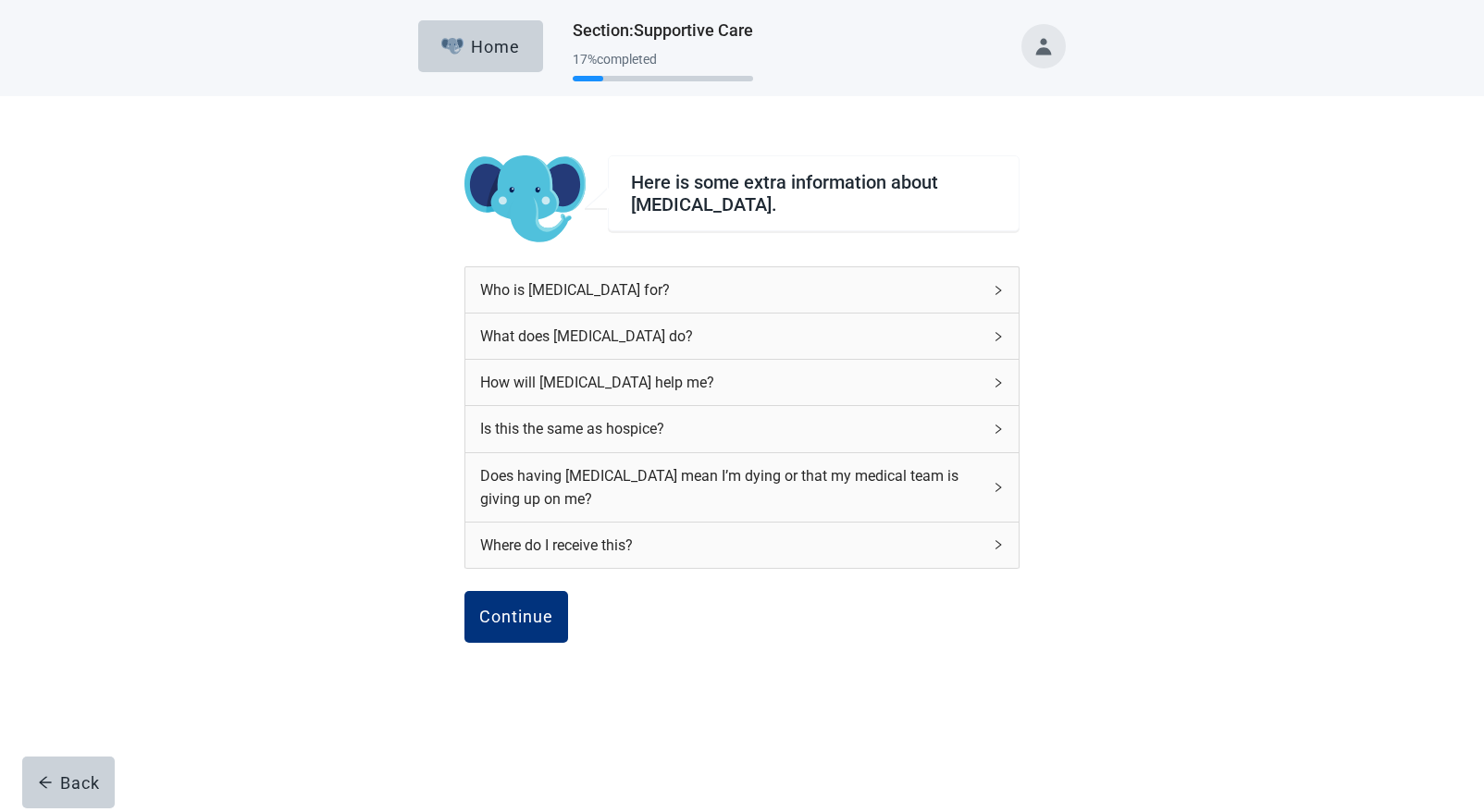
click at [999, 491] on icon "right" at bounding box center [998, 487] width 11 height 11
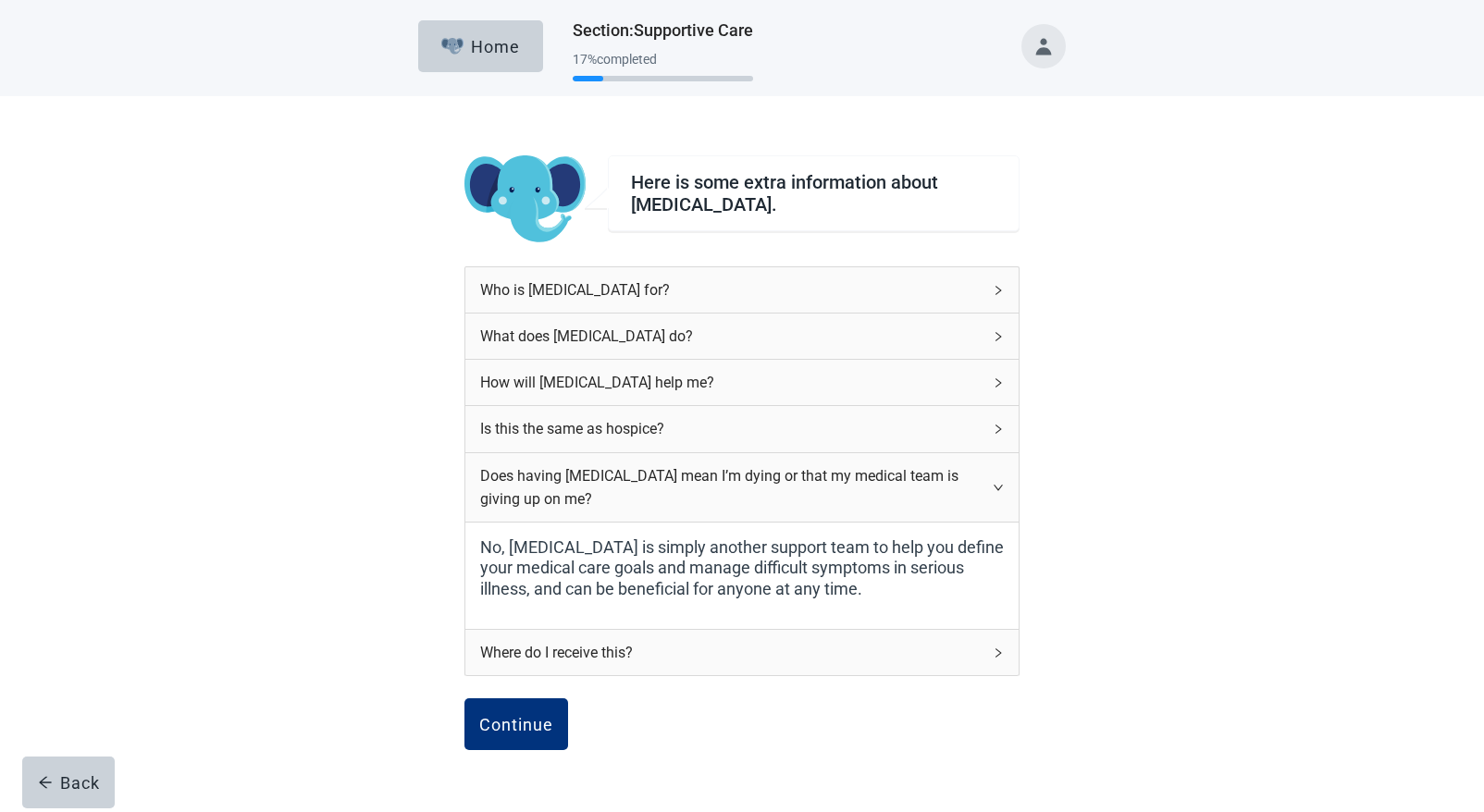
click at [997, 289] on icon "right" at bounding box center [998, 290] width 11 height 11
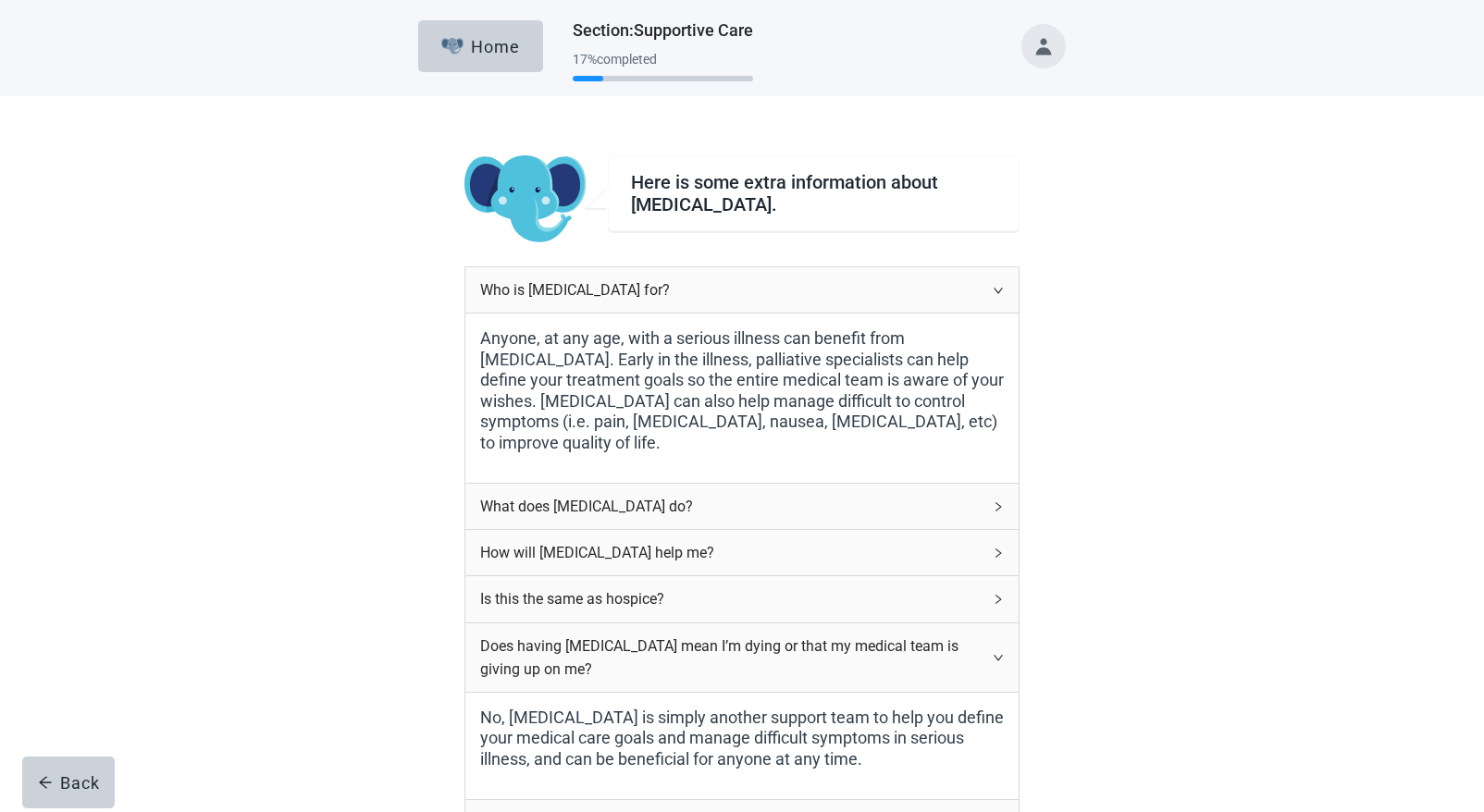
click at [996, 505] on icon "right" at bounding box center [998, 507] width 11 height 11
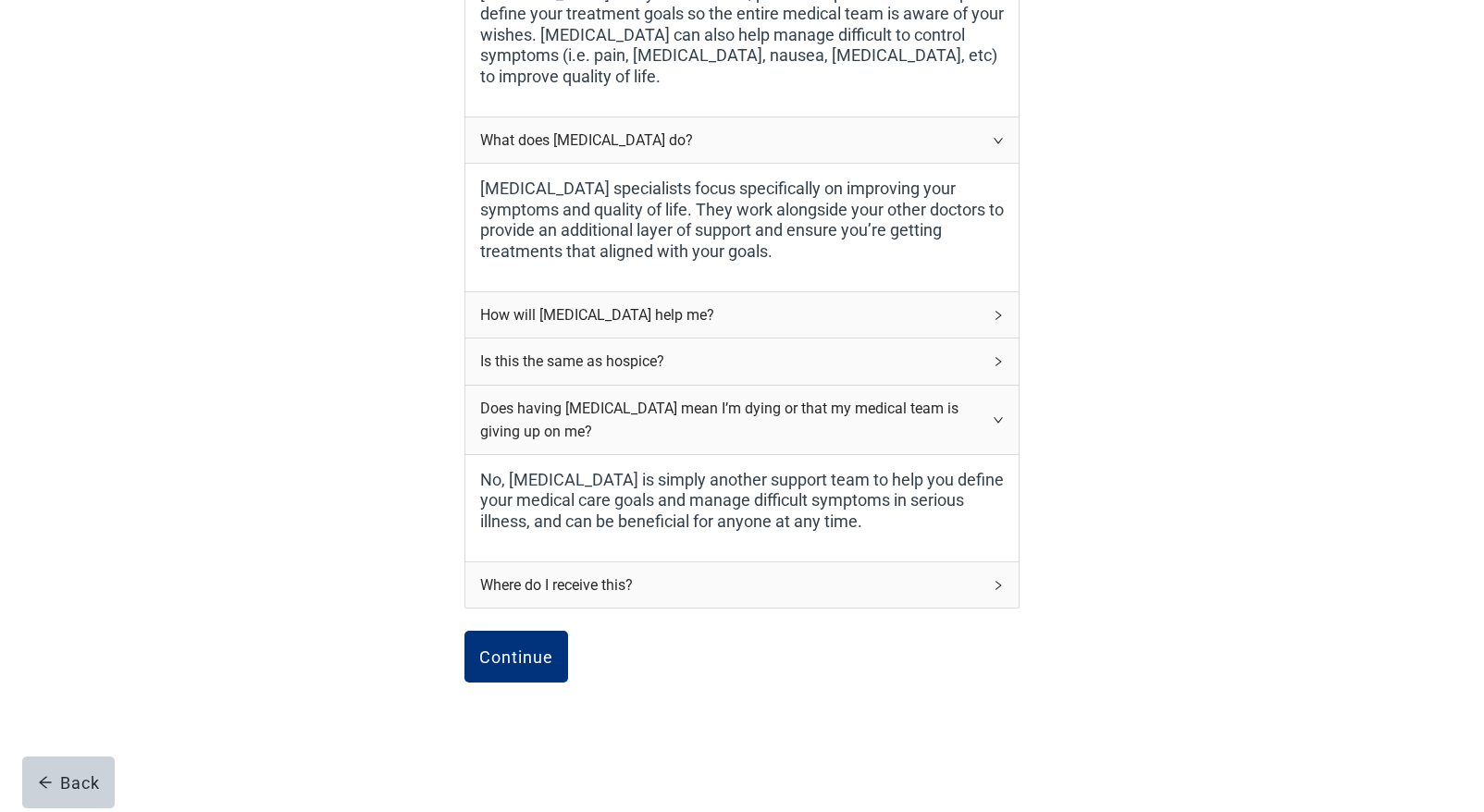
scroll to position [370, 0]
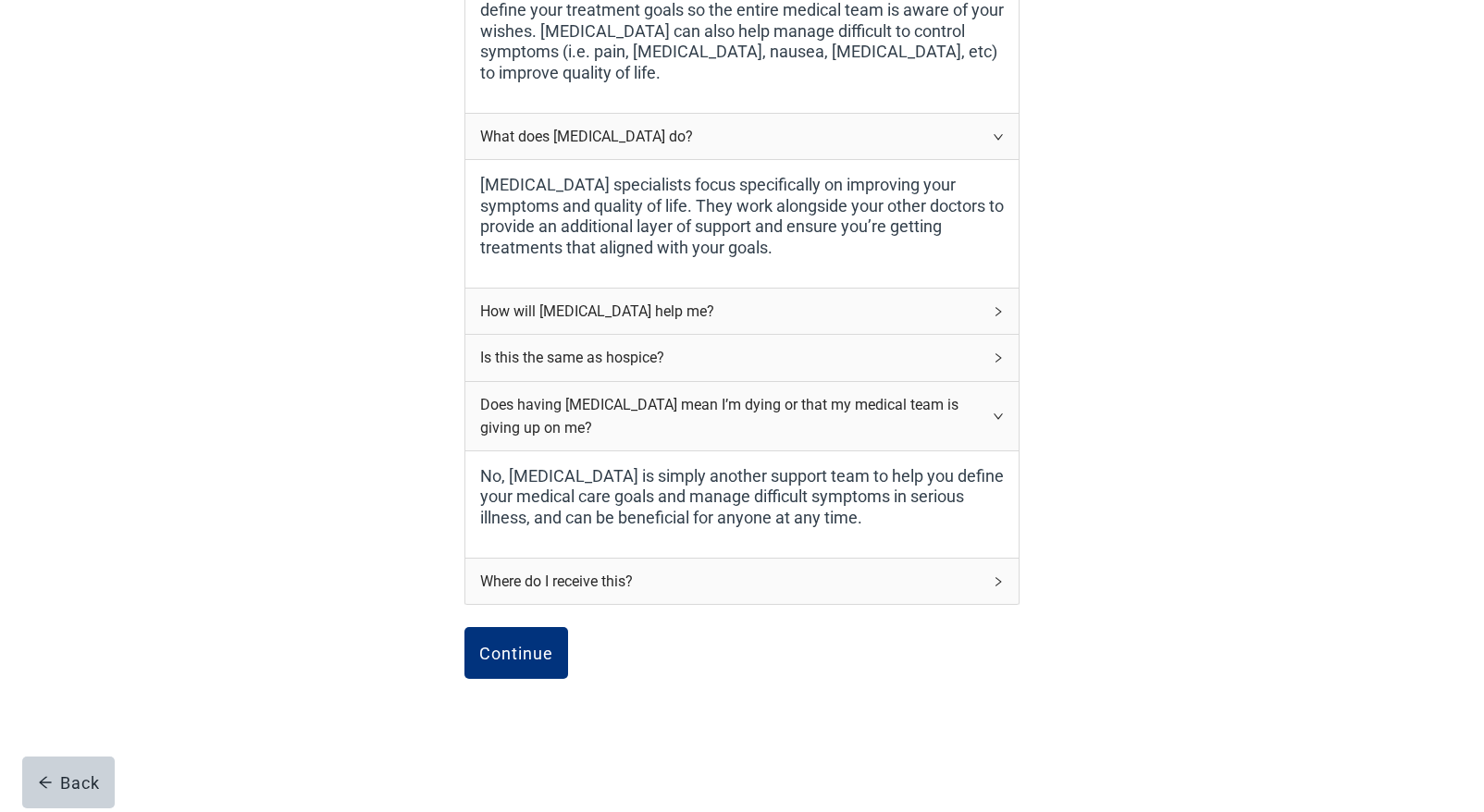
click at [998, 354] on icon "right" at bounding box center [998, 358] width 11 height 11
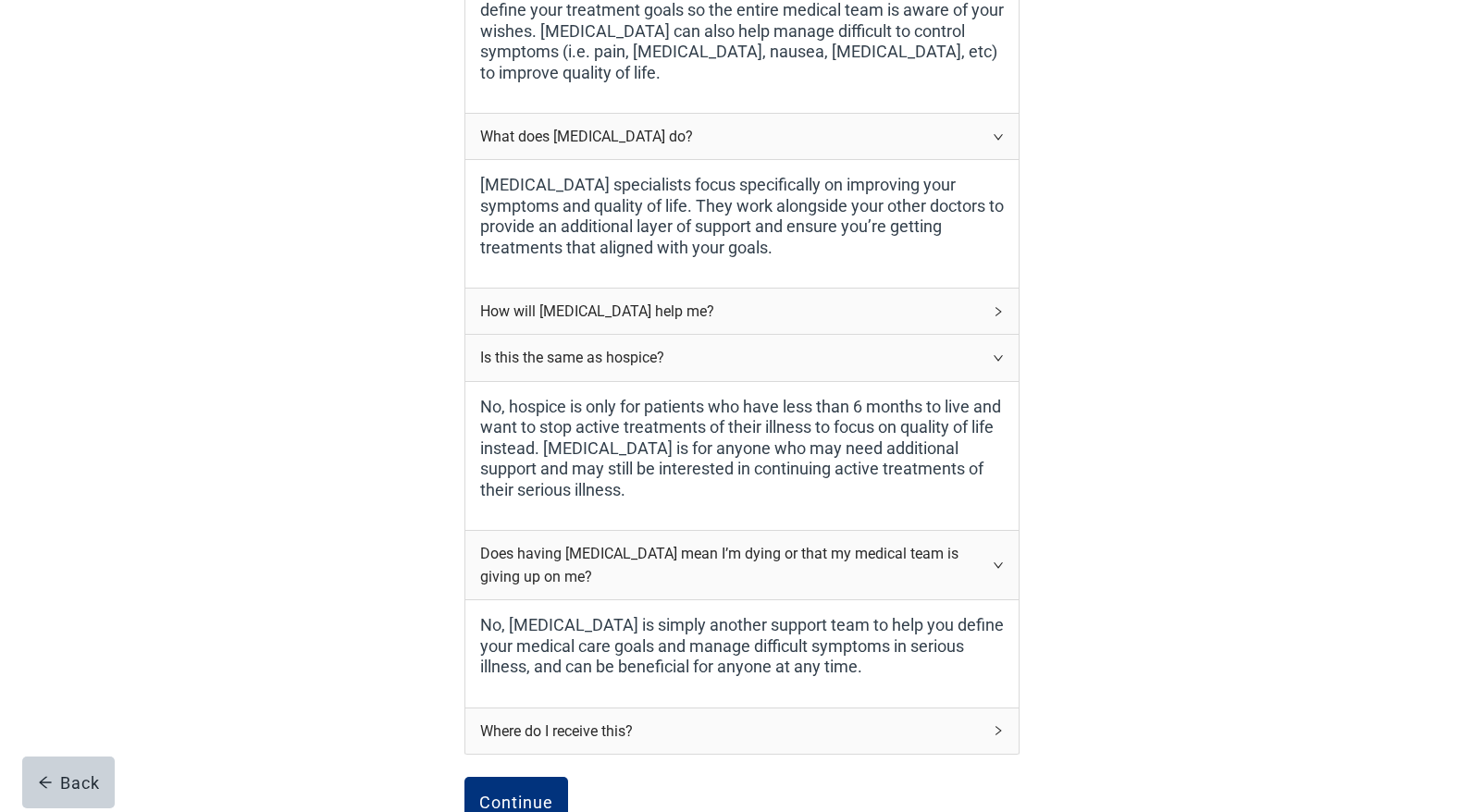
click at [997, 566] on icon "right" at bounding box center [998, 565] width 9 height 6
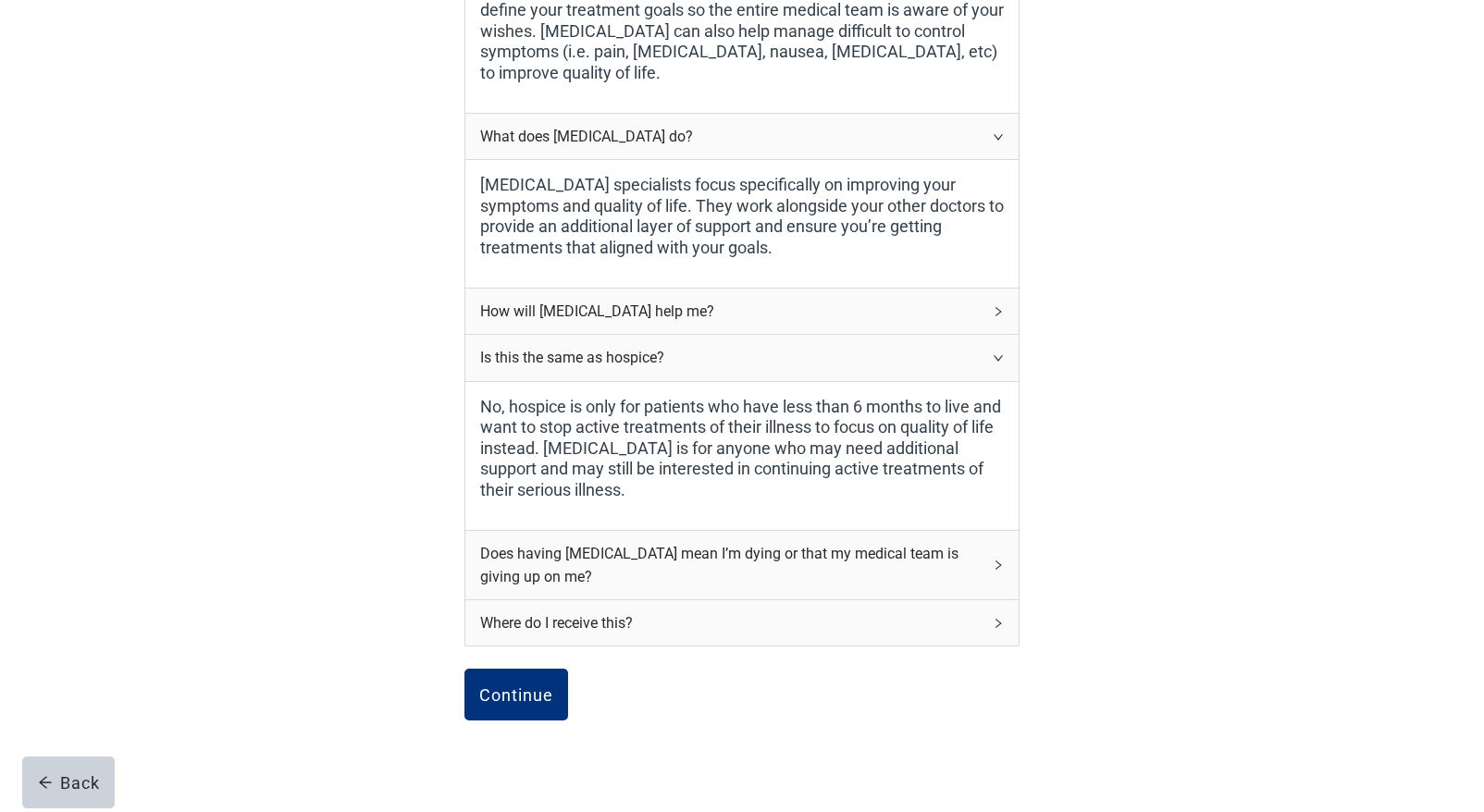
click at [992, 567] on div "Does having [MEDICAL_DATA] mean I’m dying or that my medical team is giving up …" at bounding box center [742, 565] width 553 height 69
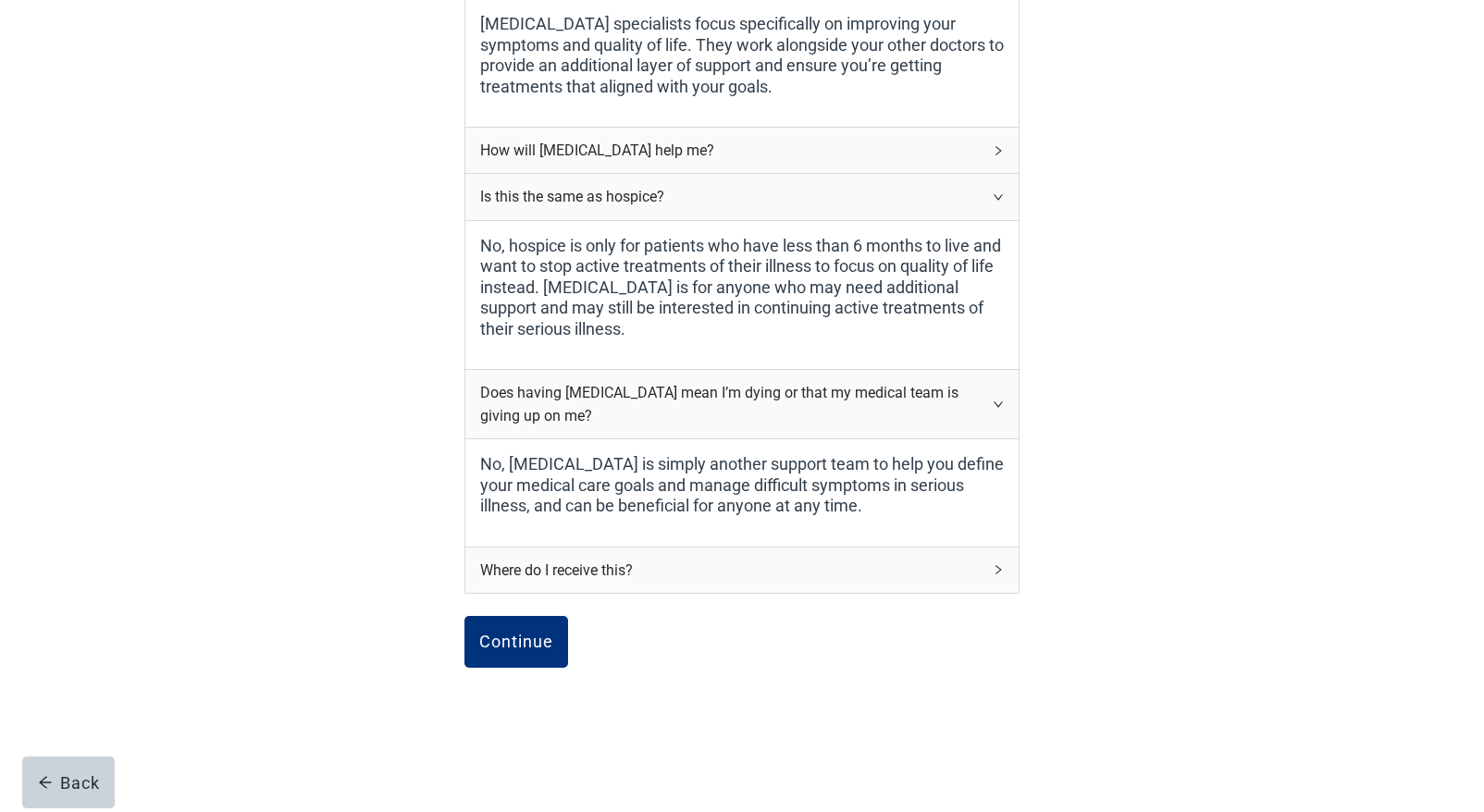
scroll to position [557, 0]
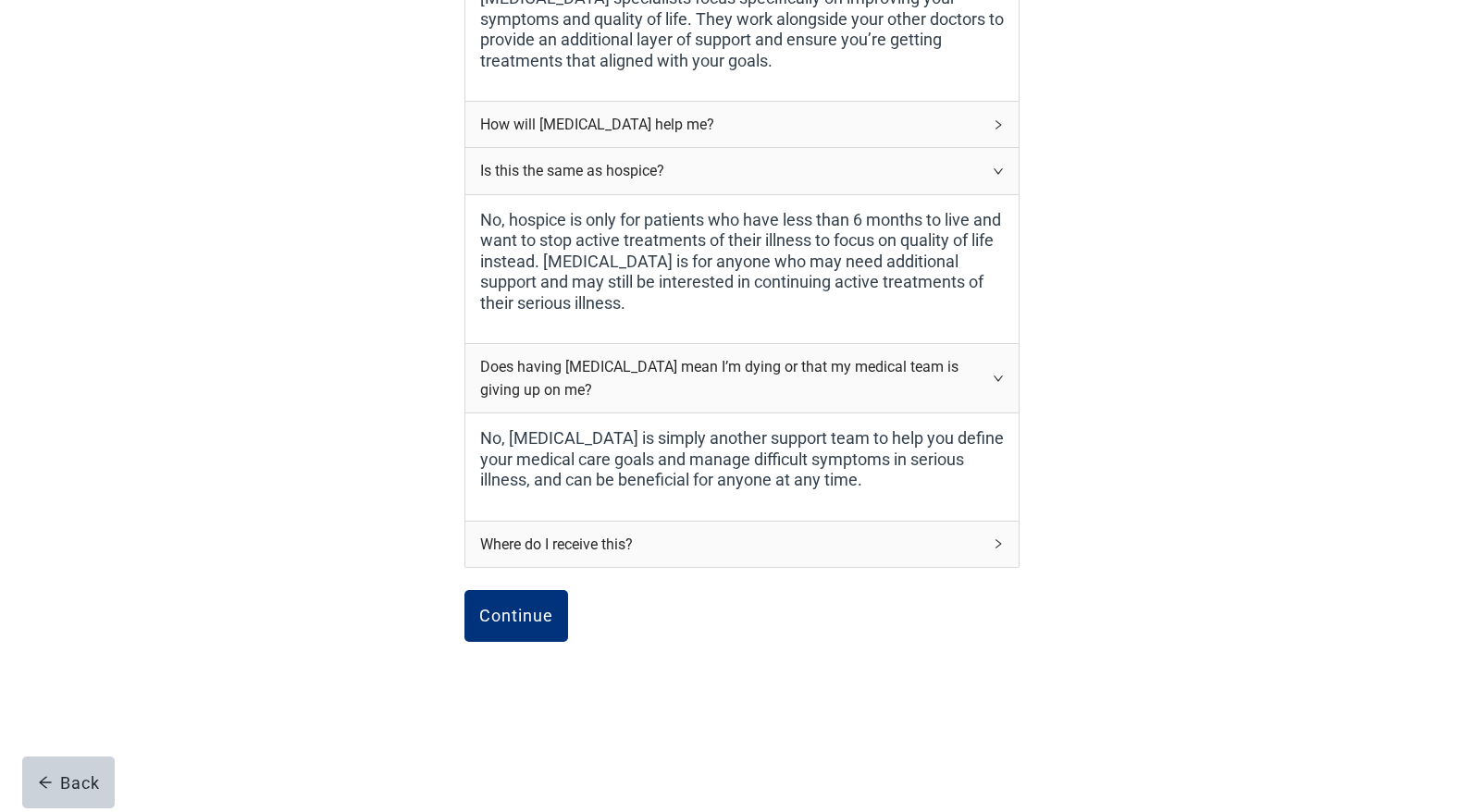
click at [997, 544] on icon "right" at bounding box center [998, 544] width 11 height 11
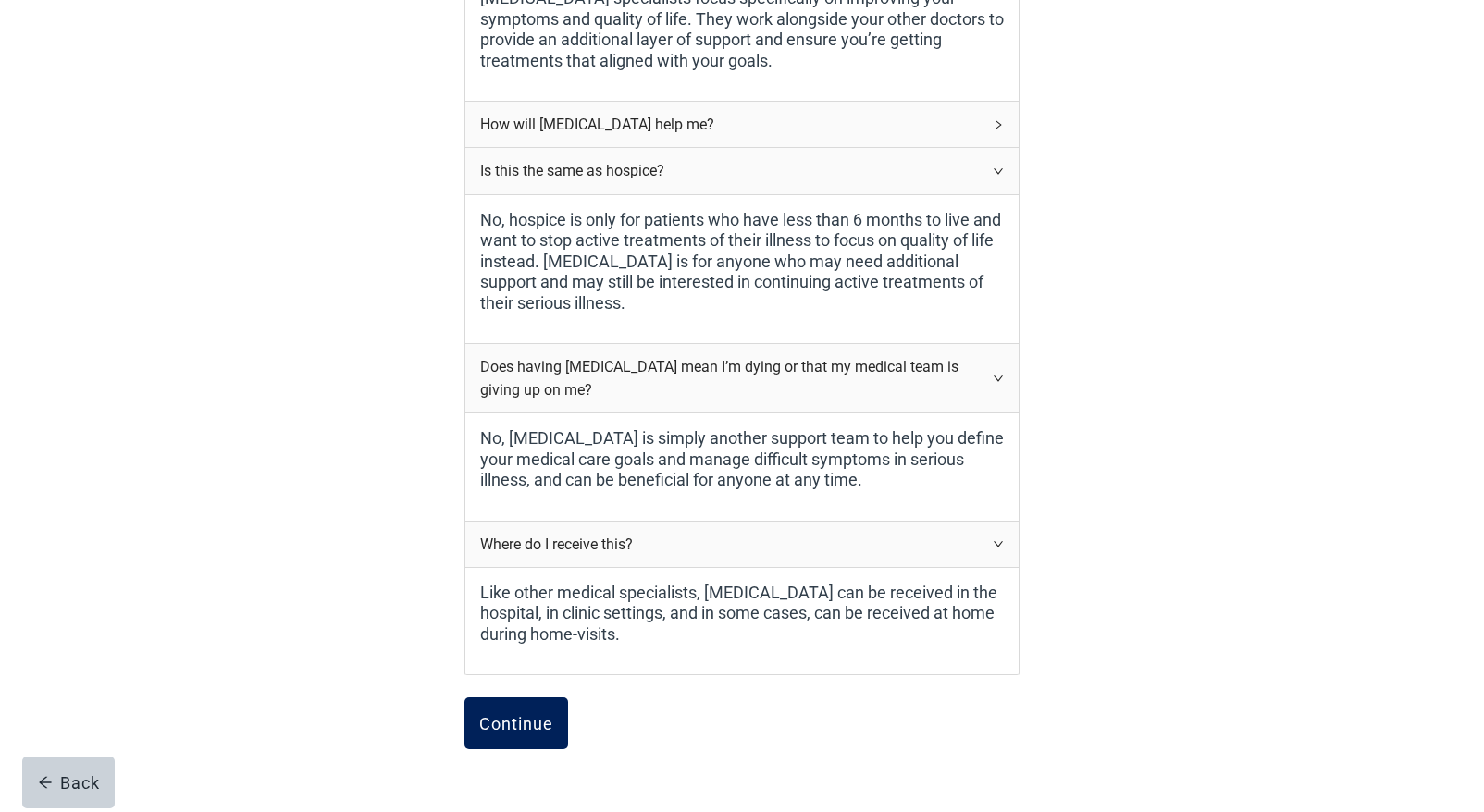
click at [528, 728] on div "Continue" at bounding box center [516, 724] width 74 height 19
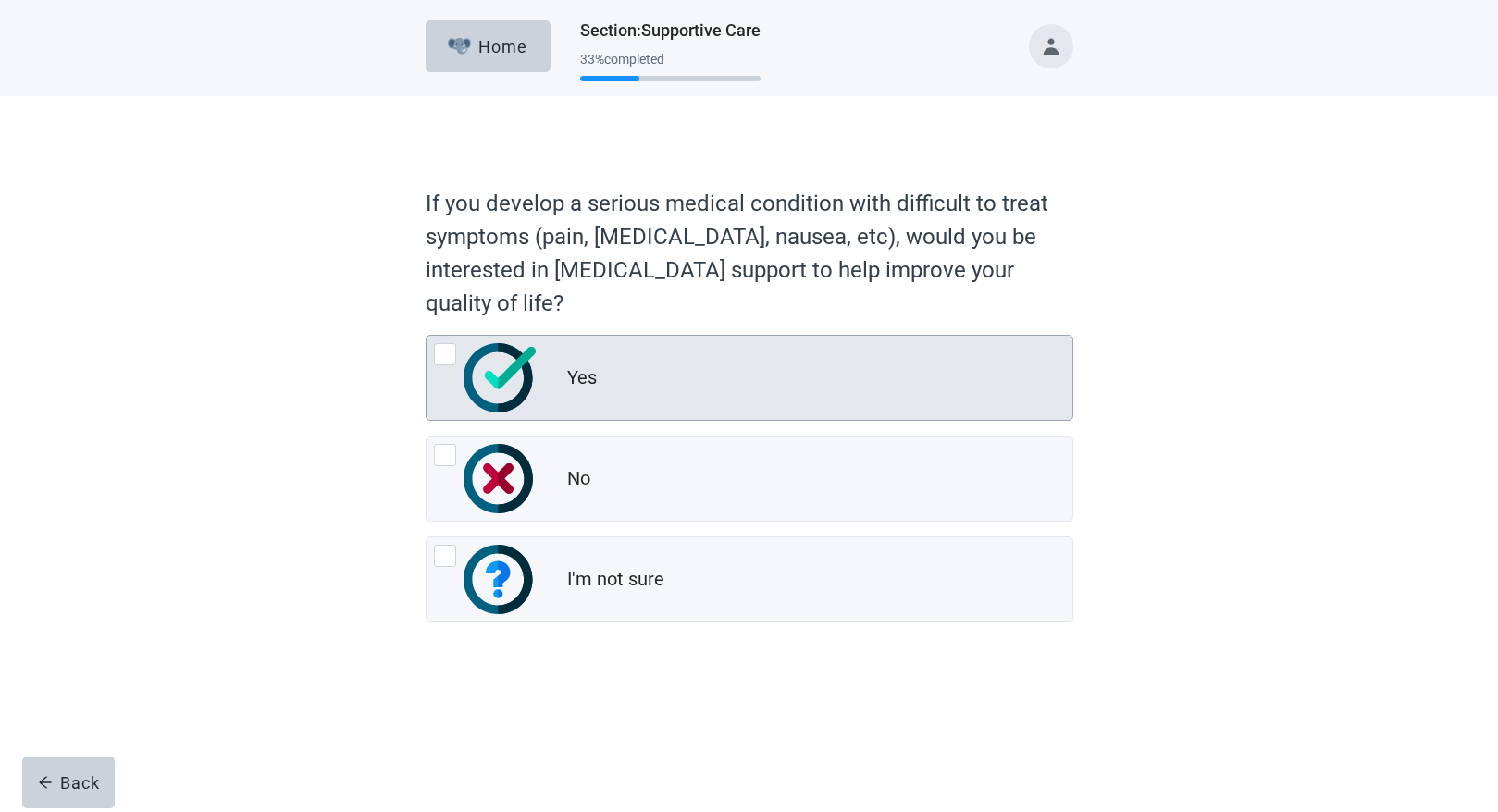
click at [440, 354] on div at bounding box center [445, 355] width 23 height 23
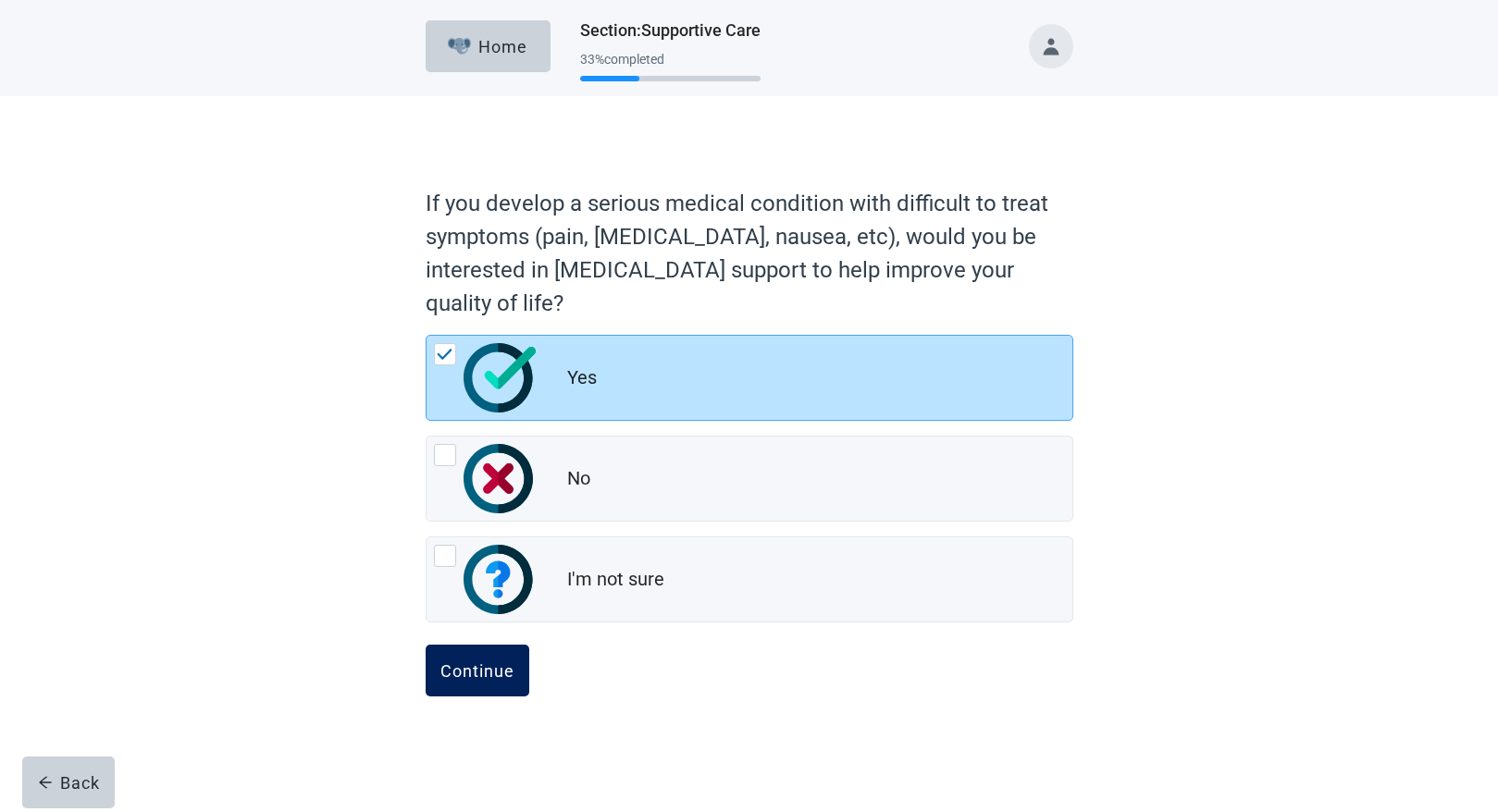
click at [494, 677] on div "Continue" at bounding box center [477, 671] width 74 height 19
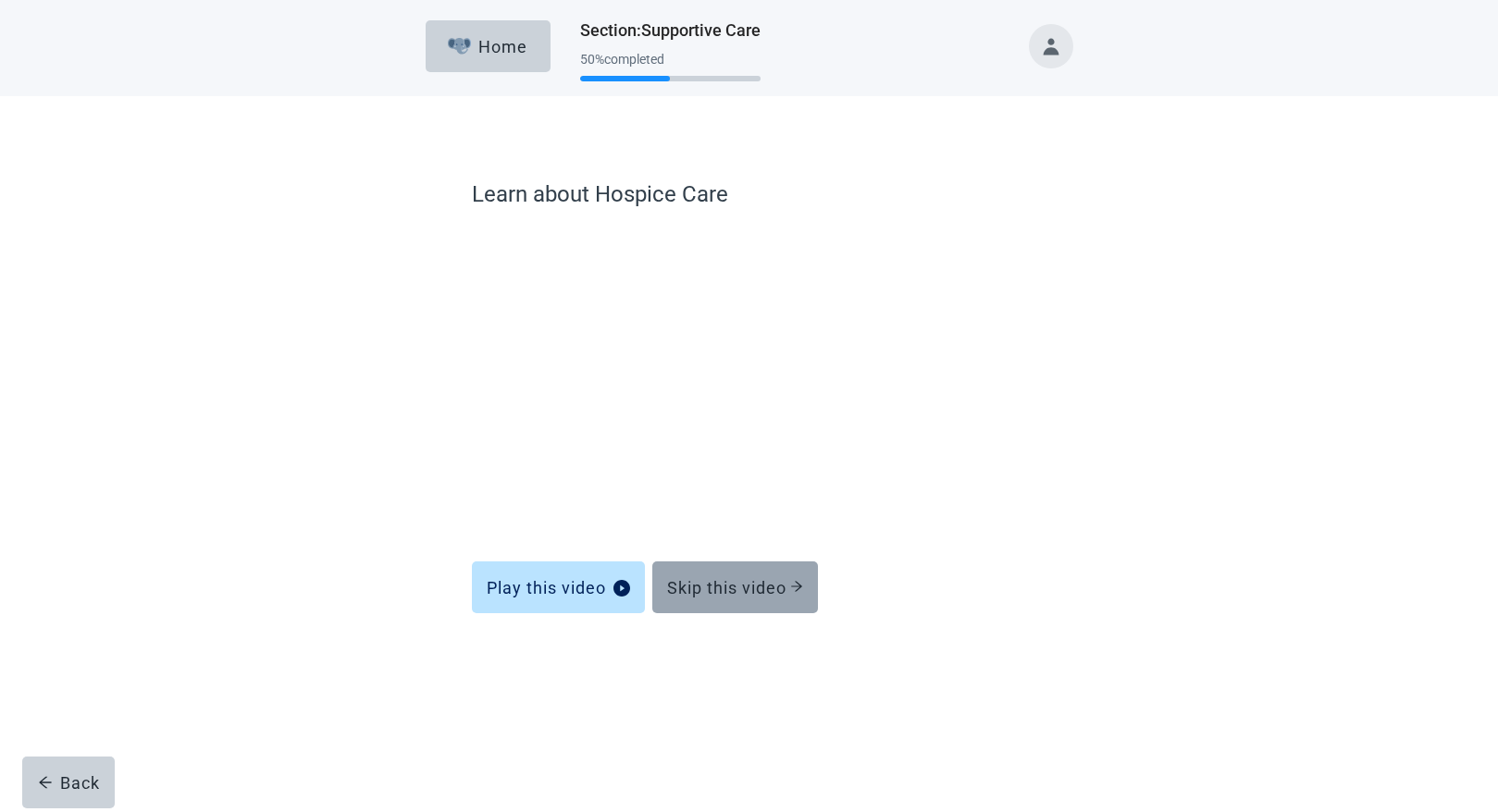
click at [742, 590] on div "Skip this video" at bounding box center [734, 588] width 136 height 19
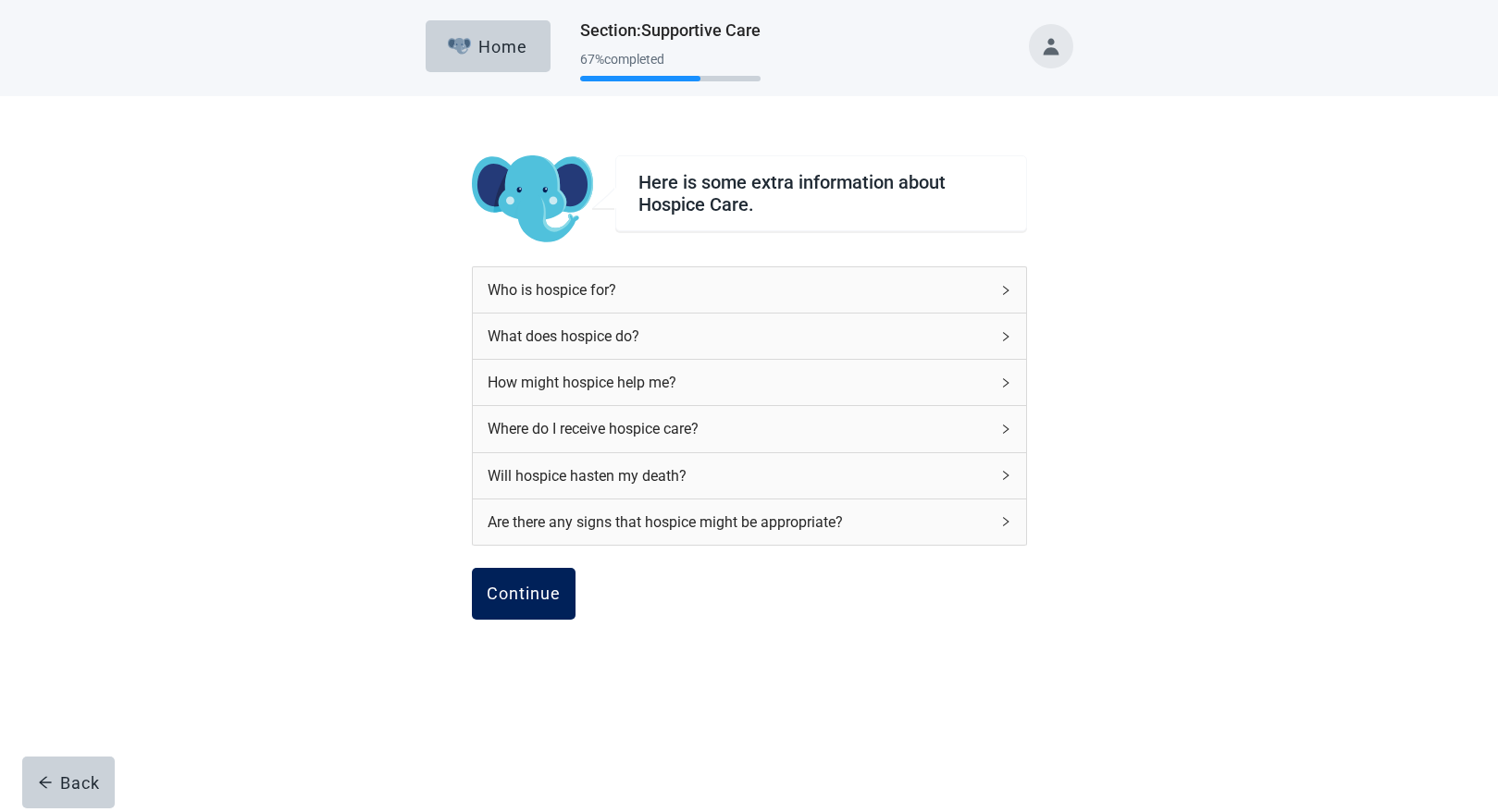
click at [544, 598] on div "Continue" at bounding box center [523, 594] width 74 height 19
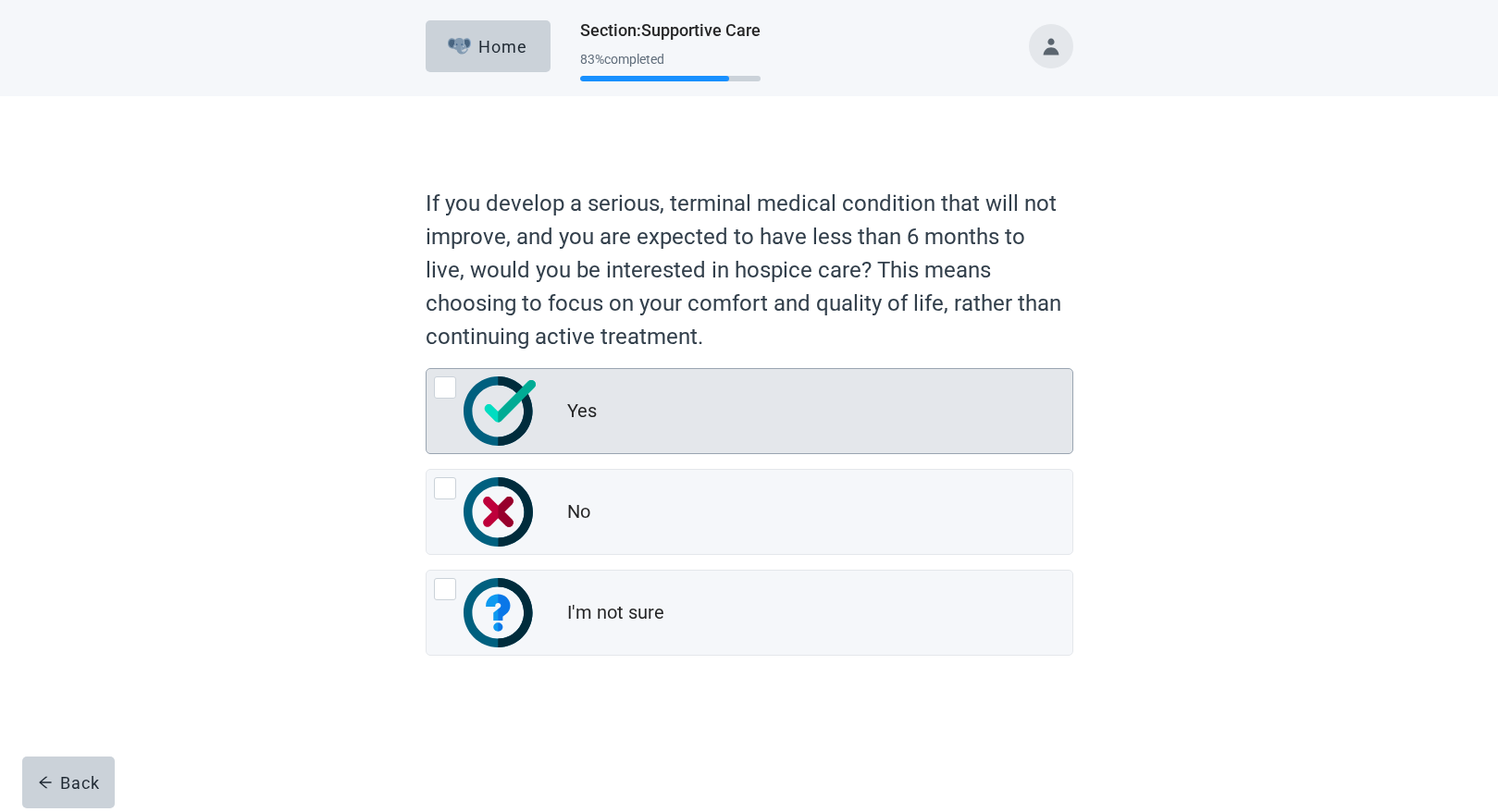
click at [443, 383] on div at bounding box center [445, 388] width 23 height 23
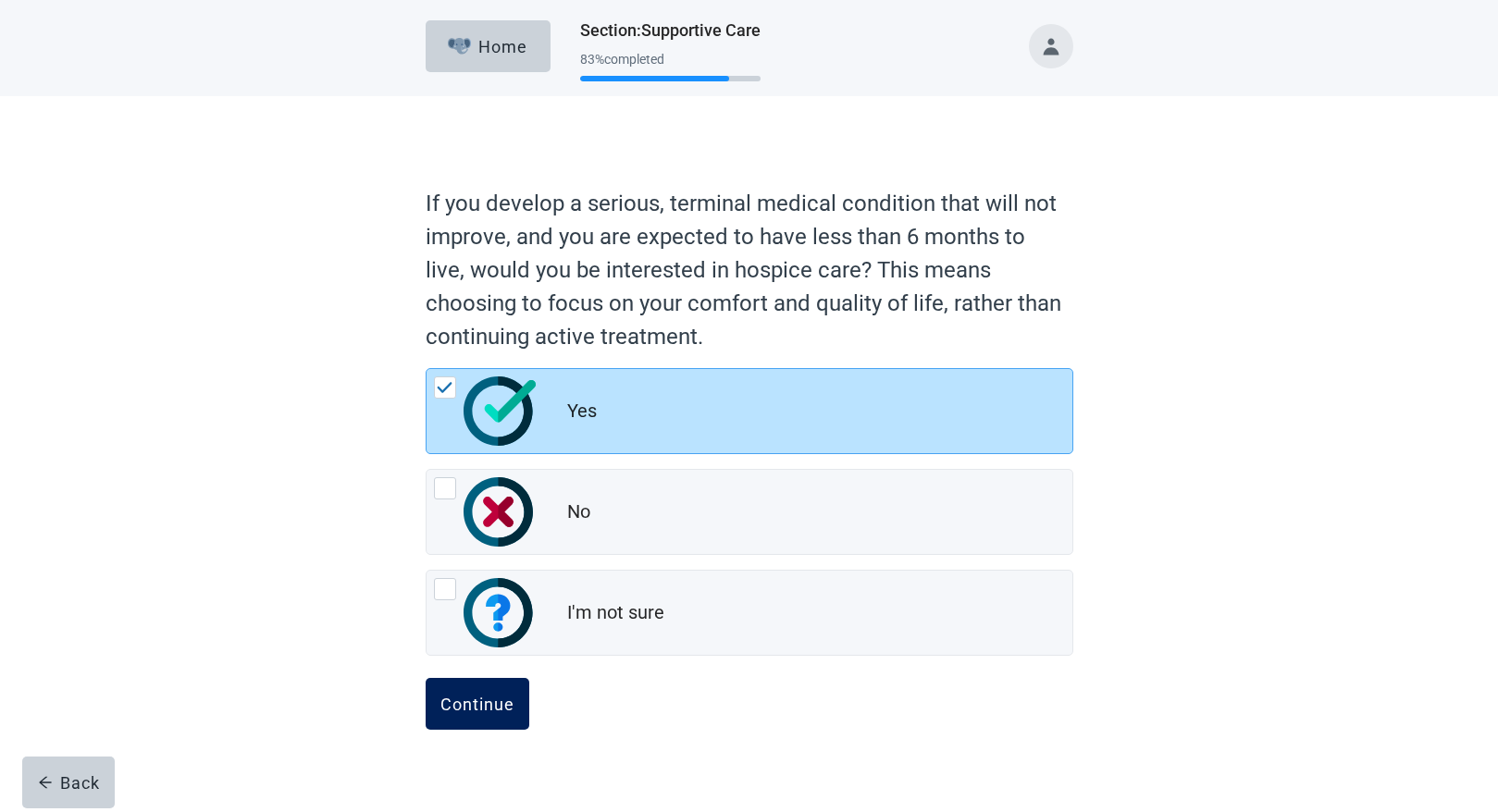
click at [483, 708] on div "Continue" at bounding box center [477, 704] width 74 height 19
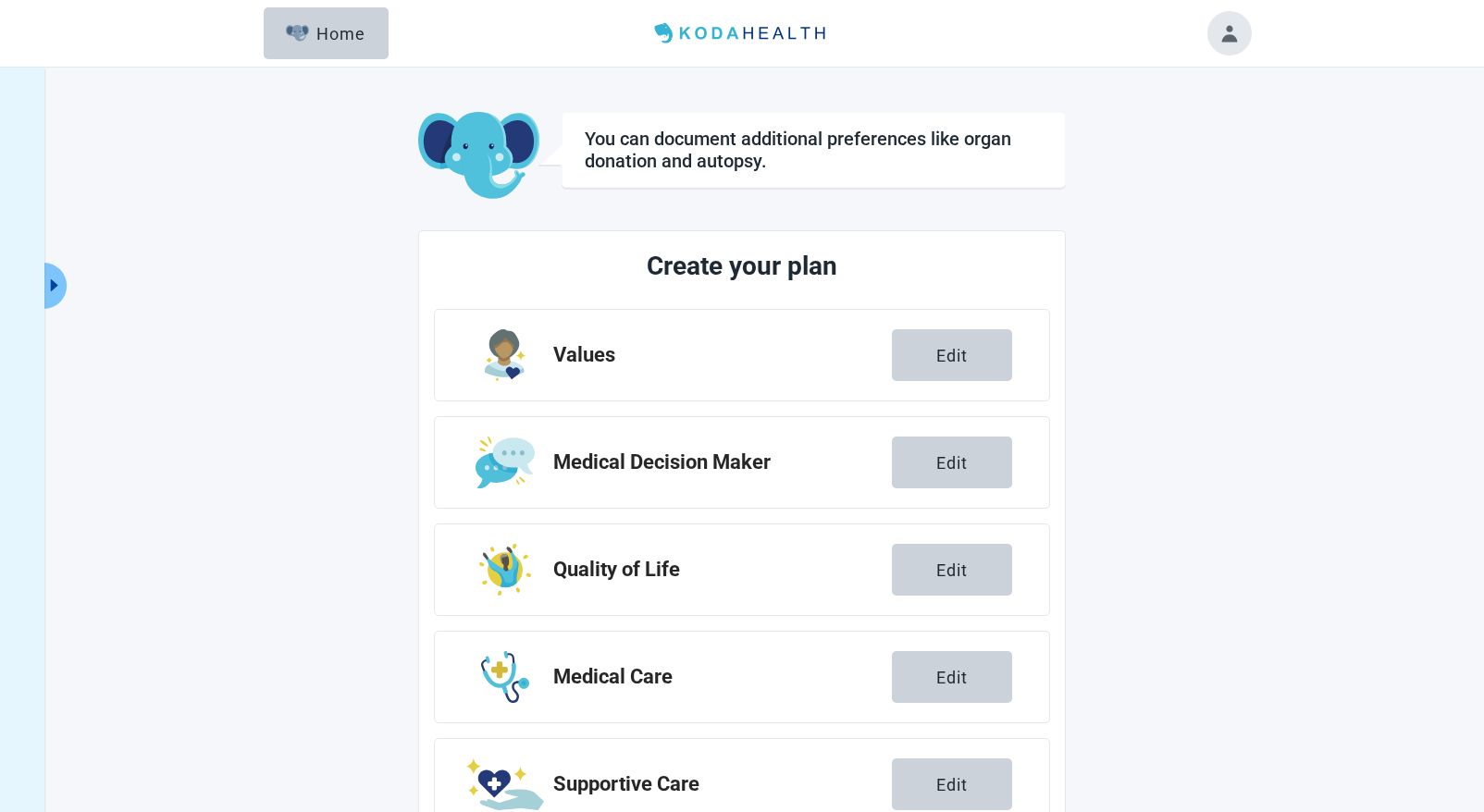
scroll to position [171, 0]
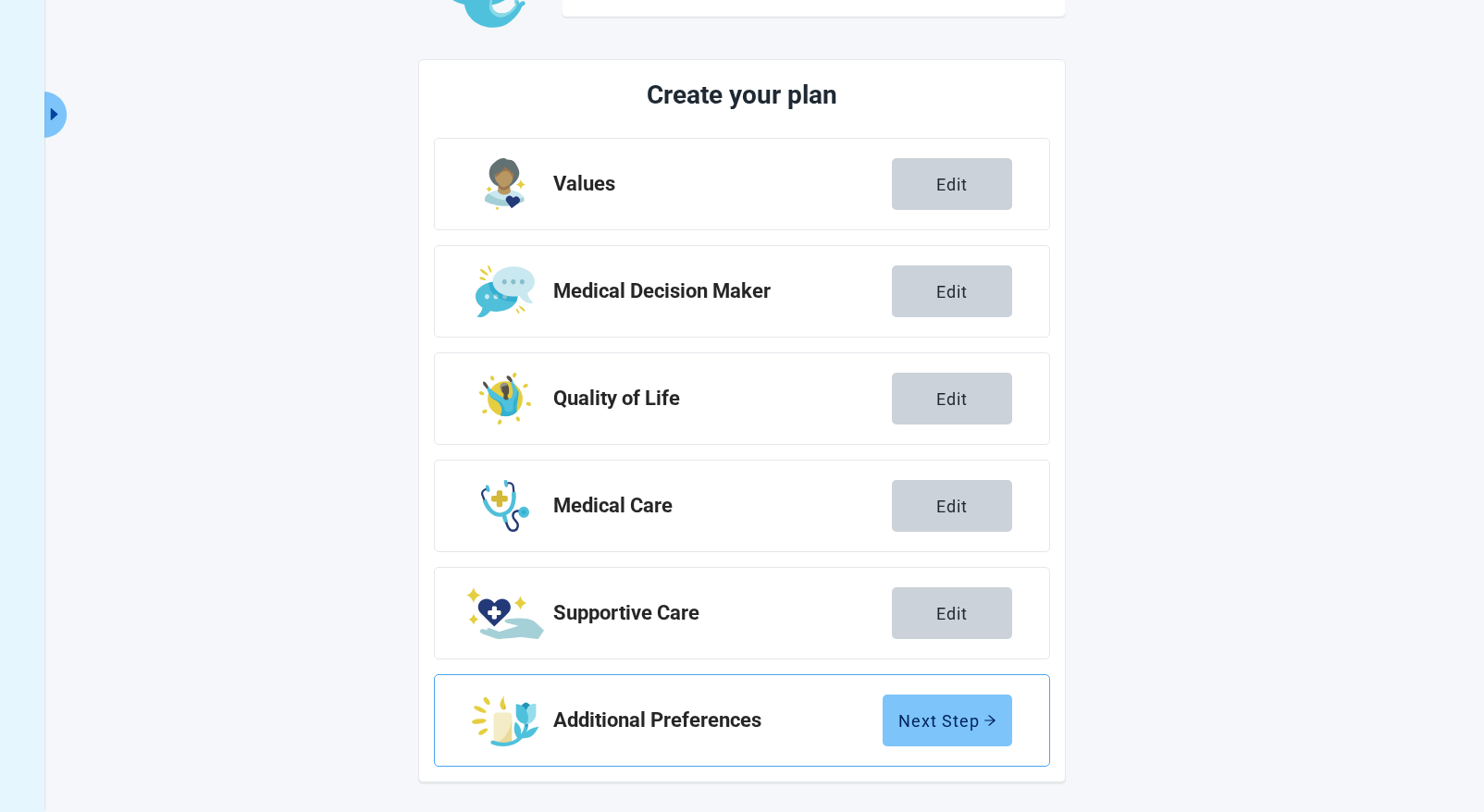
click at [968, 722] on div "Next Step" at bounding box center [948, 721] width 98 height 19
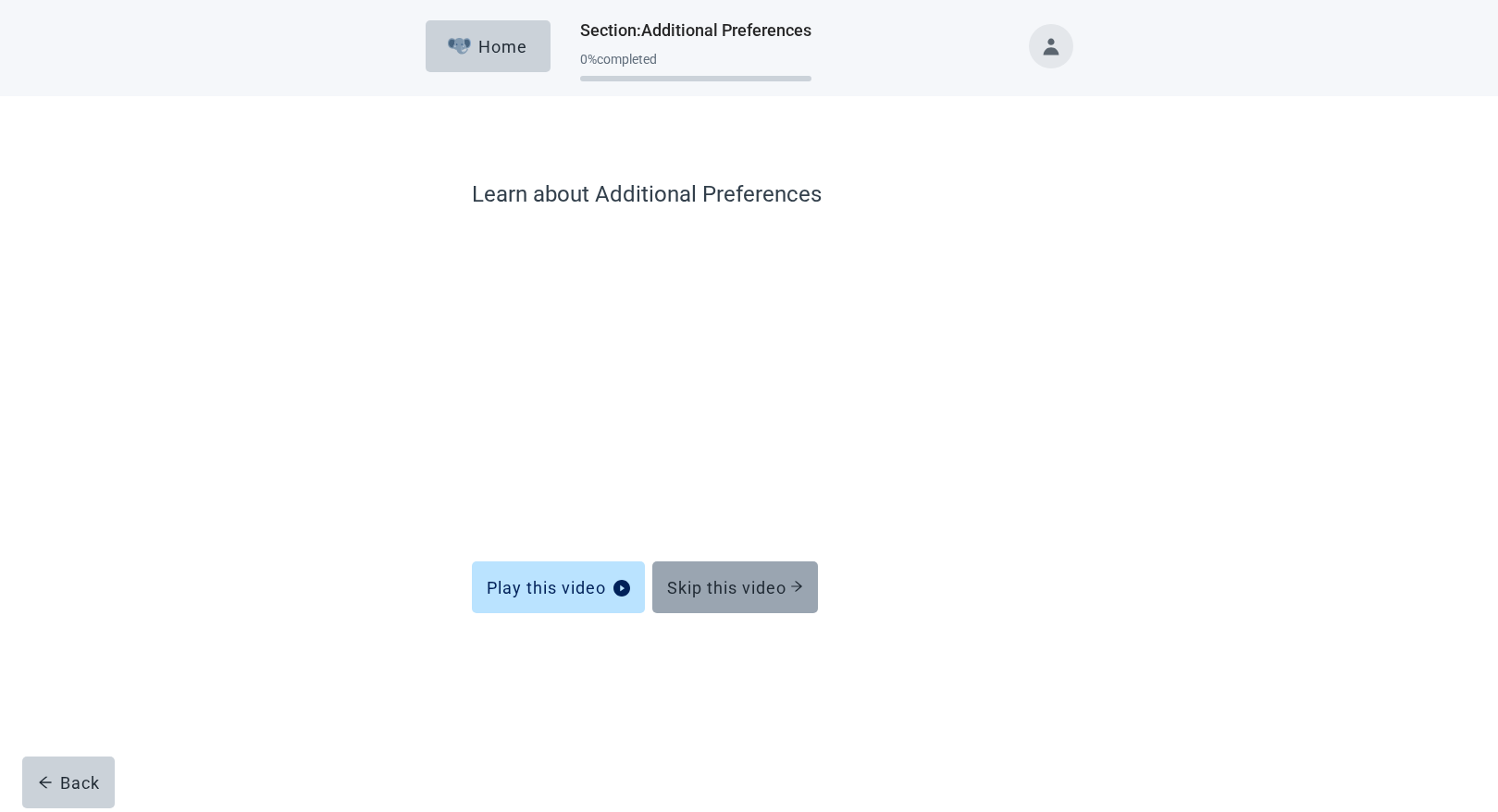
click at [772, 593] on div "Skip this video" at bounding box center [734, 588] width 136 height 19
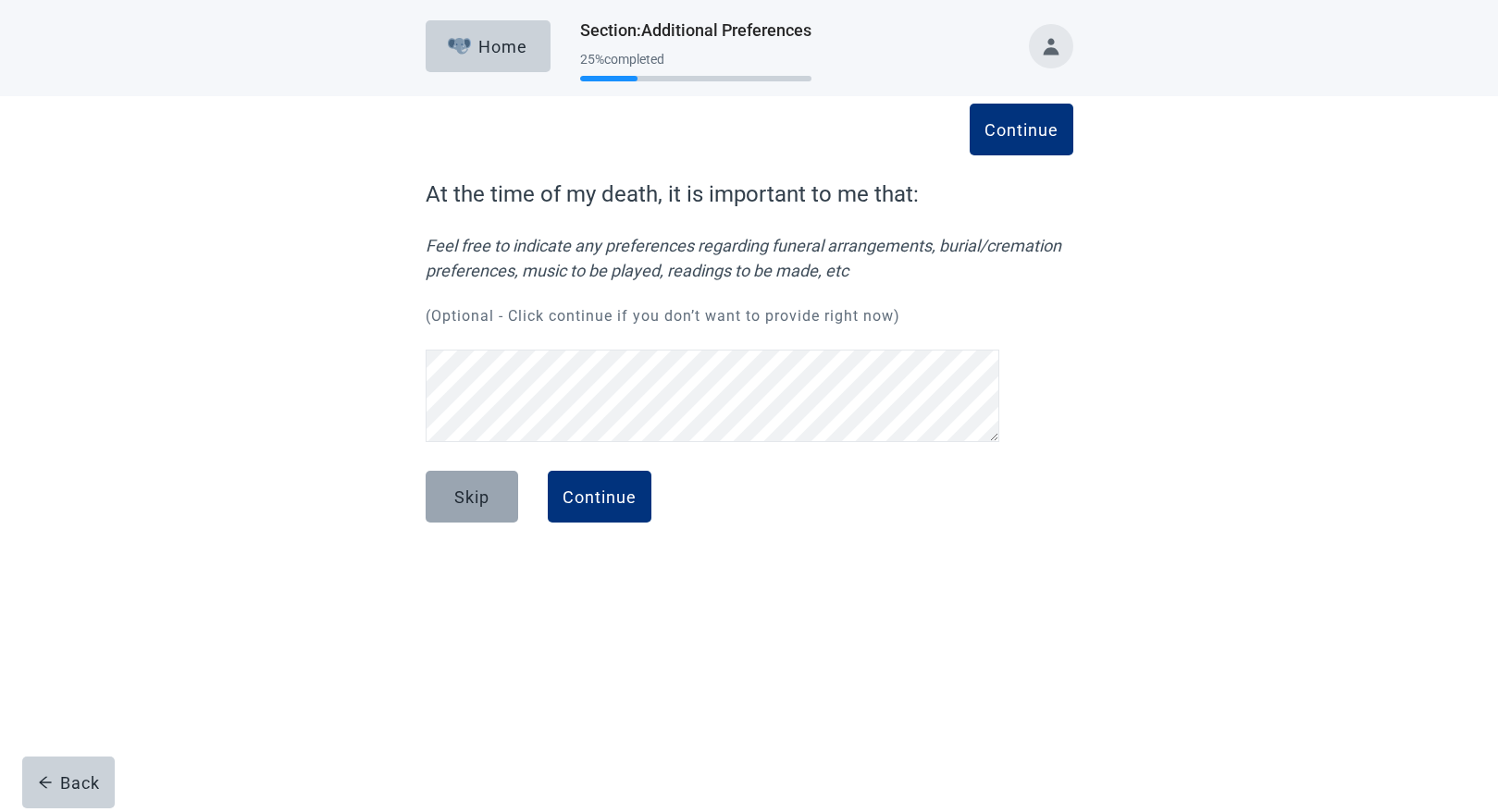
click at [490, 507] on button "Skip" at bounding box center [471, 497] width 93 height 52
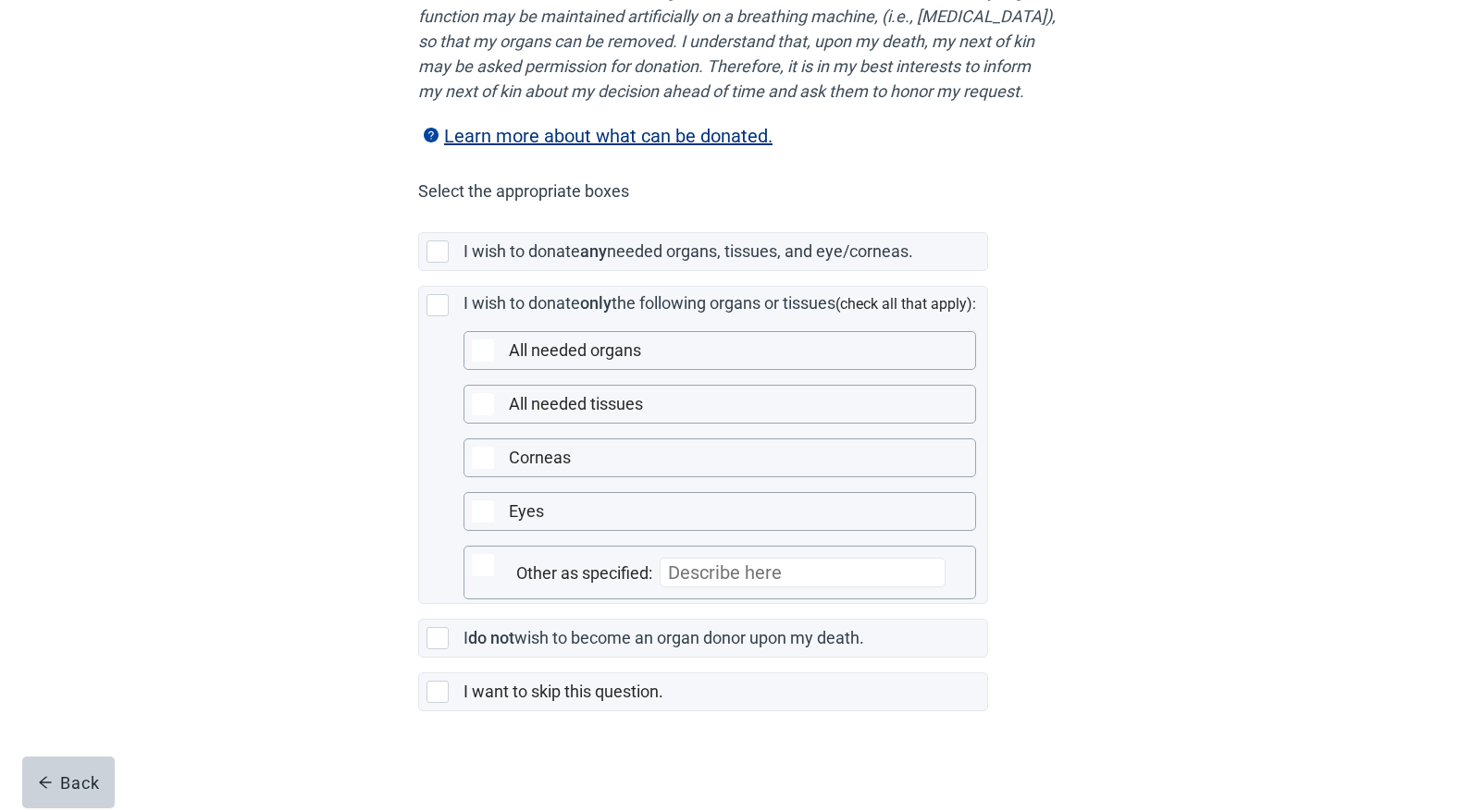
scroll to position [329, 0]
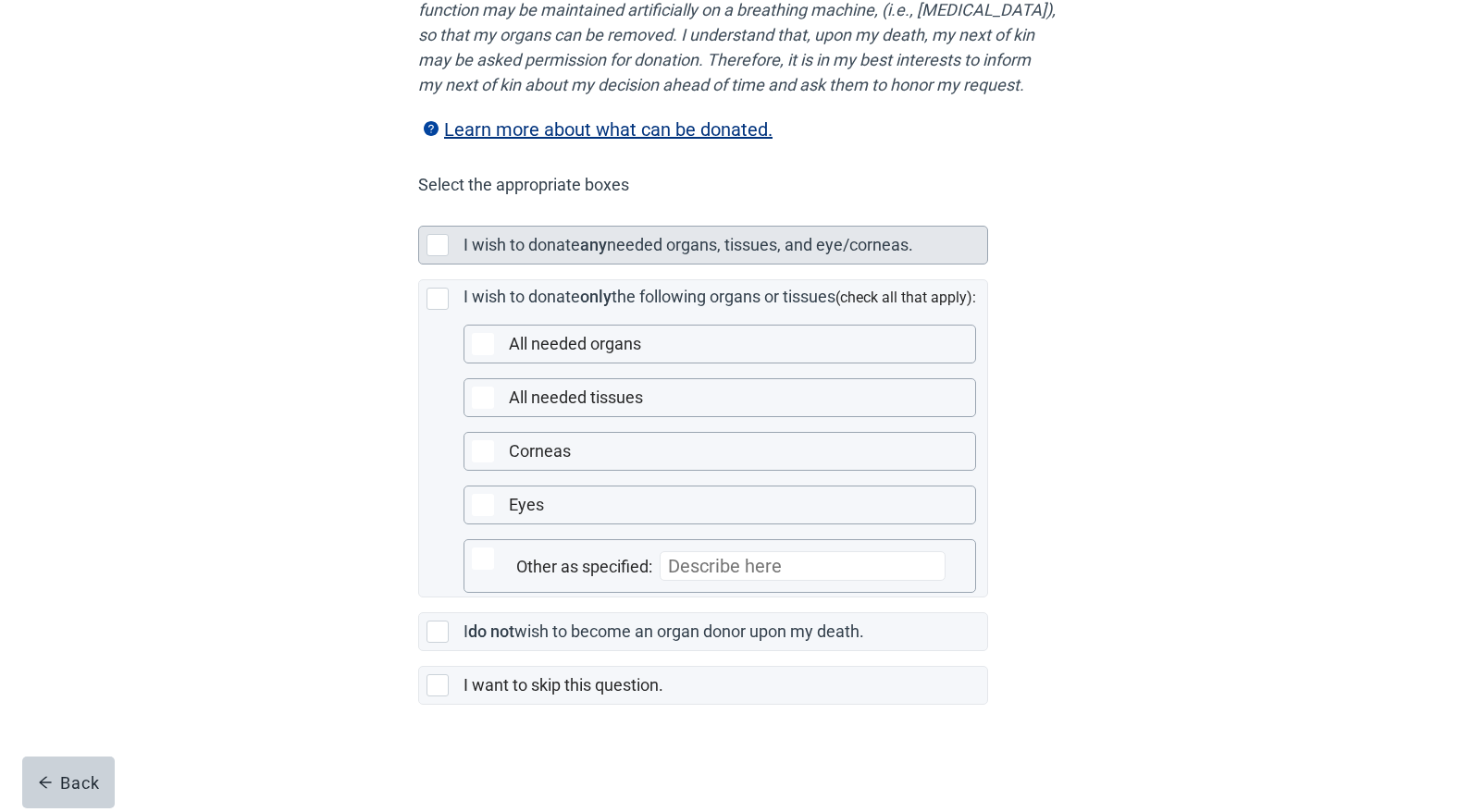
click at [436, 245] on div at bounding box center [438, 245] width 23 height 23
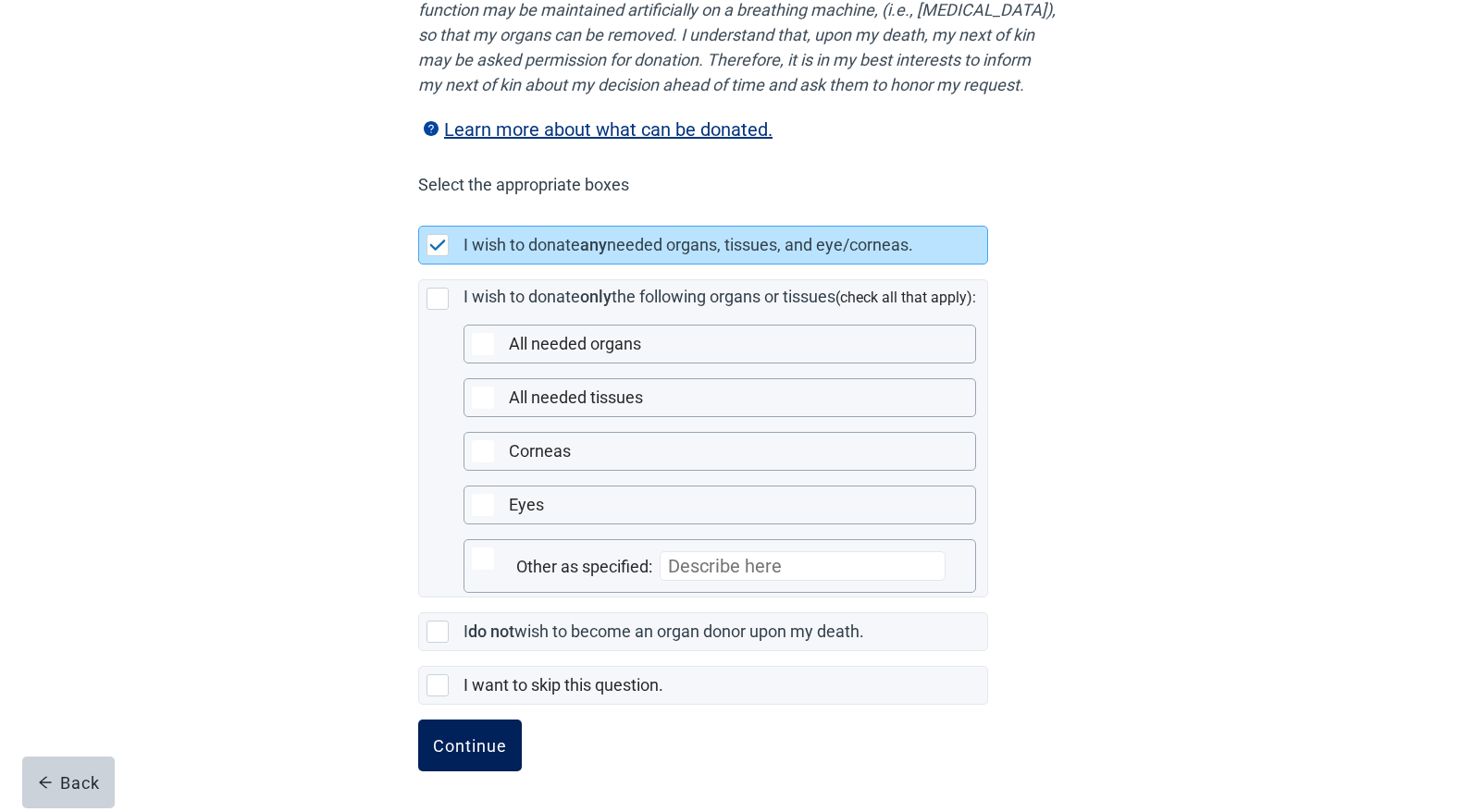
click at [454, 754] on div "Continue" at bounding box center [470, 745] width 74 height 19
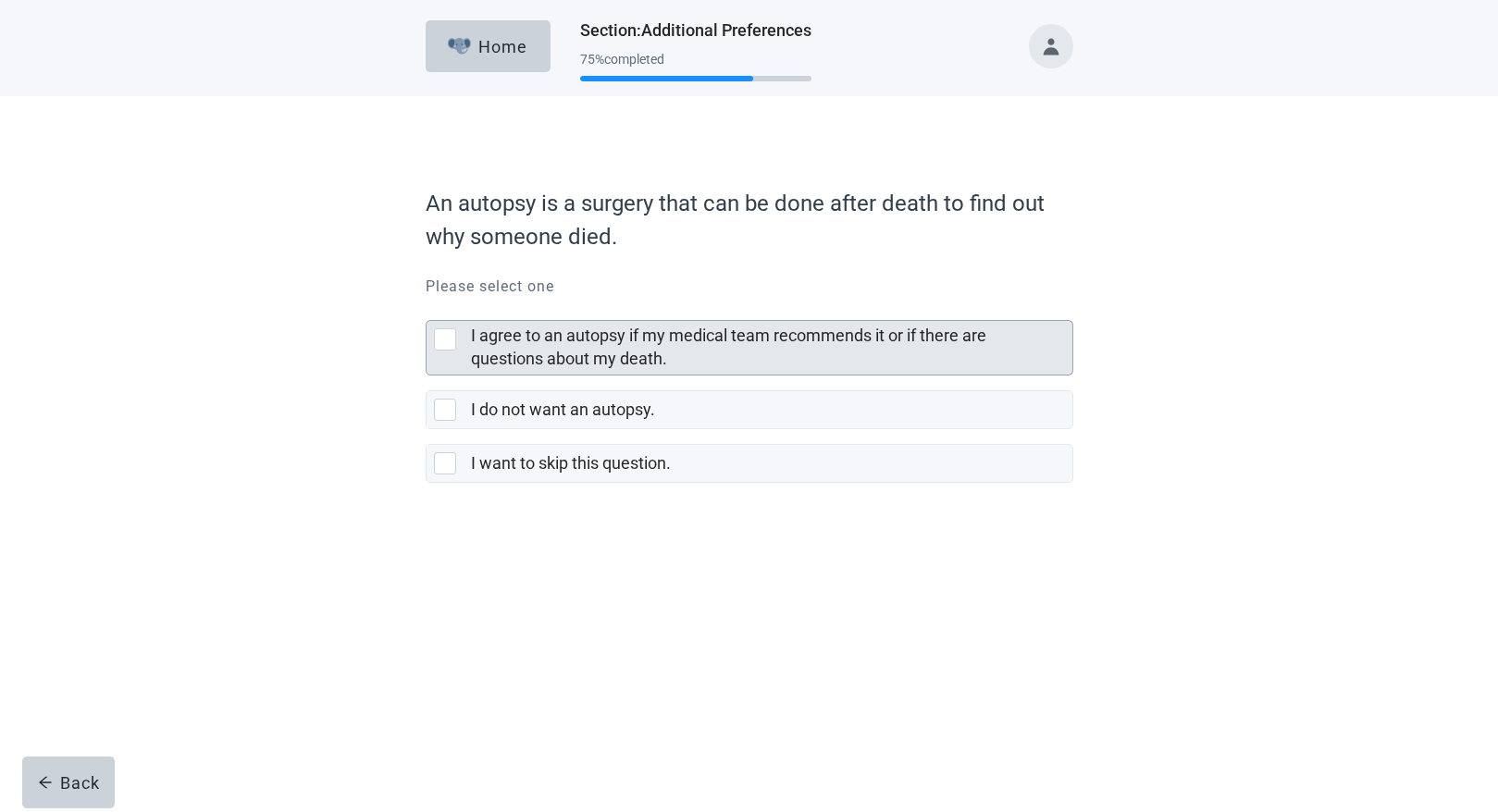
click at [443, 338] on div at bounding box center [445, 340] width 23 height 23
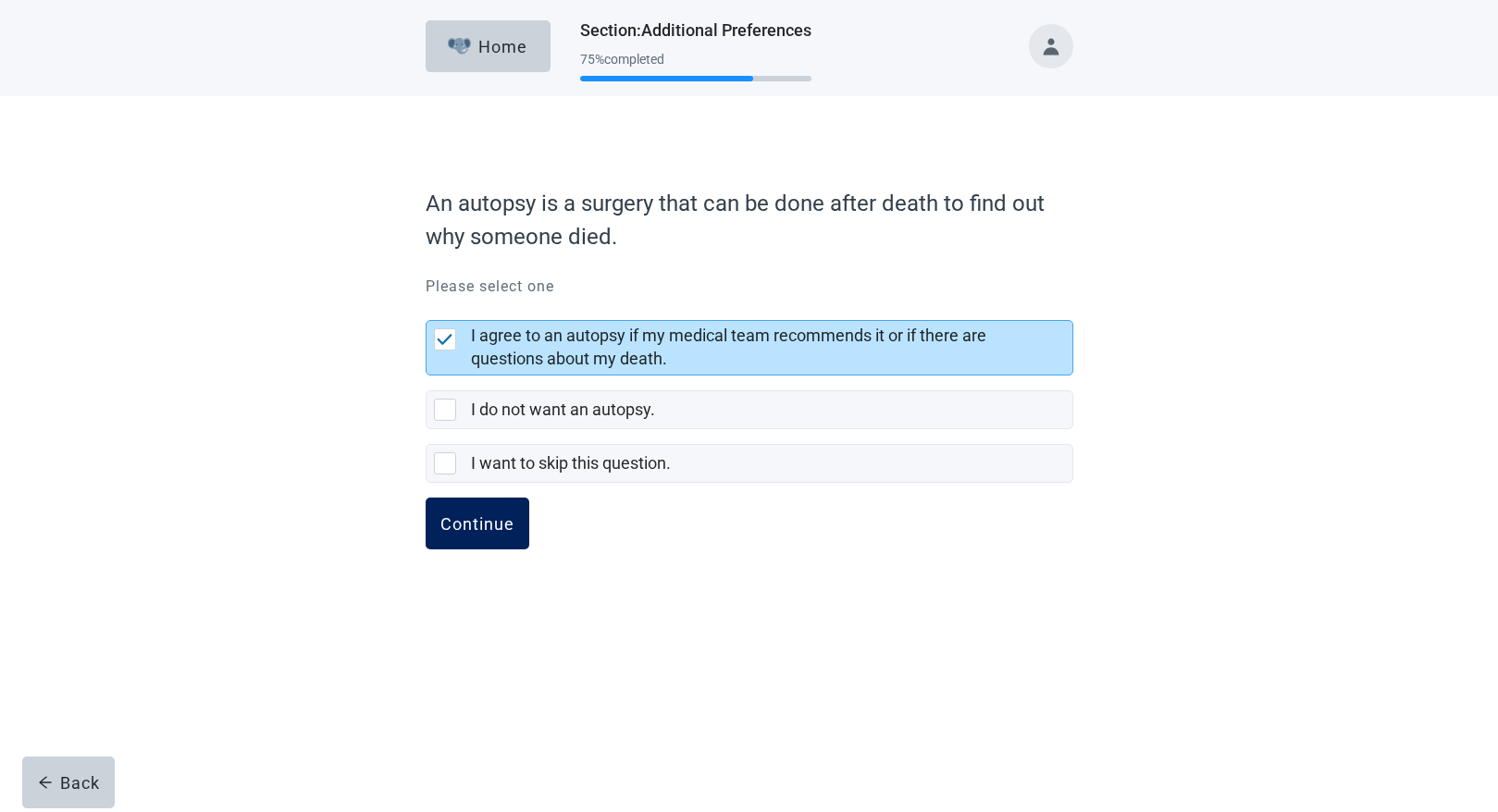
click at [483, 523] on div "Continue" at bounding box center [477, 524] width 74 height 19
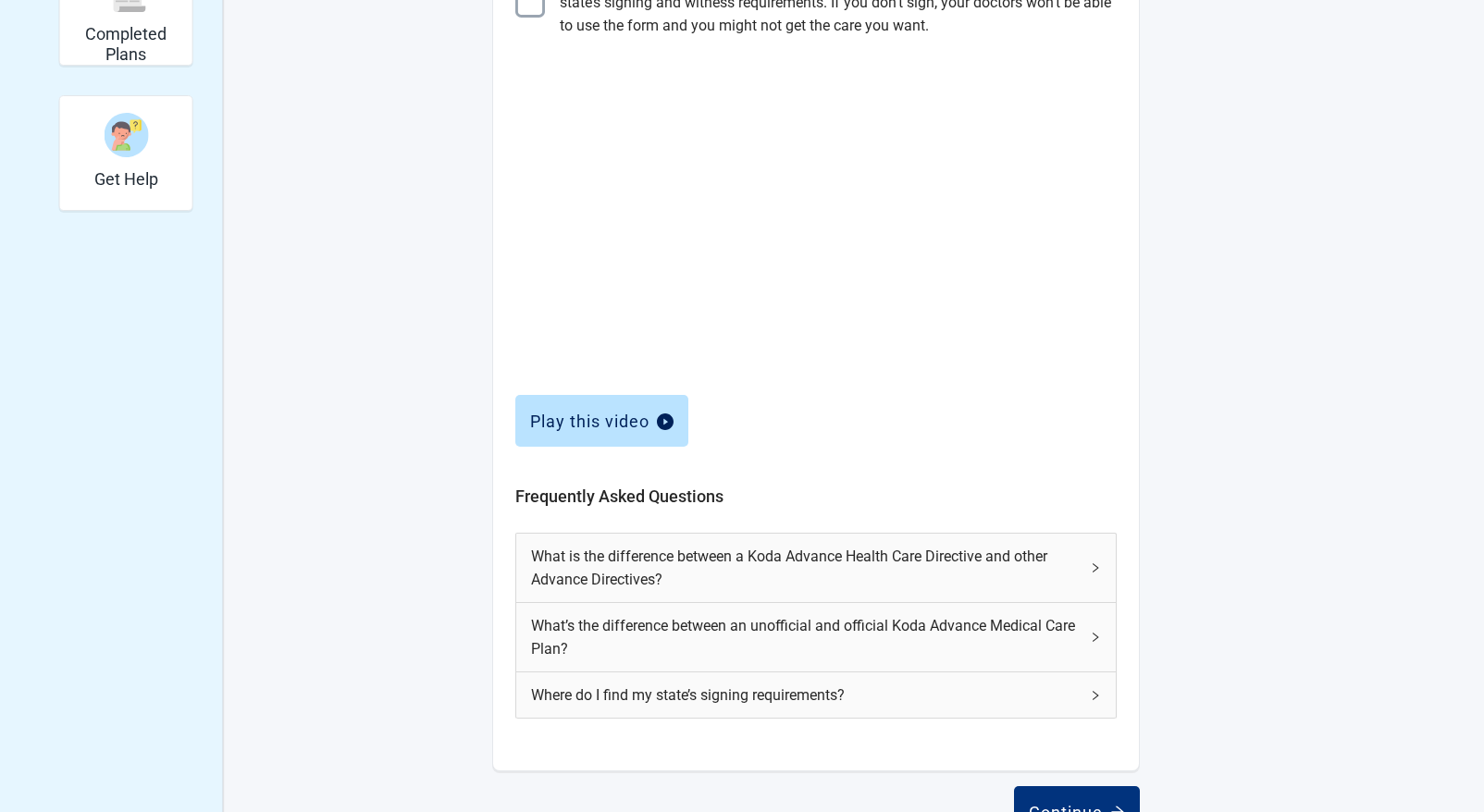
scroll to position [623, 0]
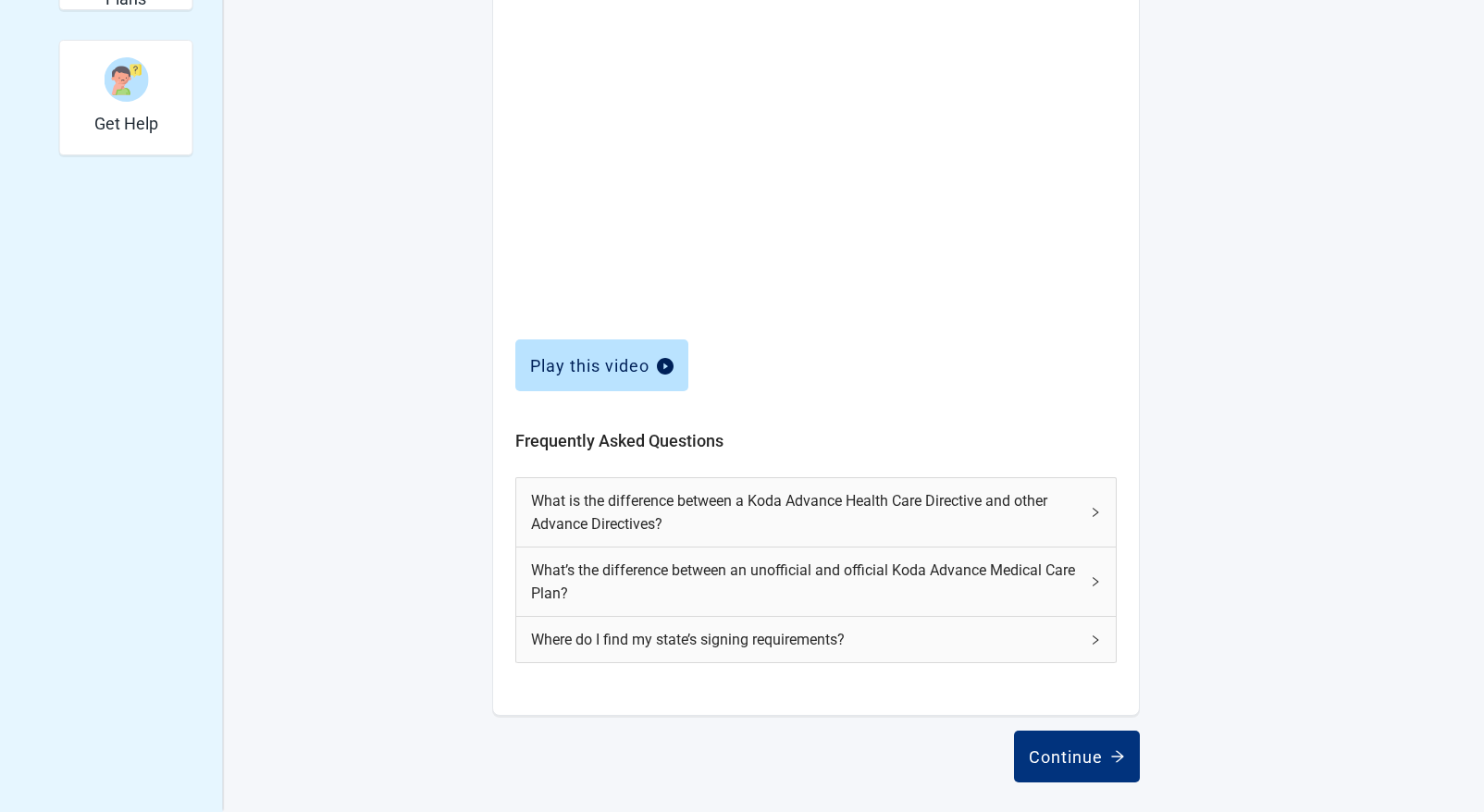
click at [1092, 513] on icon "right" at bounding box center [1096, 513] width 11 height 11
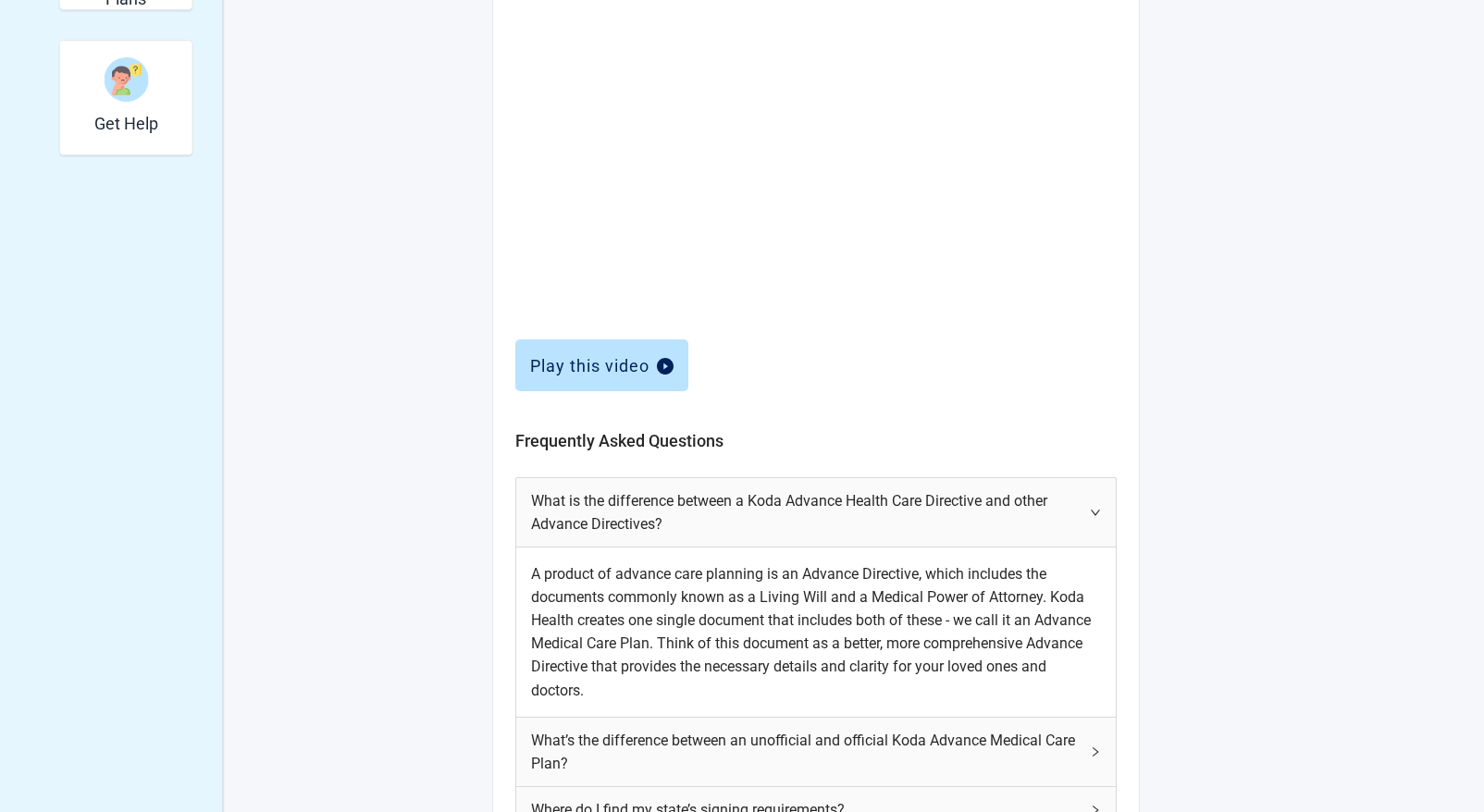
scroll to position [716, 0]
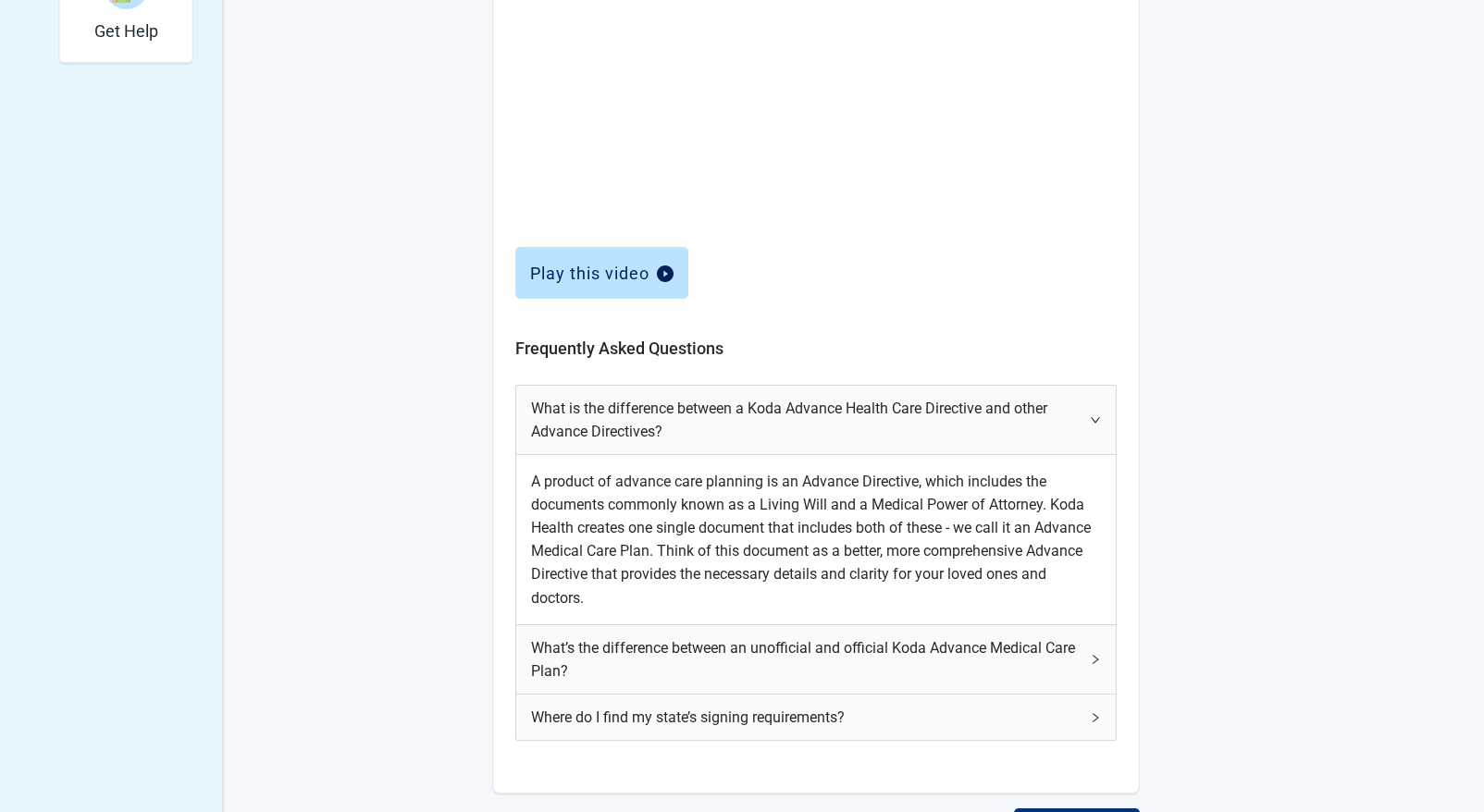
click at [1096, 661] on icon "right" at bounding box center [1096, 660] width 11 height 11
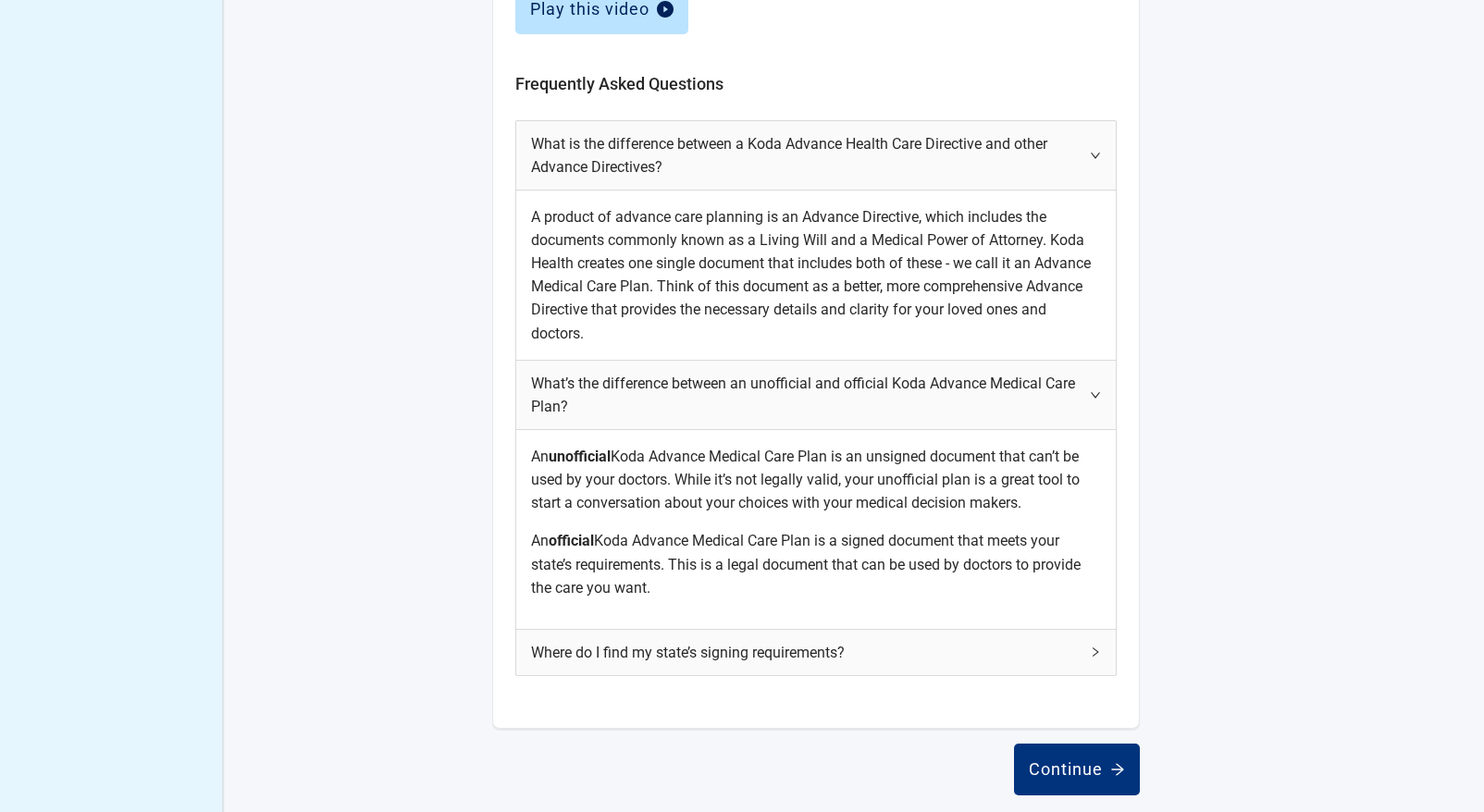
scroll to position [993, 0]
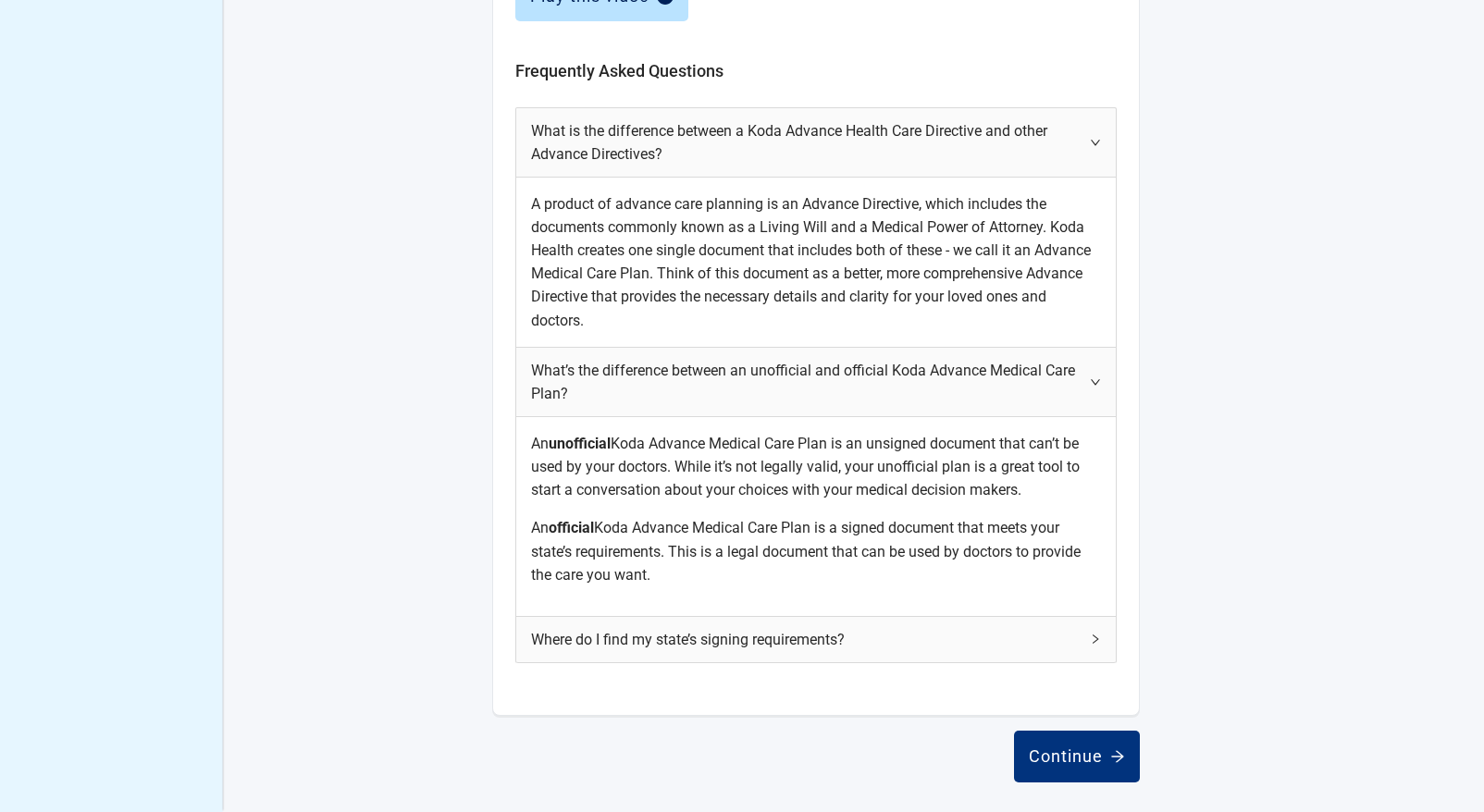
click at [1102, 641] on div "Where do I find my state’s signing requirements?" at bounding box center [816, 639] width 599 height 45
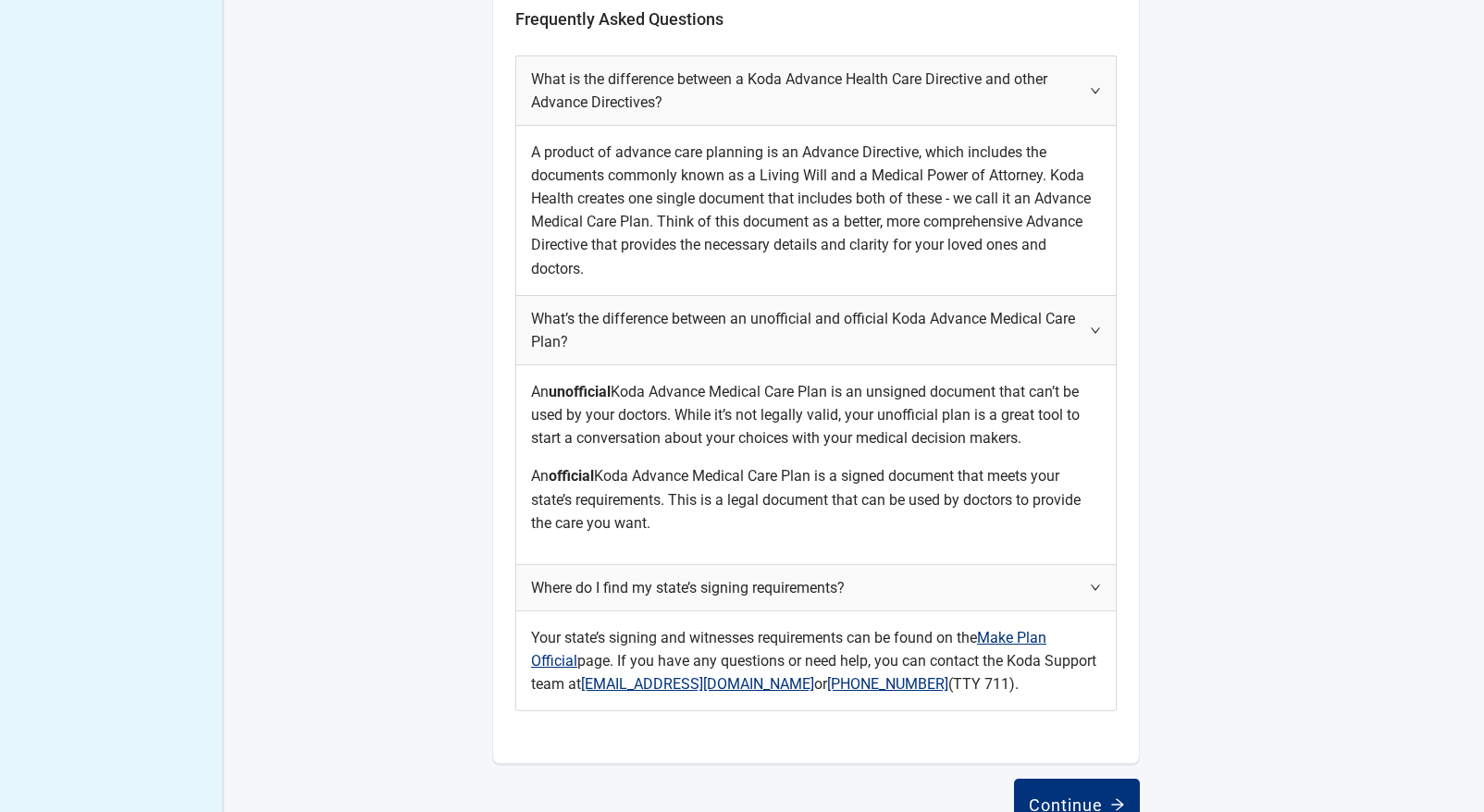
scroll to position [1094, 0]
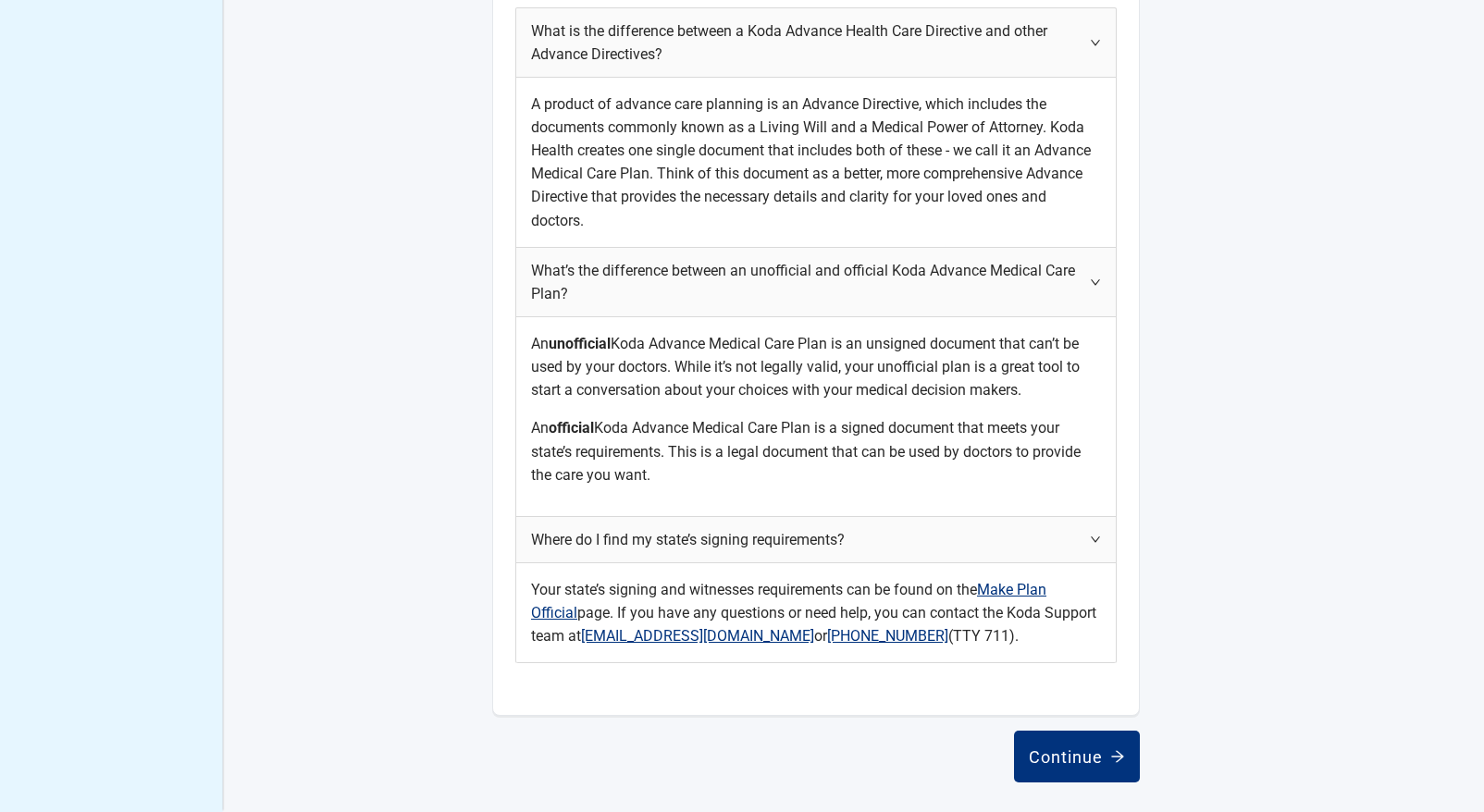
click at [1029, 592] on link "Make Plan Official" at bounding box center [789, 601] width 516 height 40
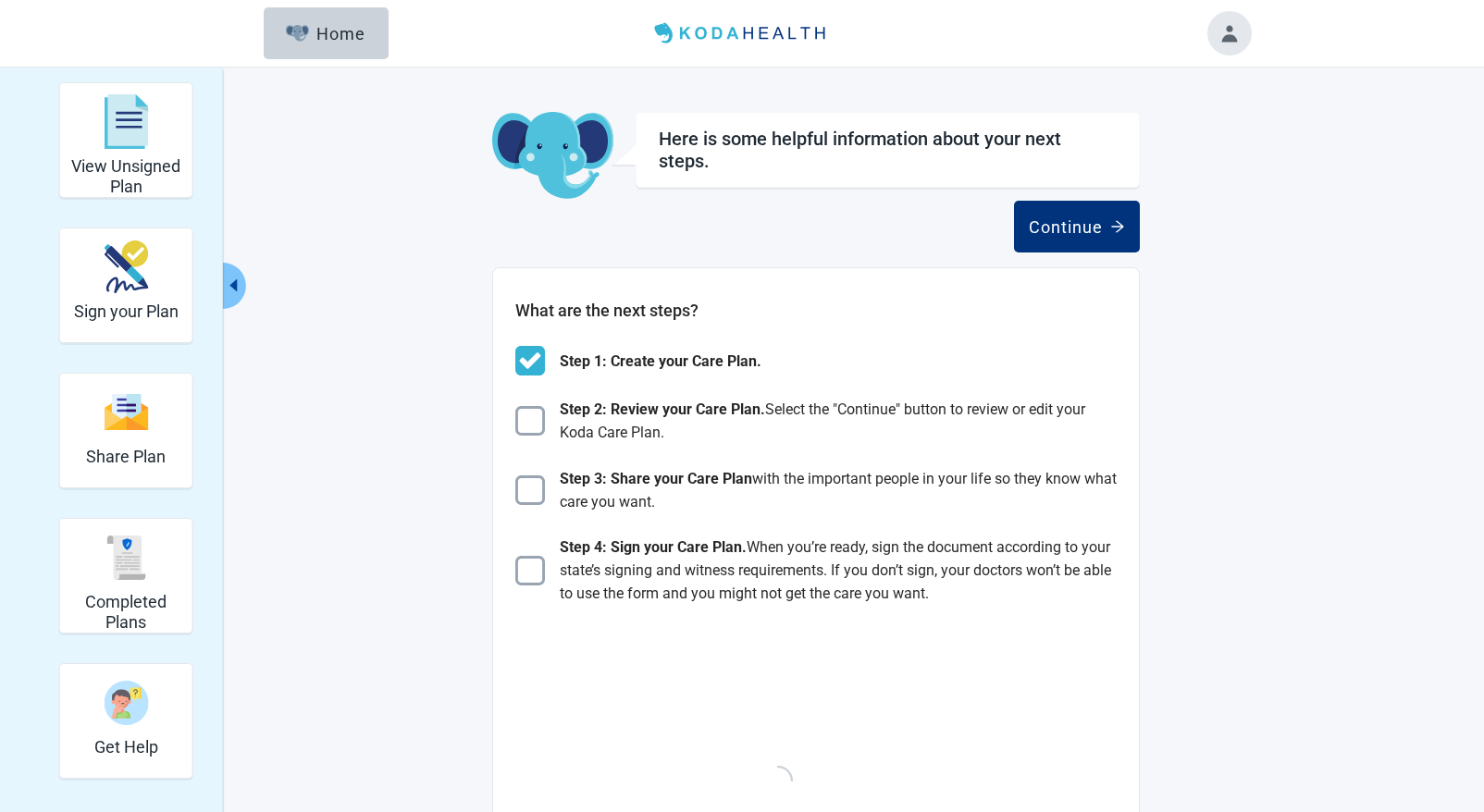
scroll to position [623, 0]
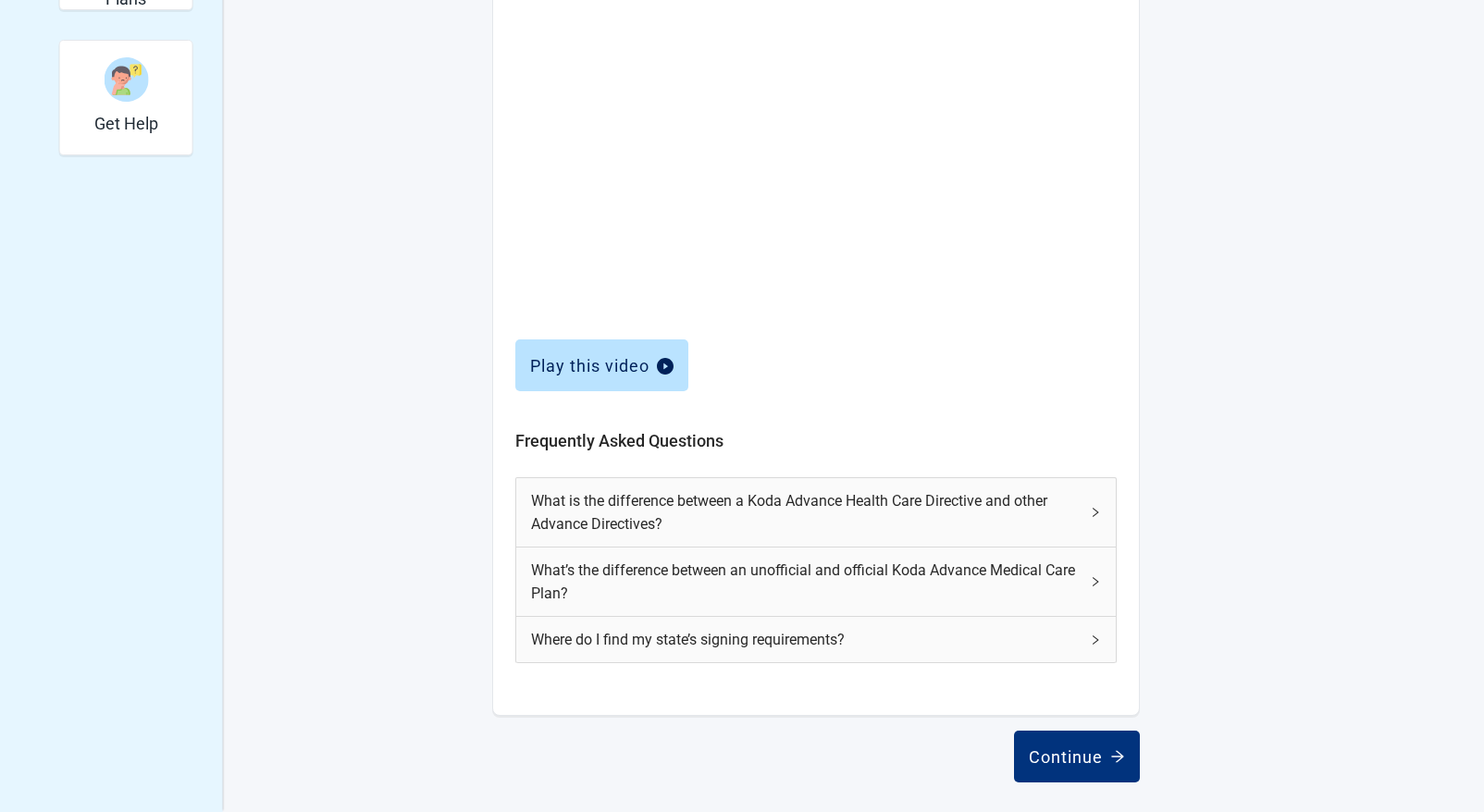
drag, startPoint x: 1049, startPoint y: 754, endPoint x: 1223, endPoint y: 607, distance: 227.8
click at [1051, 753] on div "Continue" at bounding box center [1077, 757] width 96 height 19
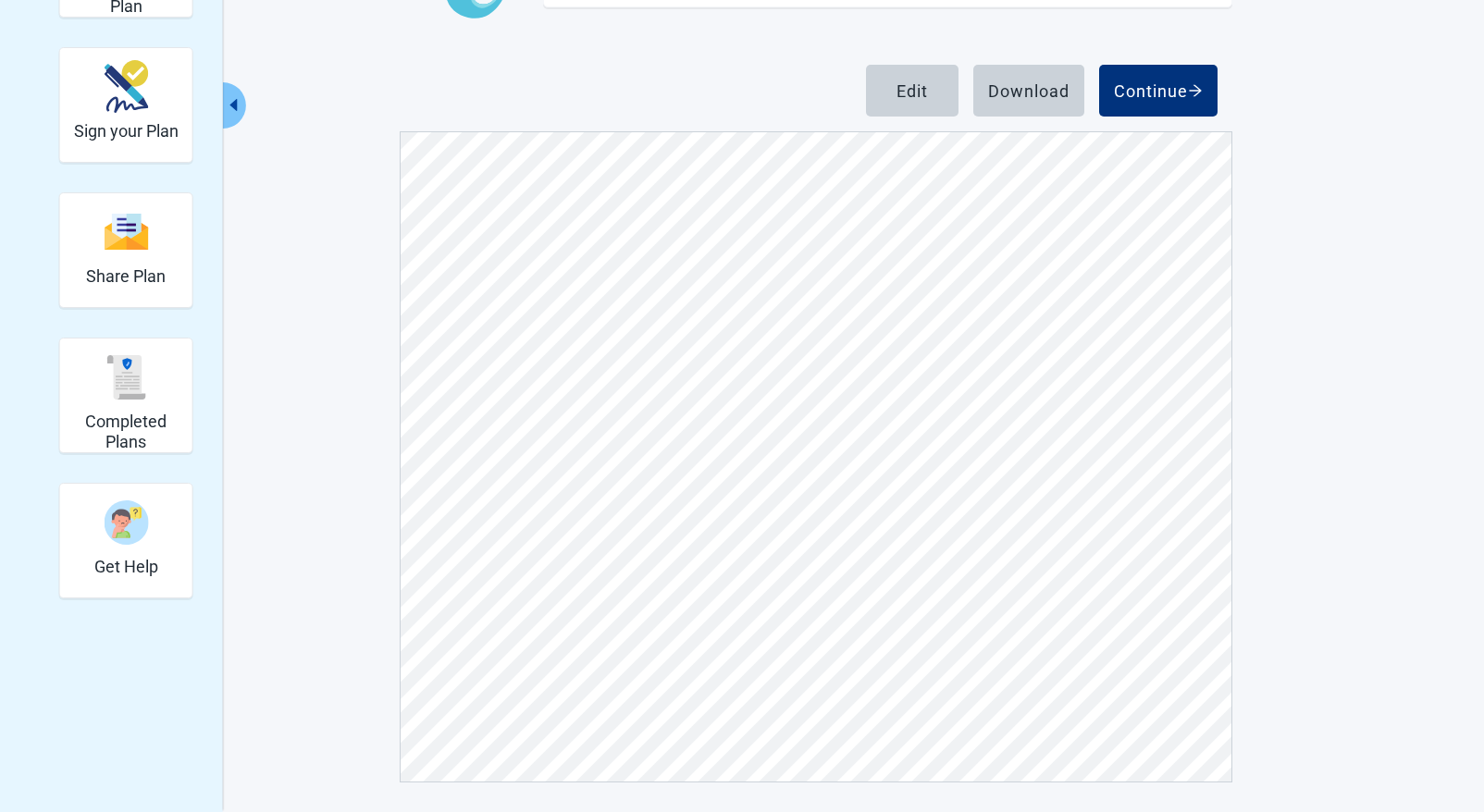
scroll to position [925, 0]
click at [1019, 97] on div "Download" at bounding box center [1028, 91] width 82 height 19
